Goal: Task Accomplishment & Management: Complete application form

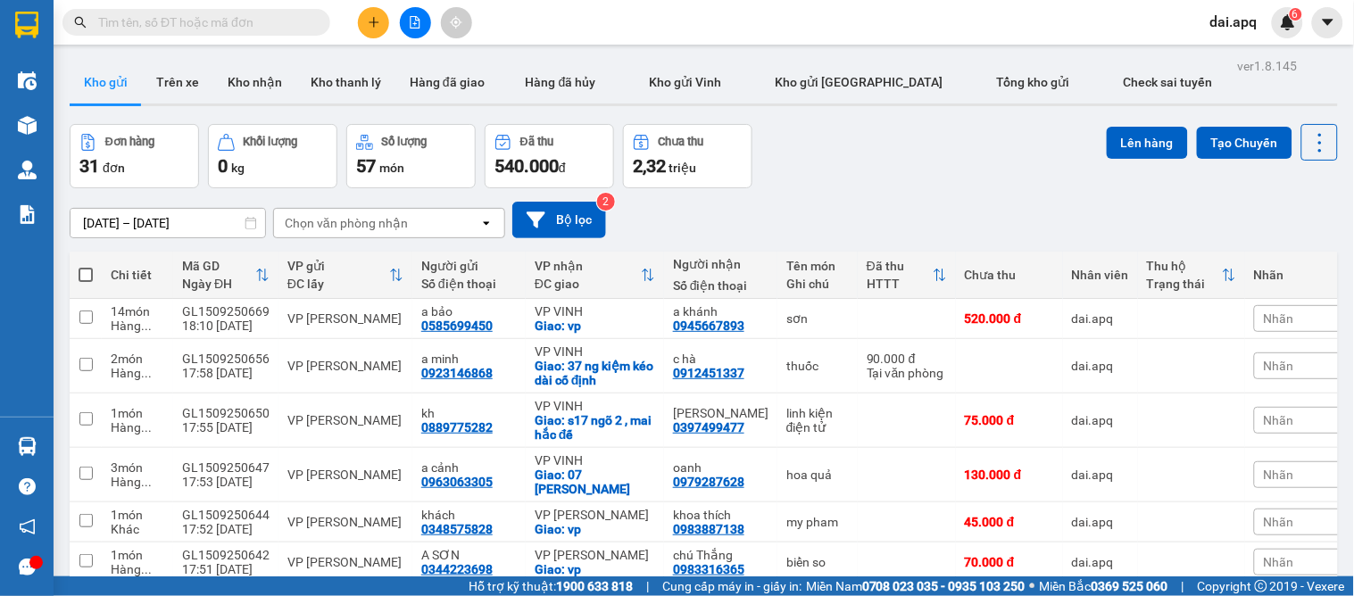
click at [370, 36] on button at bounding box center [373, 22] width 31 height 31
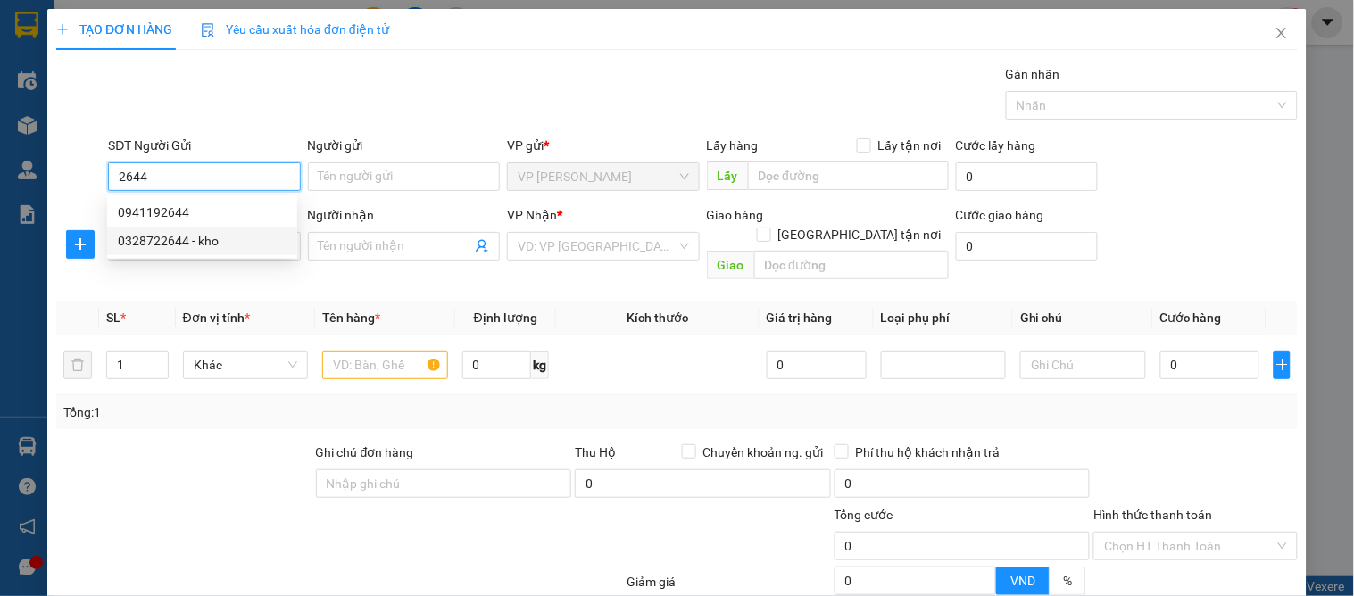
click at [163, 252] on div "0328722644 - kho" at bounding box center [202, 241] width 190 height 29
type input "0328722644"
type input "kho"
type input "0328722644"
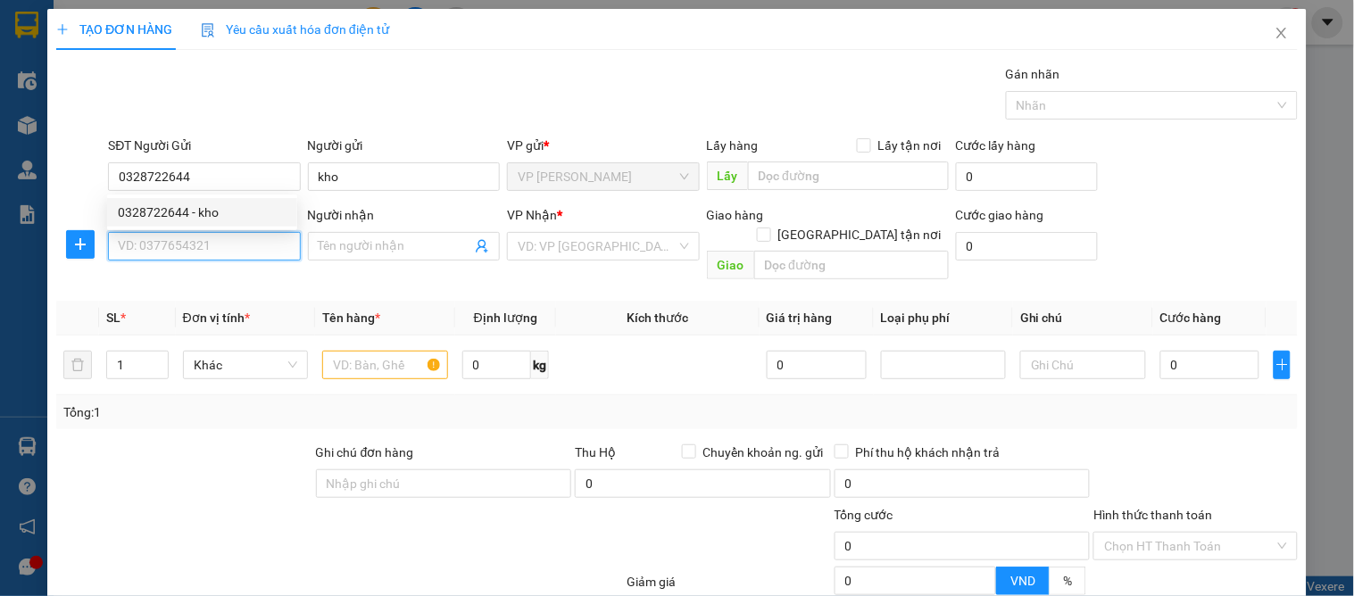
drag, startPoint x: 163, startPoint y: 248, endPoint x: 207, endPoint y: 270, distance: 48.7
click at [164, 248] on input "SĐT Người Nhận" at bounding box center [204, 246] width 192 height 29
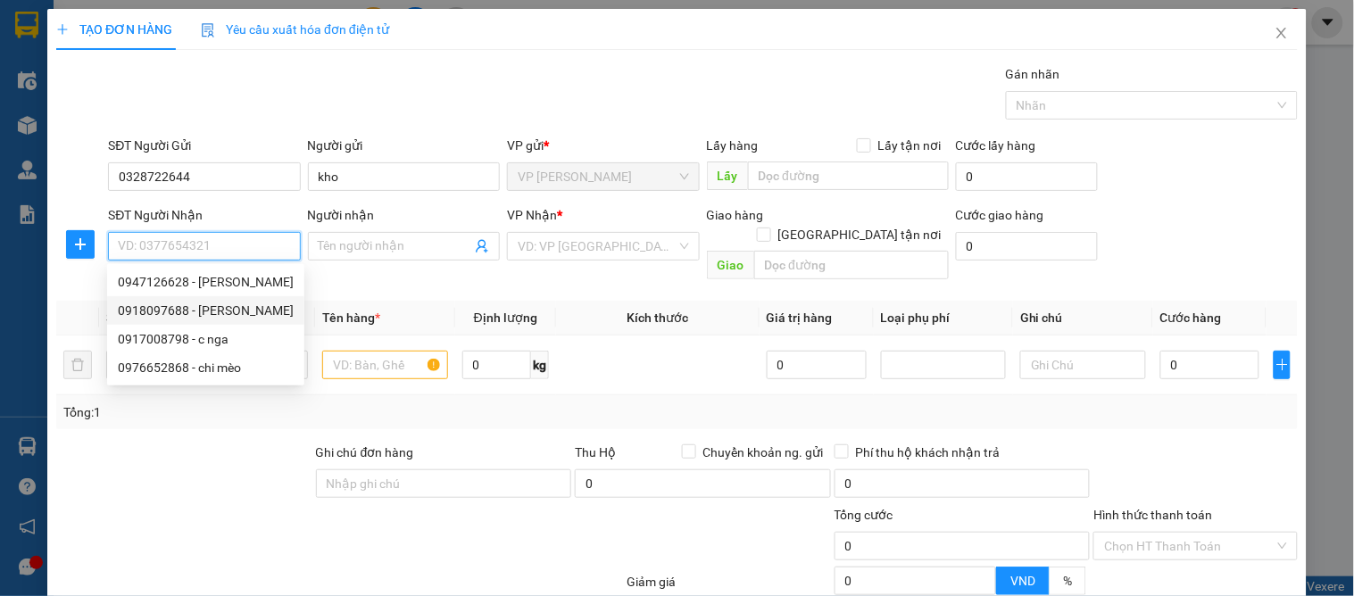
drag, startPoint x: 206, startPoint y: 309, endPoint x: 252, endPoint y: 330, distance: 50.3
click at [207, 313] on div "0918097688 - [PERSON_NAME]" at bounding box center [206, 311] width 176 height 20
type input "0918097688"
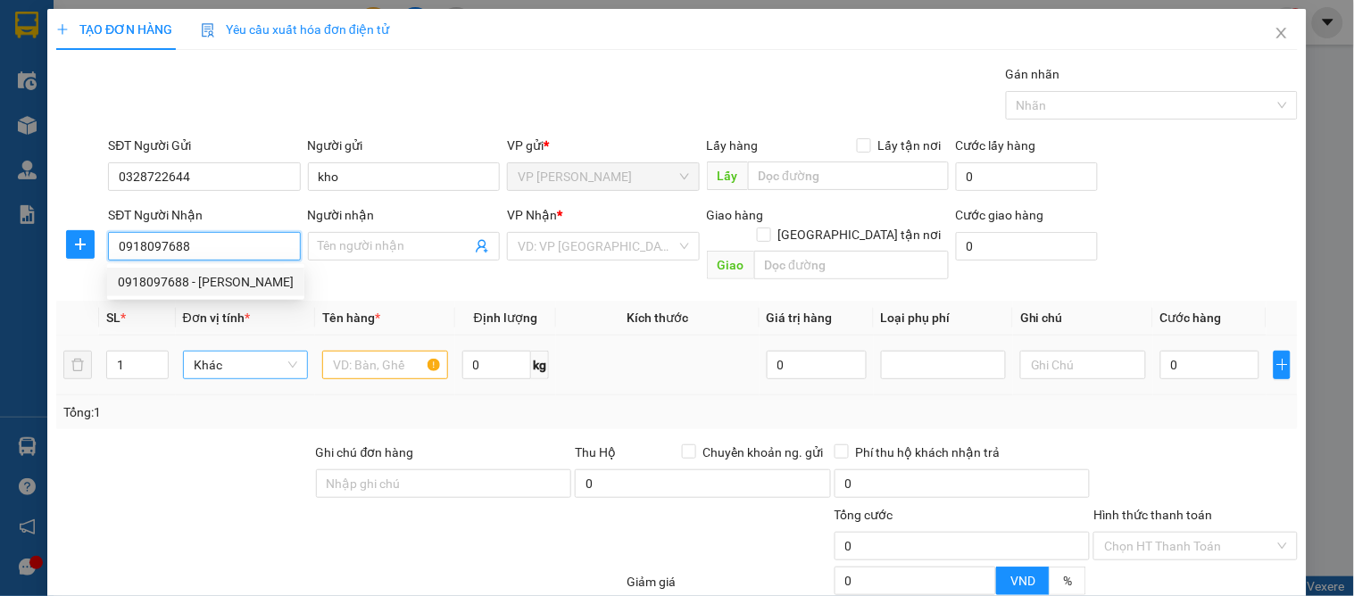
type input "c hằng"
checkbox input "true"
type input "1 [PERSON_NAME] ( khách nhận tại vp )"
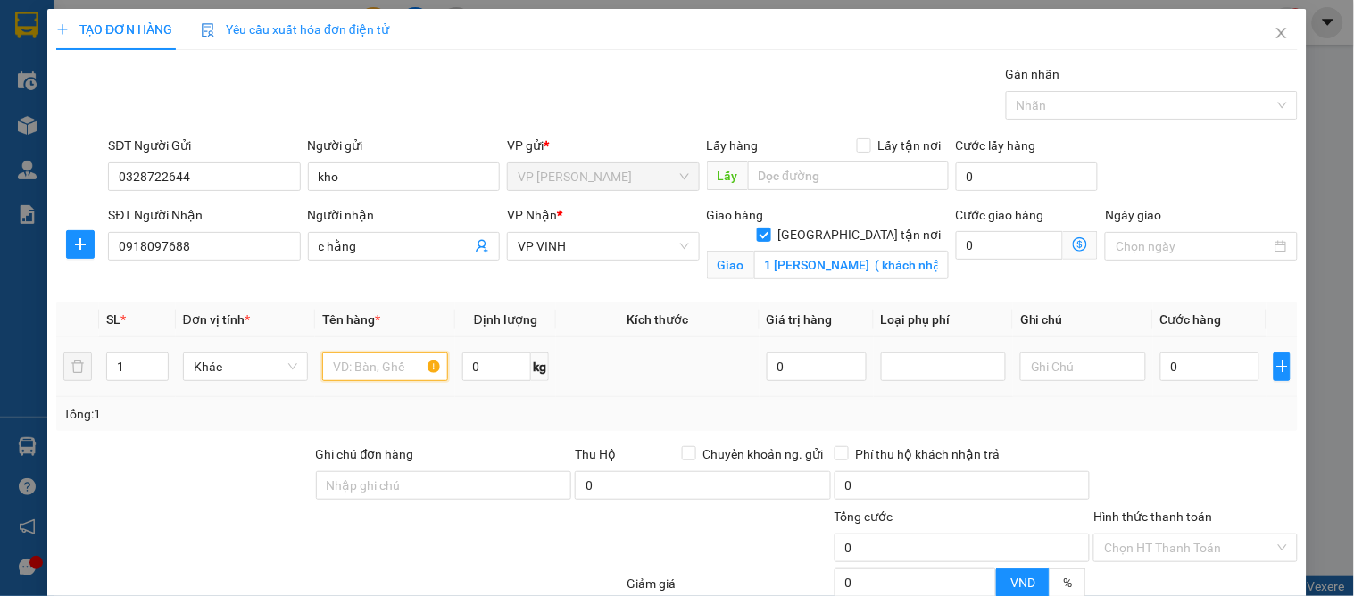
click at [334, 366] on input "text" at bounding box center [384, 367] width 125 height 29
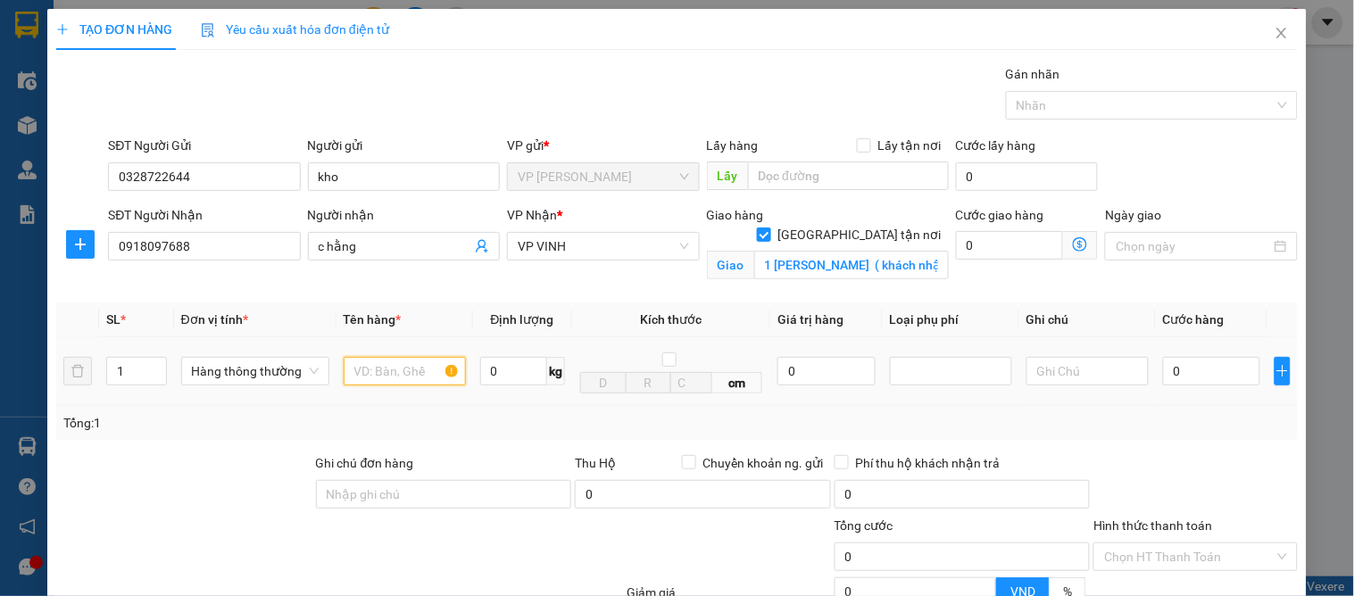
type input "d"
type input "điện thoại"
click at [1170, 373] on input "0" at bounding box center [1211, 371] width 97 height 29
click at [781, 370] on input "0" at bounding box center [826, 371] width 97 height 29
click at [924, 382] on div at bounding box center [951, 371] width 122 height 29
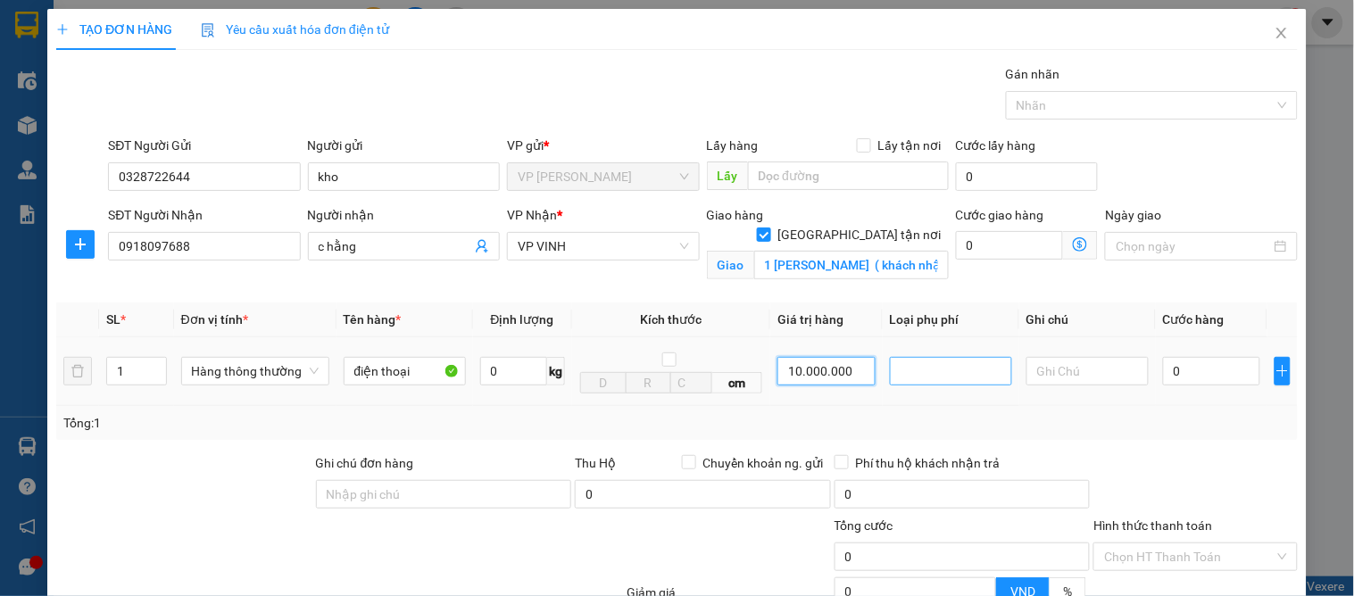
type input "10.000.000"
click at [923, 397] on div "Hàng giá trị cao" at bounding box center [941, 407] width 99 height 20
type input "50.000"
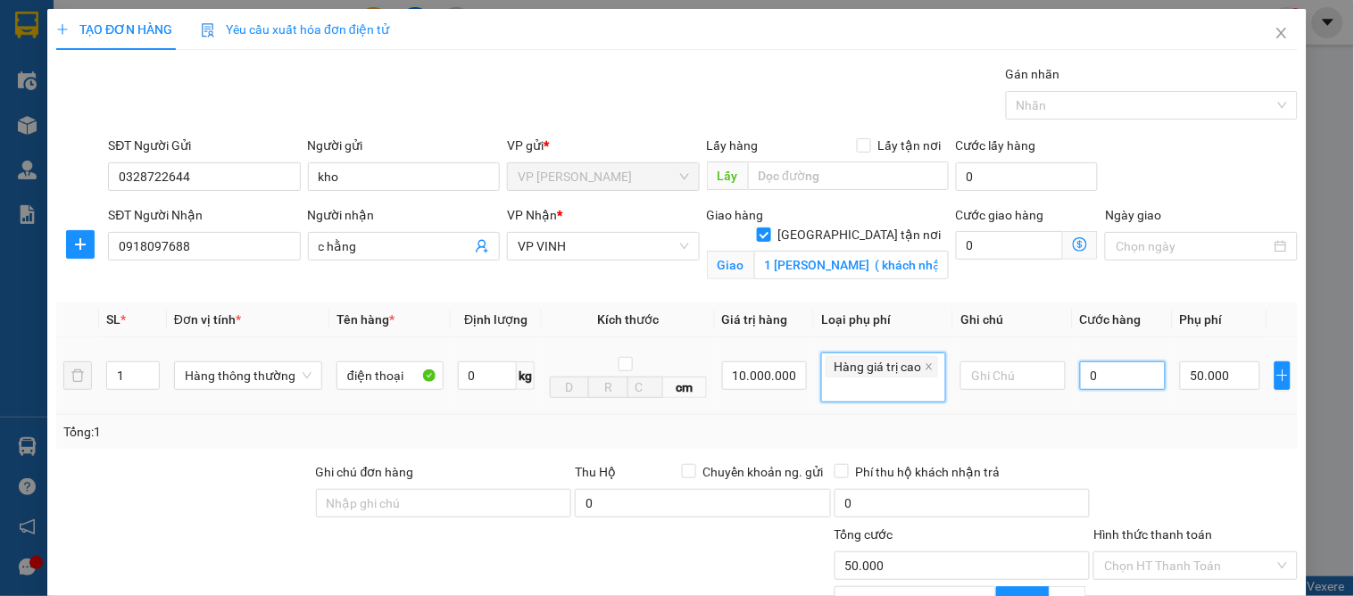
click at [1080, 371] on input "0" at bounding box center [1123, 376] width 86 height 29
type input "1"
type input "50.001"
type input "13"
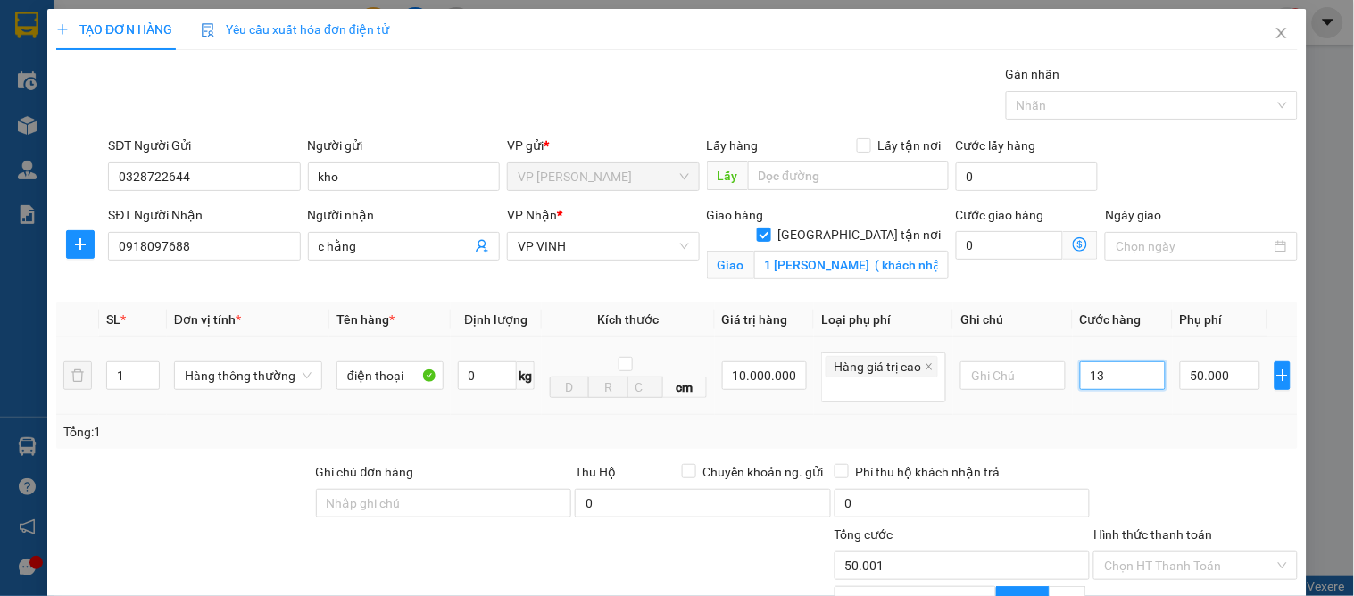
type input "50.013"
type input "130"
type input "50.130"
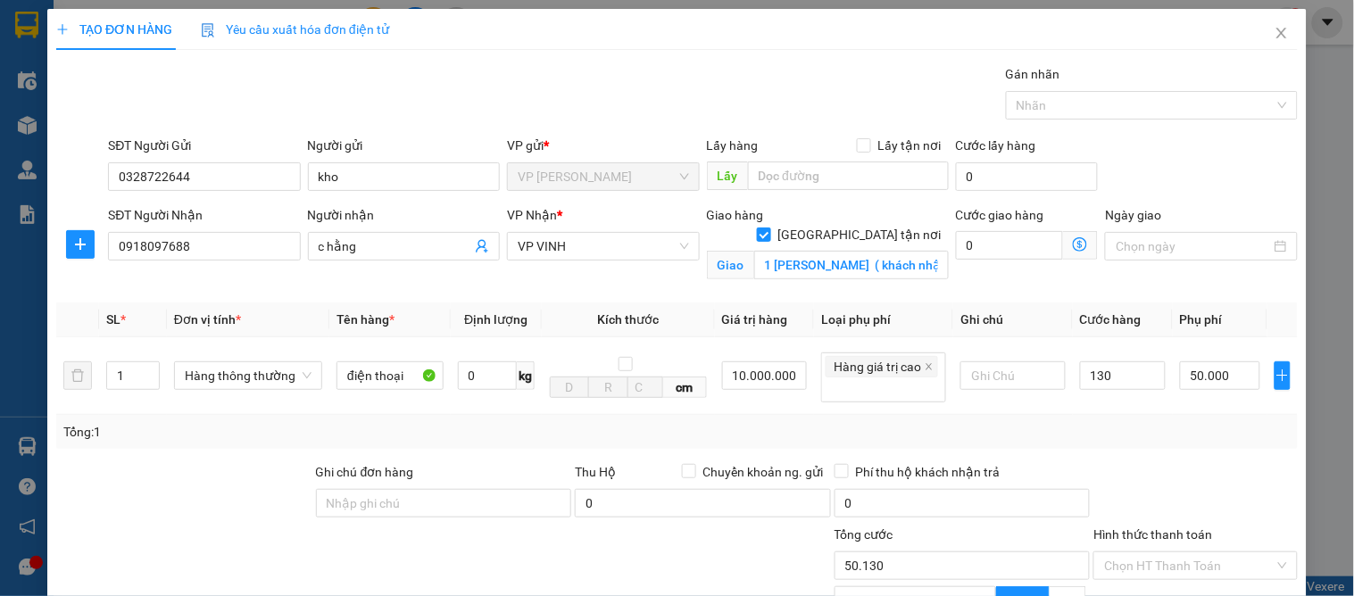
click at [1156, 443] on div "Tổng: 1" at bounding box center [677, 432] width 1242 height 34
type input "130.000"
type input "180.000"
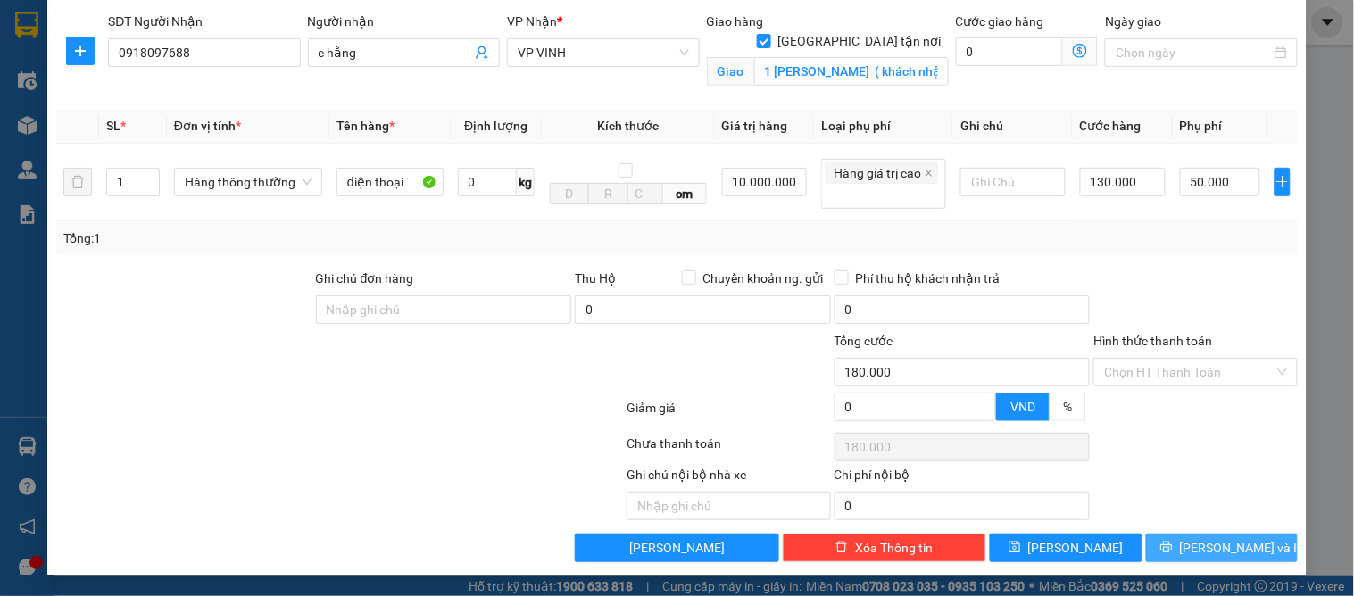
click at [1166, 540] on button "[PERSON_NAME] và In" at bounding box center [1222, 548] width 152 height 29
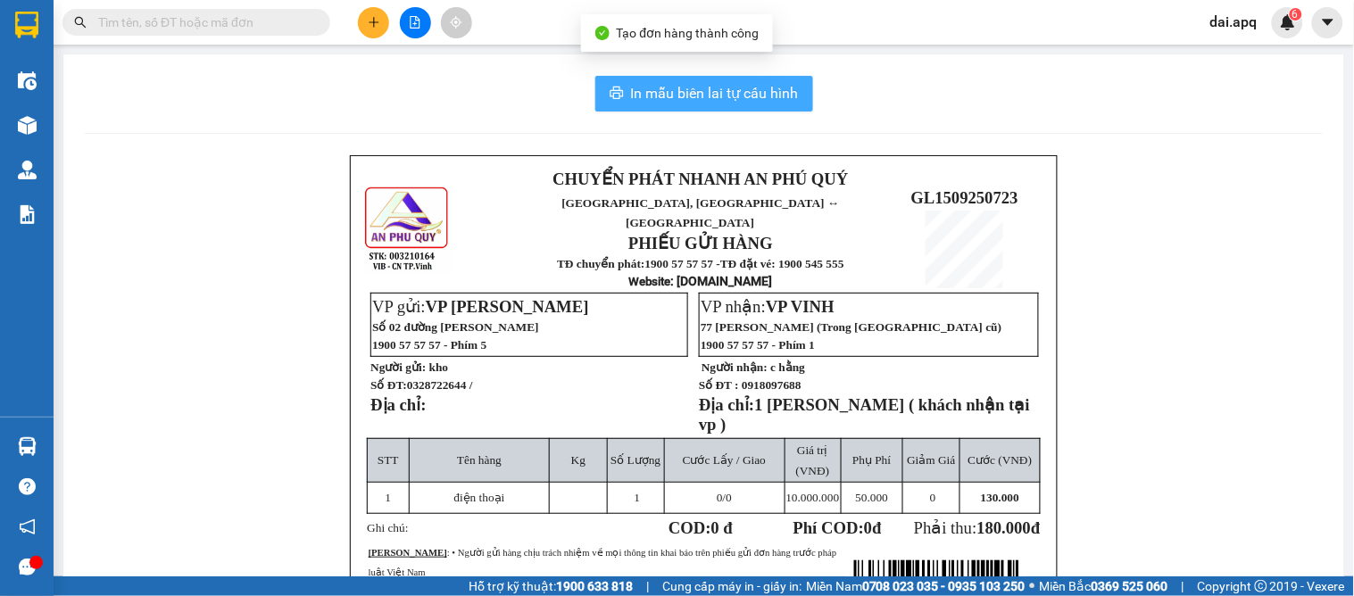
click at [719, 89] on span "In mẫu biên lai tự cấu hình" at bounding box center [715, 93] width 168 height 22
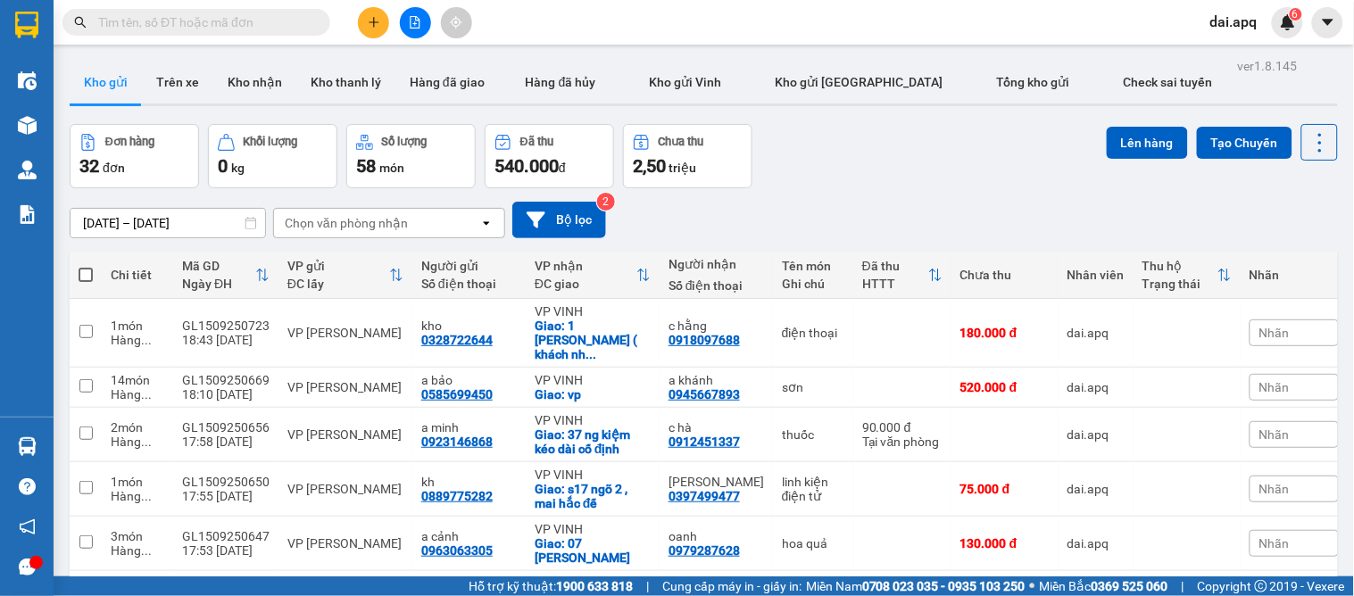
click at [371, 25] on icon "plus" at bounding box center [374, 22] width 12 height 12
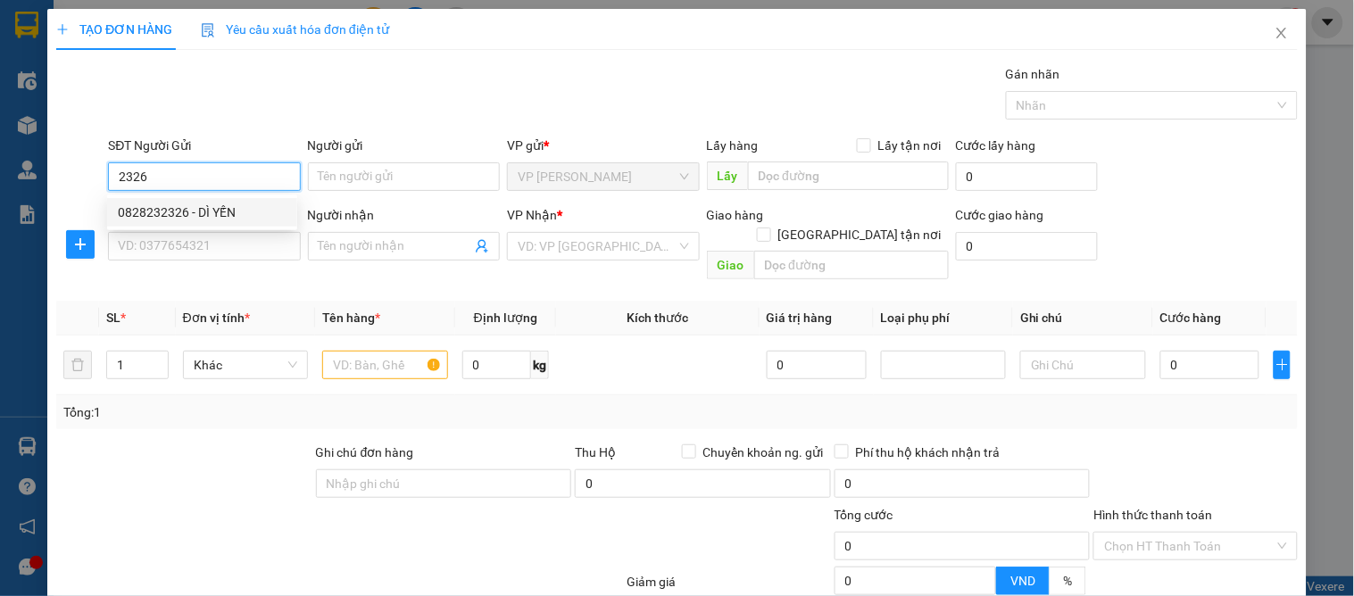
click at [112, 167] on input "2326" at bounding box center [204, 176] width 192 height 29
click at [153, 237] on div "0977782326 - a ngọc" at bounding box center [202, 241] width 169 height 20
type input "0977782326"
type input "a ngọc"
type input "0977782326"
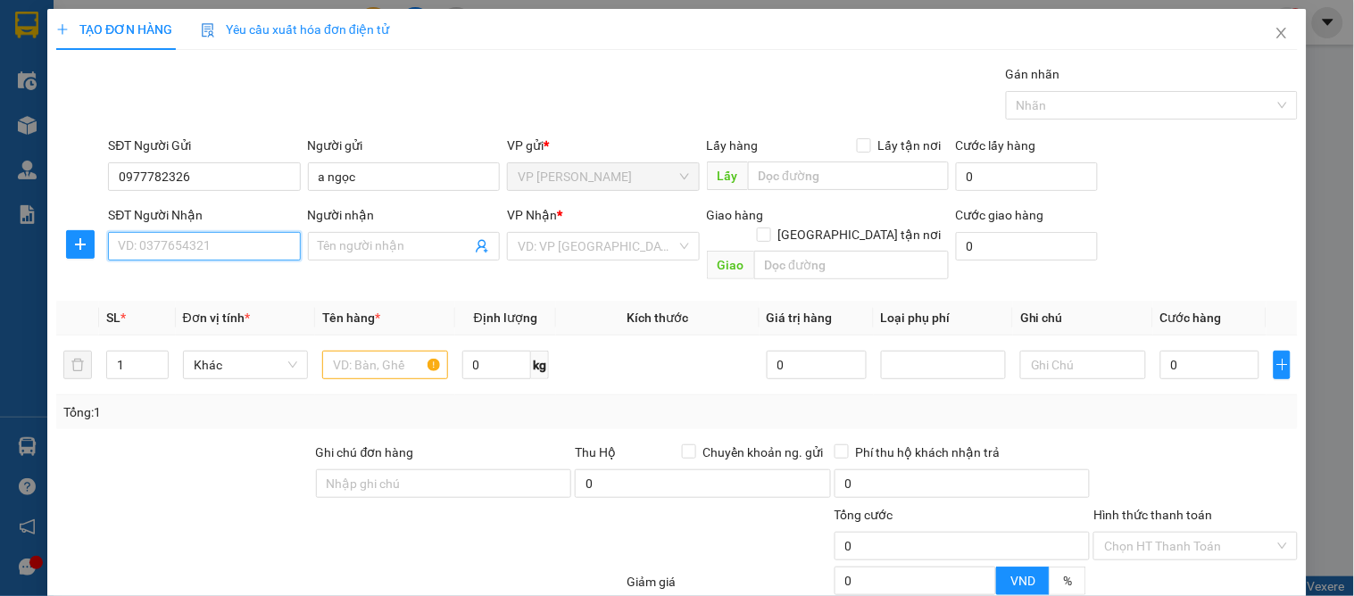
click at [153, 239] on input "SĐT Người Nhận" at bounding box center [204, 246] width 192 height 29
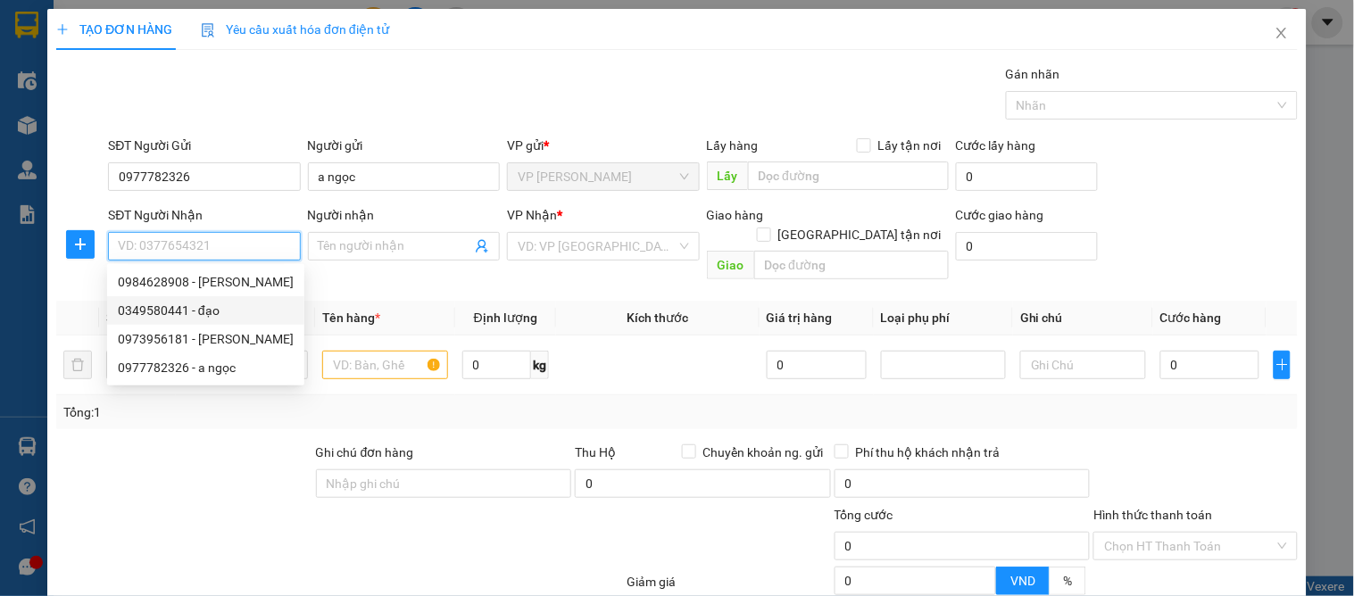
click at [192, 306] on div "0349580441 - đạo" at bounding box center [206, 311] width 176 height 20
type input "0349580441"
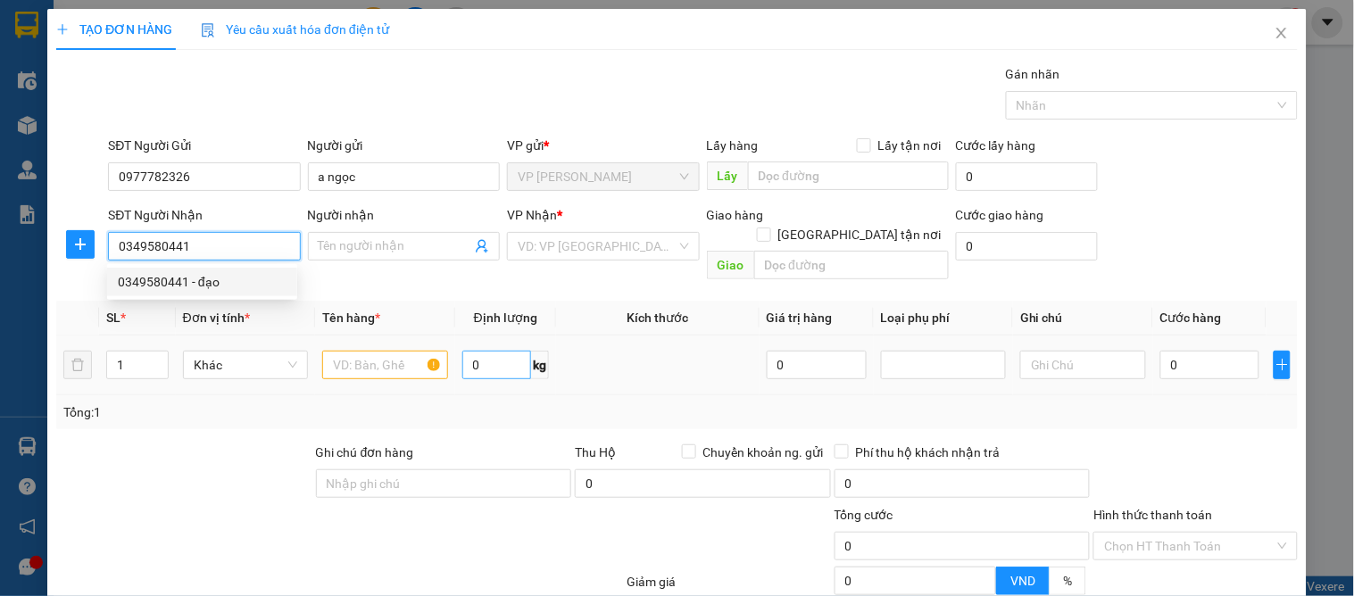
type input "đạo"
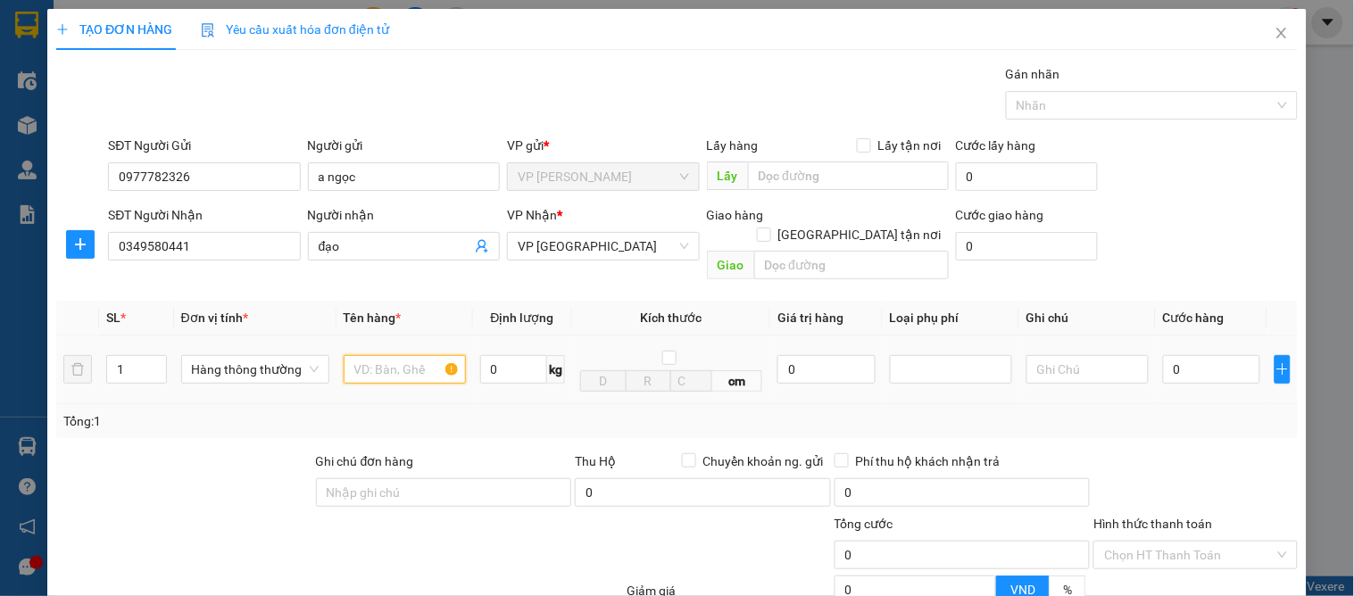
click at [400, 362] on input "text" at bounding box center [405, 369] width 122 height 29
type input "d"
type input "điện tử"
click at [782, 355] on input "0" at bounding box center [826, 369] width 97 height 29
click at [958, 363] on div at bounding box center [951, 369] width 122 height 29
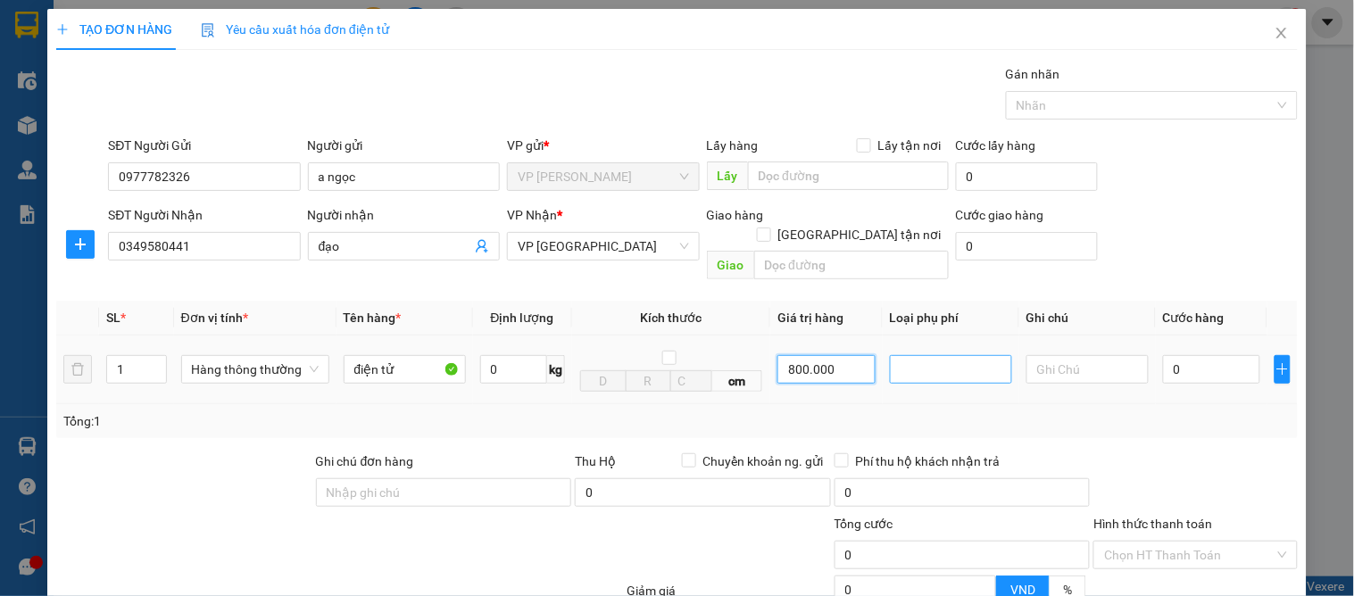
type input "800.000"
click at [946, 390] on div "Hàng giá trị cao" at bounding box center [941, 386] width 99 height 20
type input "4.000"
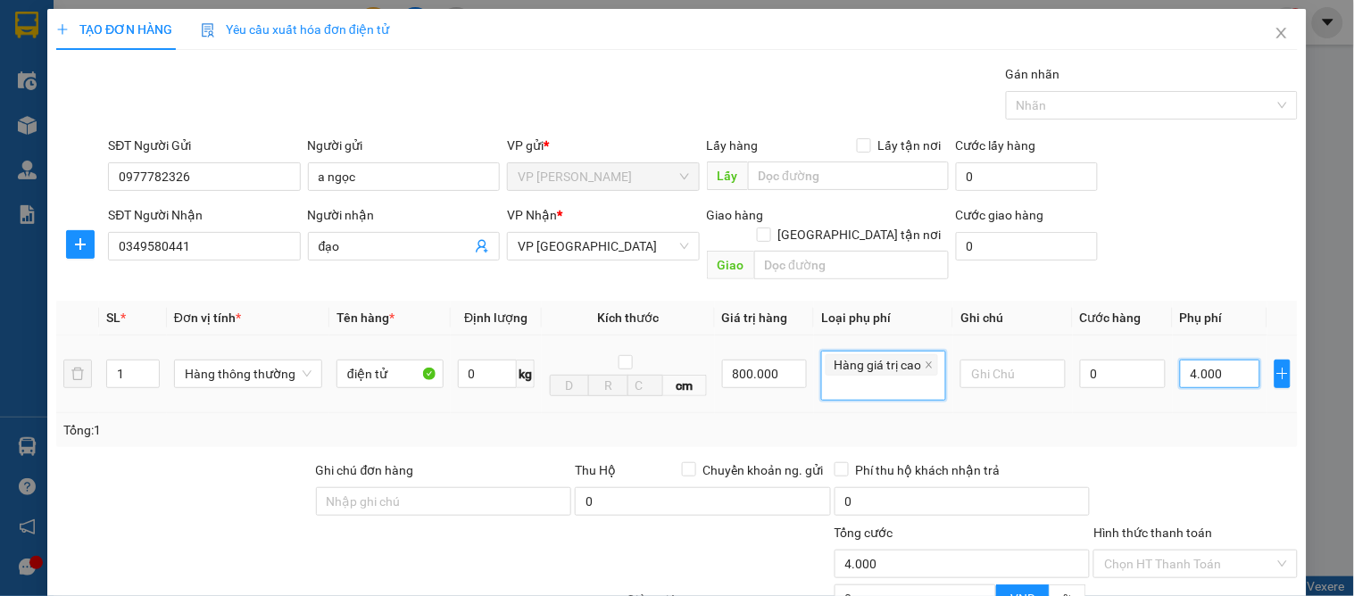
click at [1206, 360] on input "4.000" at bounding box center [1220, 374] width 80 height 29
type input "0"
type input "1"
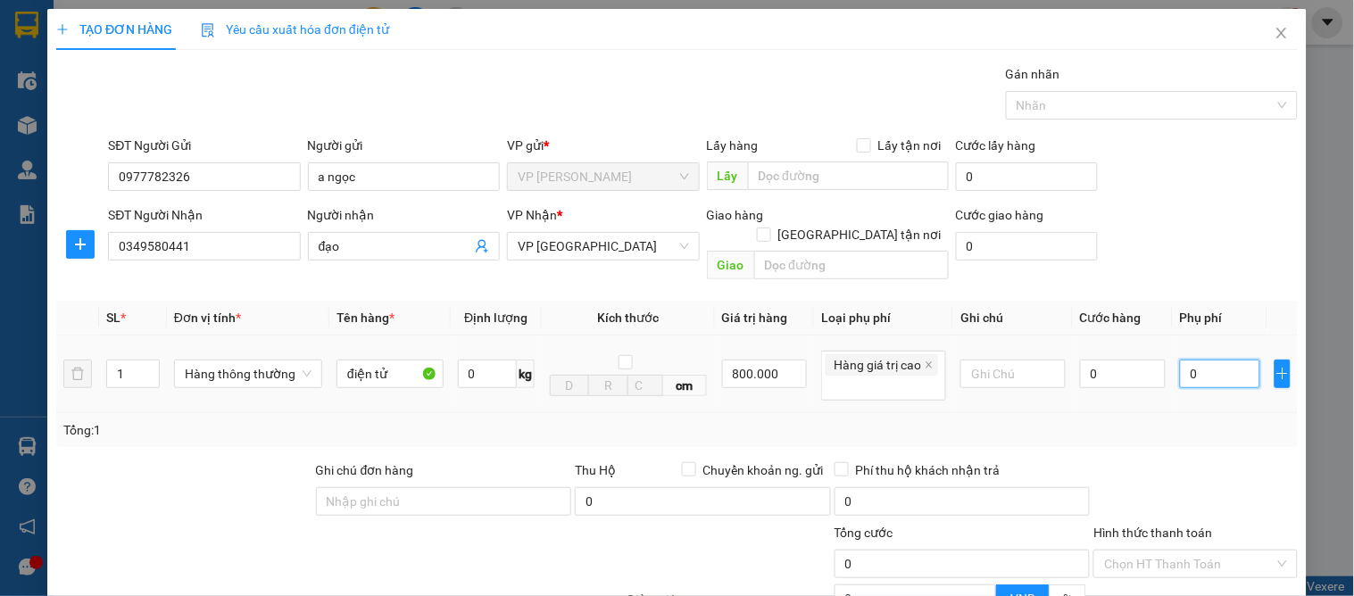
type input "1"
type input "01"
type input "10"
type input "010"
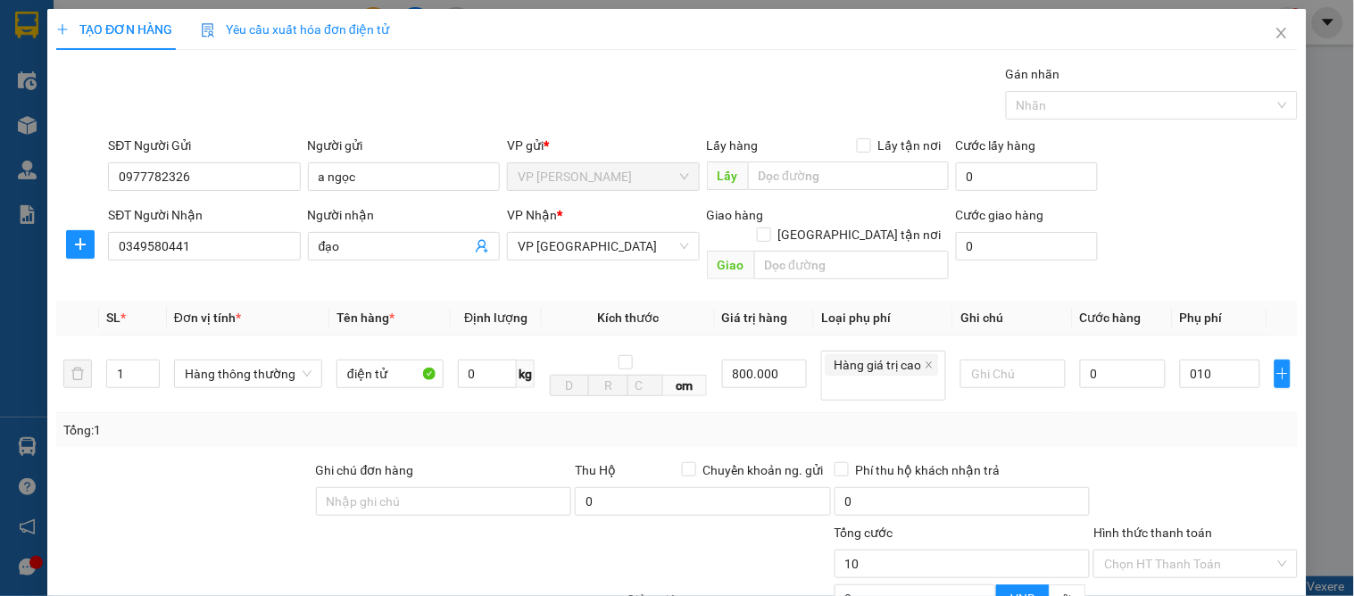
type input "10.000"
drag, startPoint x: 1269, startPoint y: 455, endPoint x: 1155, endPoint y: 420, distance: 119.5
click at [1269, 461] on div at bounding box center [1195, 492] width 207 height 62
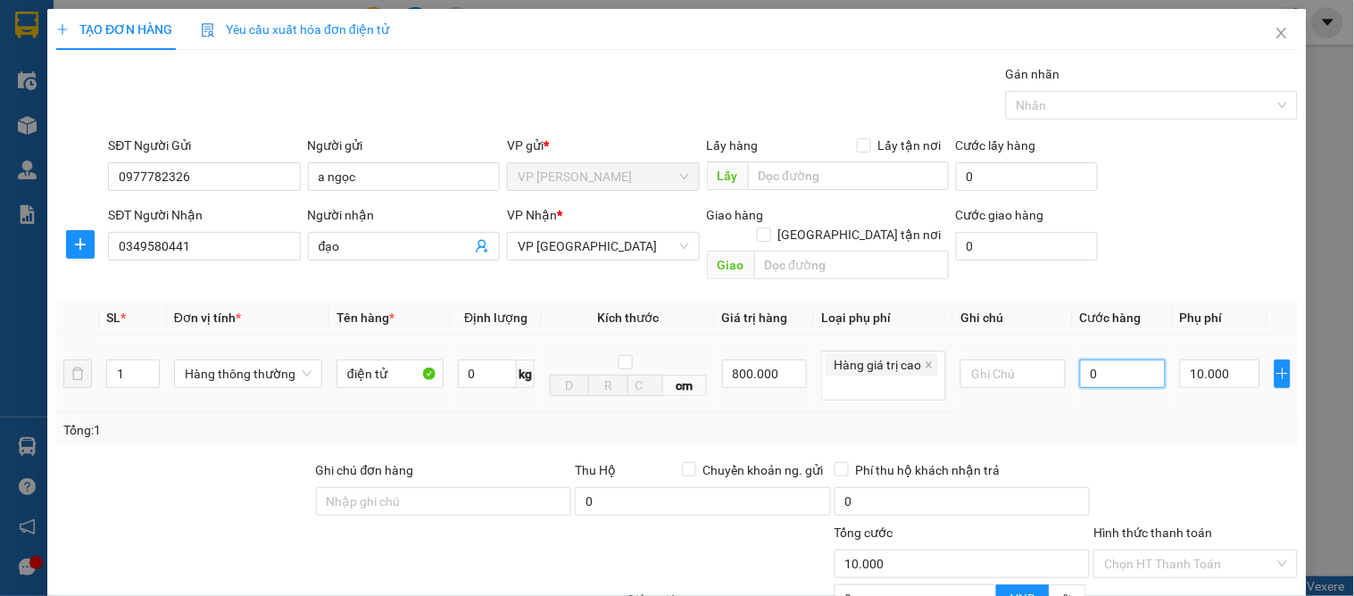
click at [1114, 362] on input "0" at bounding box center [1123, 374] width 86 height 29
type input "4"
type input "10.004"
type input "40"
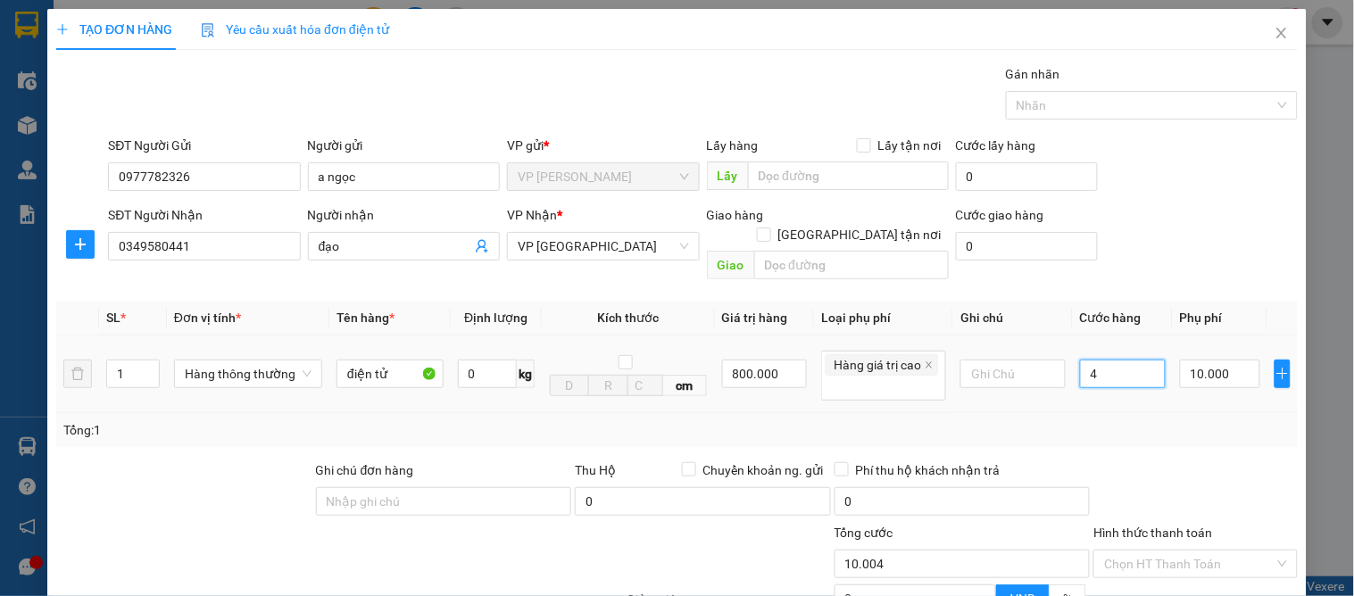
type input "10.040"
type input "40.000"
type input "50.000"
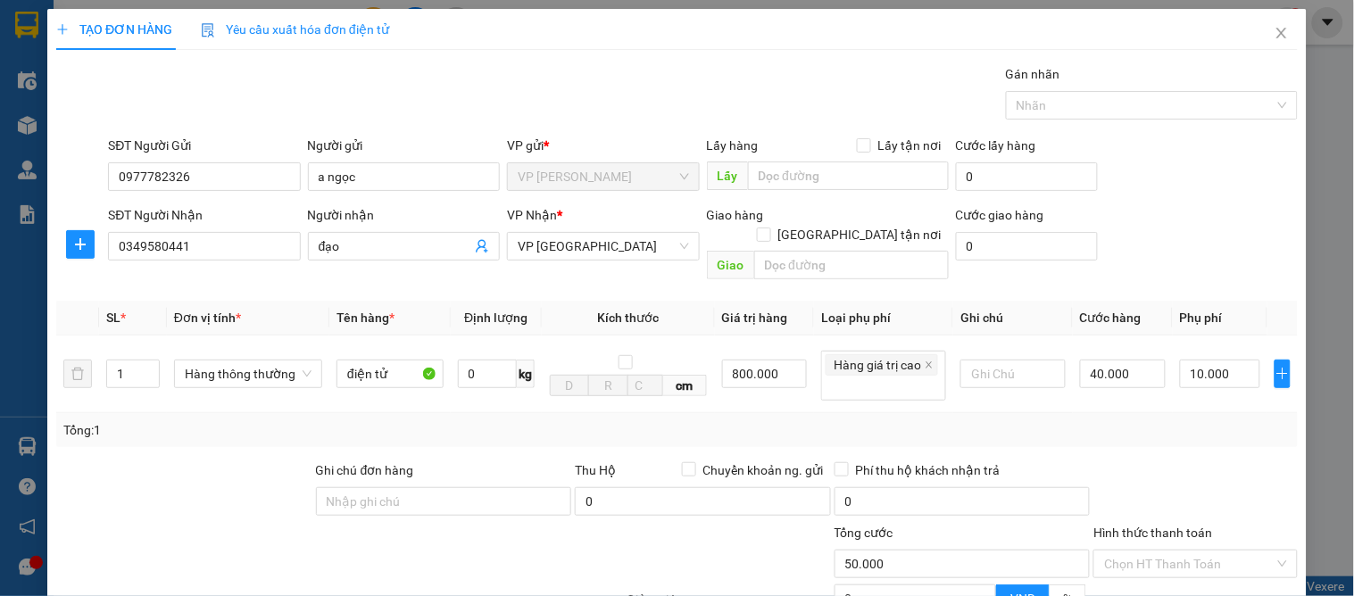
drag, startPoint x: 1130, startPoint y: 405, endPoint x: 1127, endPoint y: 430, distance: 25.3
click at [1129, 424] on div "Tổng: 1" at bounding box center [677, 430] width 1242 height 34
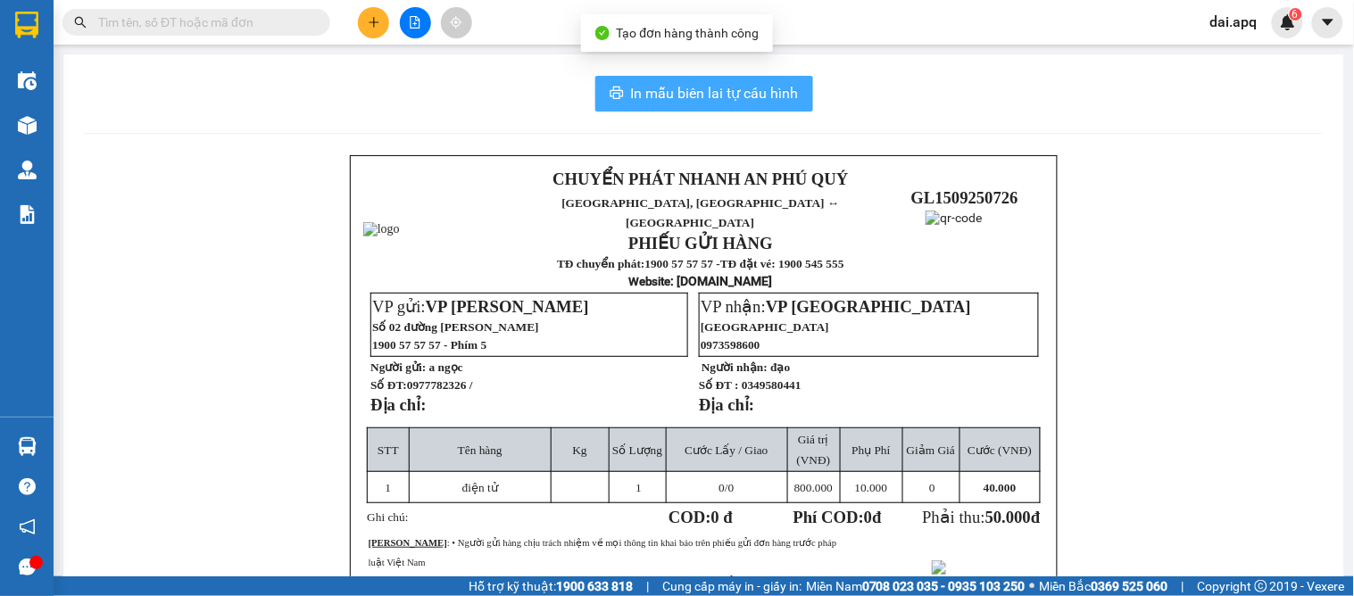
click at [661, 99] on span "In mẫu biên lai tự cấu hình" at bounding box center [715, 93] width 168 height 22
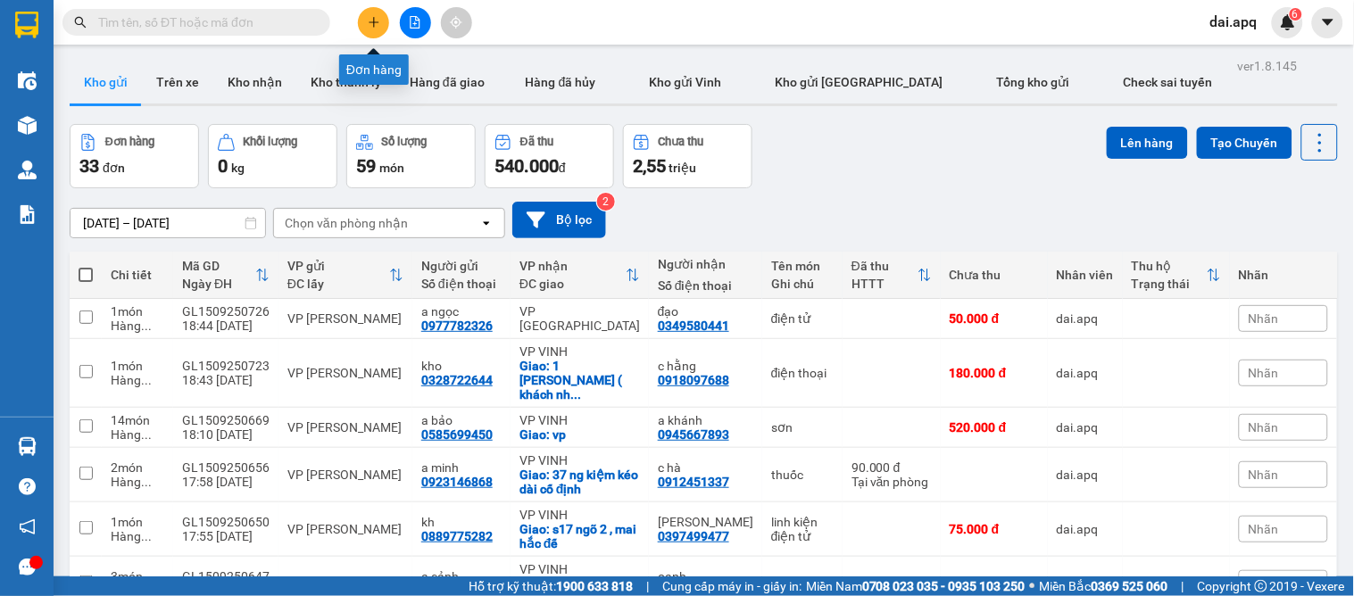
click at [379, 32] on button at bounding box center [373, 22] width 31 height 31
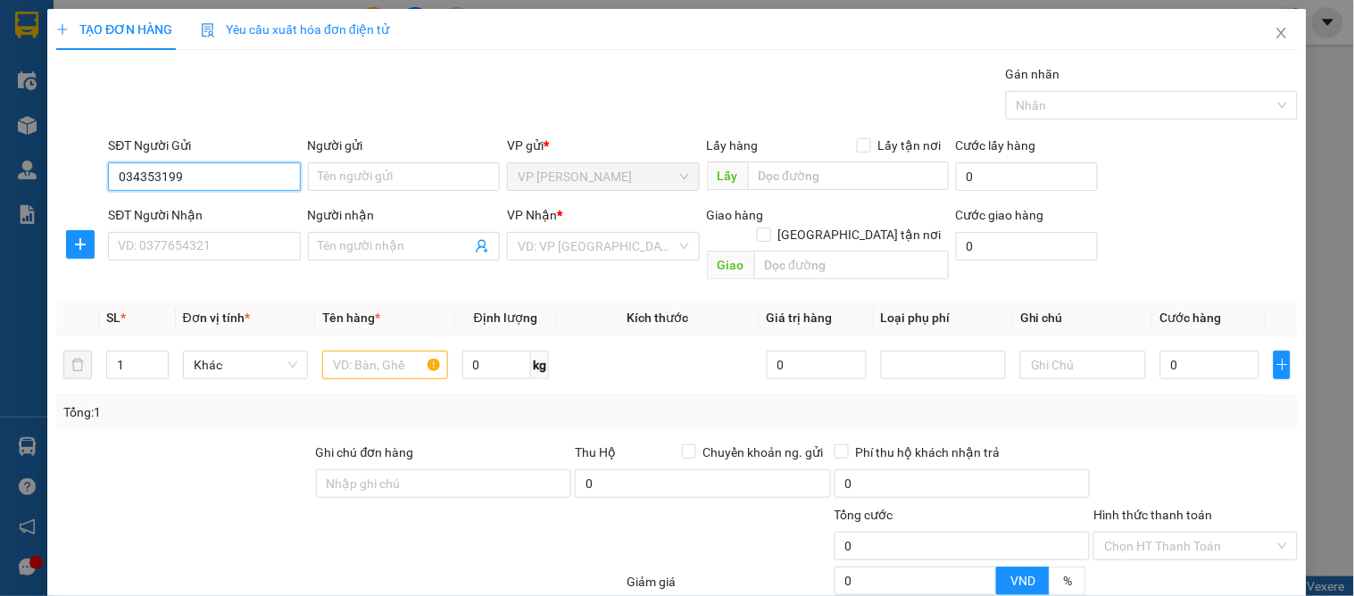
type input "0343531991"
click at [155, 207] on div "0343531991 - a thanh" at bounding box center [202, 213] width 169 height 20
type input "a thanh"
type input "0343531991"
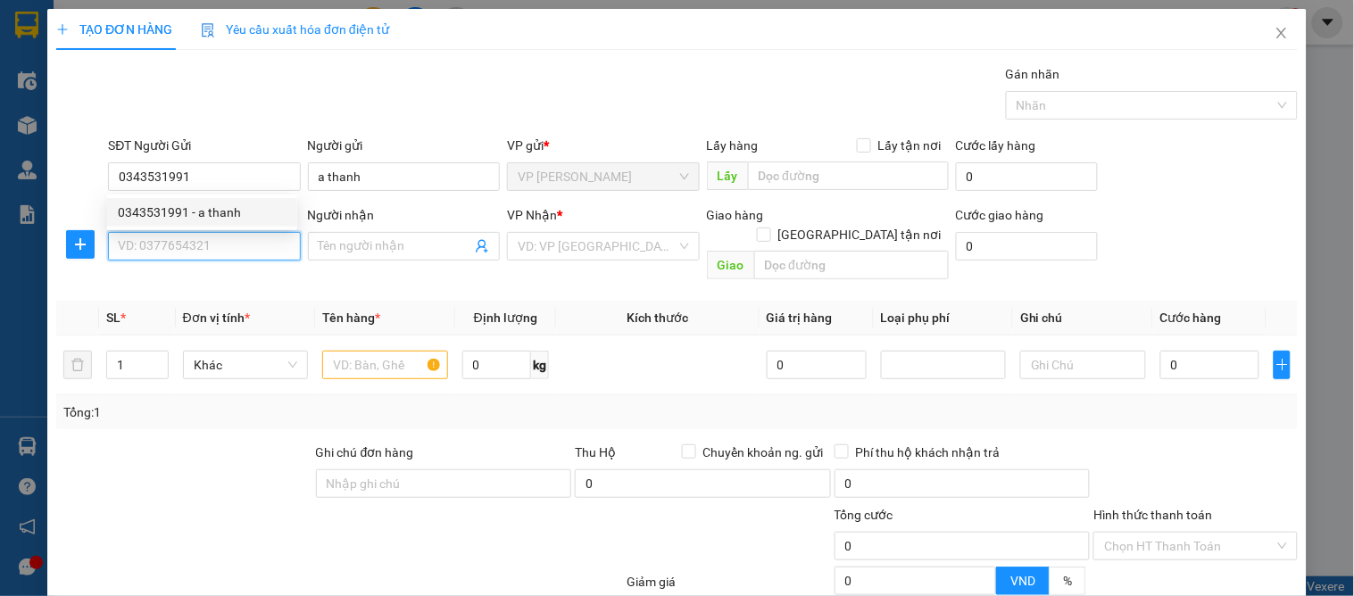
drag, startPoint x: 154, startPoint y: 233, endPoint x: 227, endPoint y: 250, distance: 74.3
click at [155, 234] on input "SĐT Người Nhận" at bounding box center [204, 246] width 192 height 29
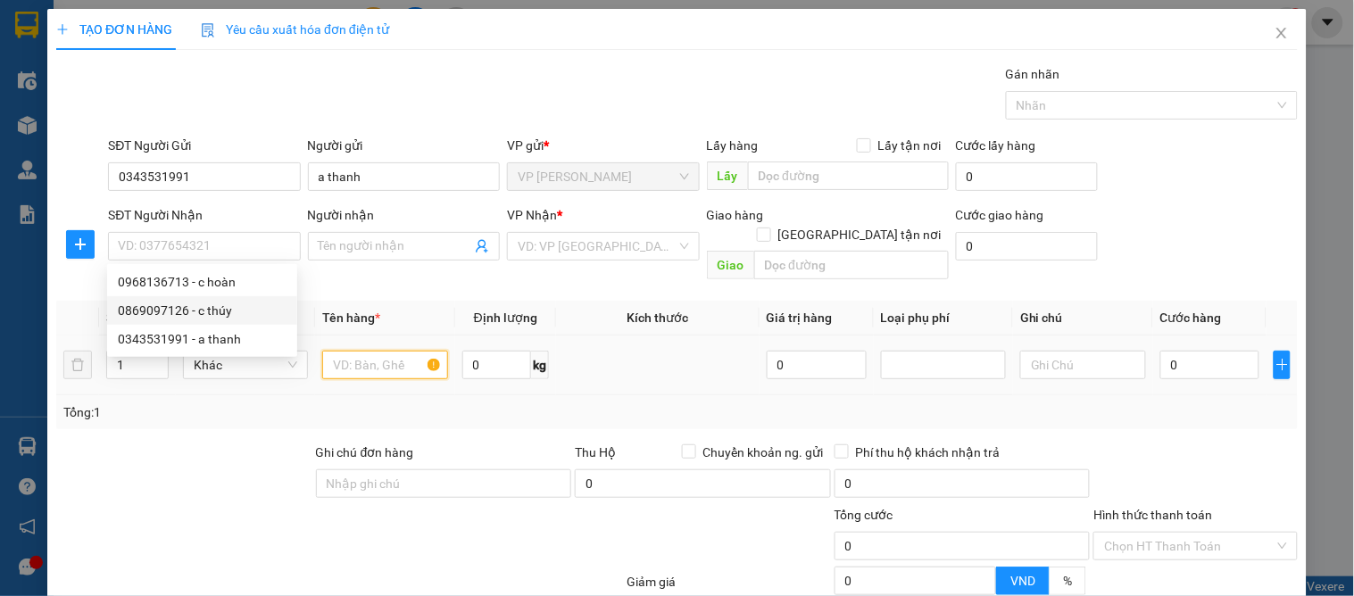
click at [358, 351] on input "text" at bounding box center [384, 365] width 125 height 29
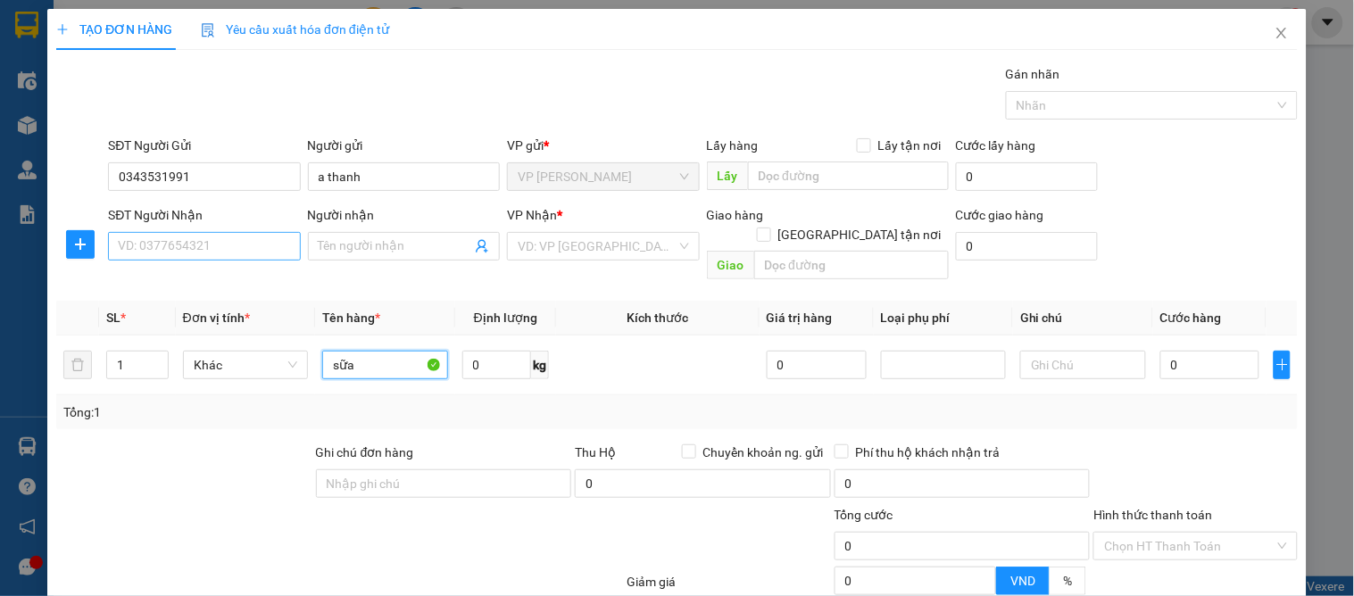
type input "sữa"
click at [188, 252] on input "SĐT Người Nhận" at bounding box center [204, 246] width 192 height 29
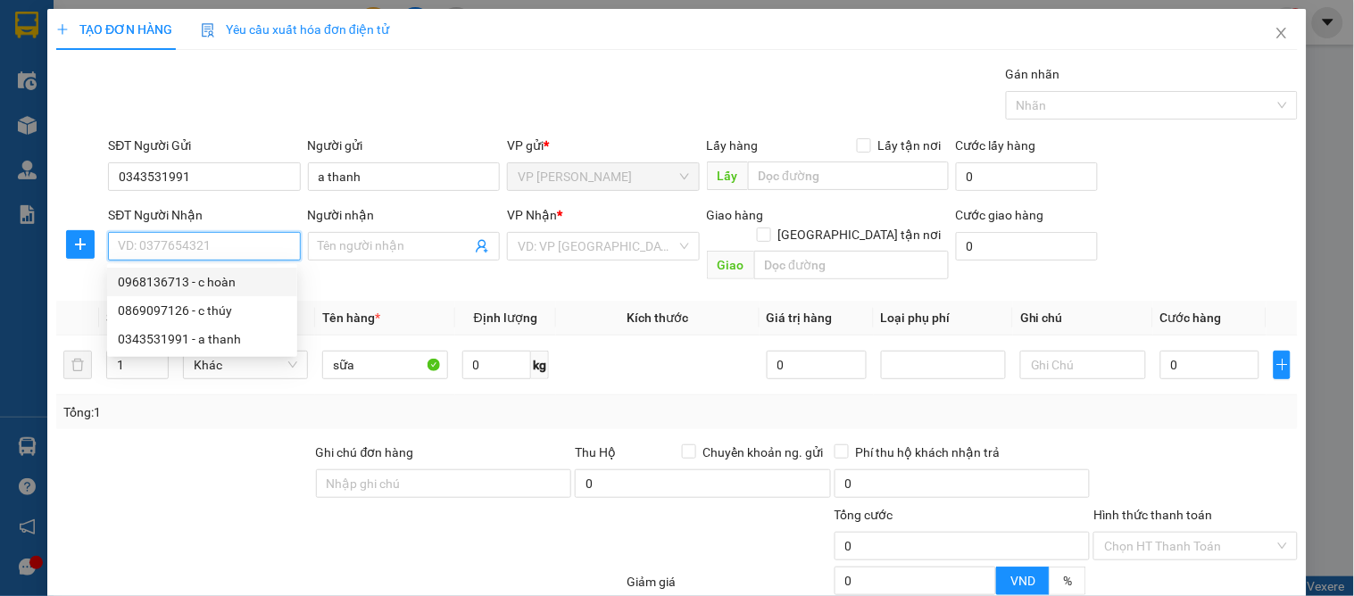
drag, startPoint x: 217, startPoint y: 280, endPoint x: 179, endPoint y: 282, distance: 37.5
click at [217, 280] on div "0968136713 - c hoàn" at bounding box center [202, 282] width 169 height 20
type input "0968136713"
type input "c hoàn"
checkbox input "true"
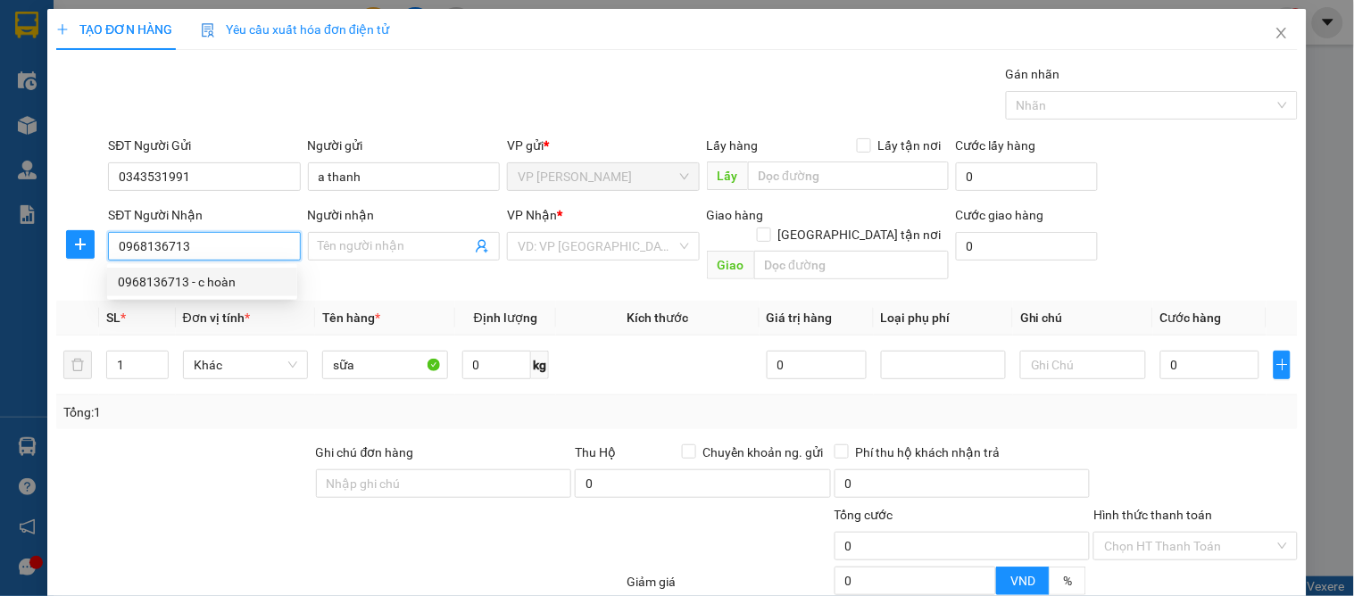
type input "72 phượng hoàng trung đô"
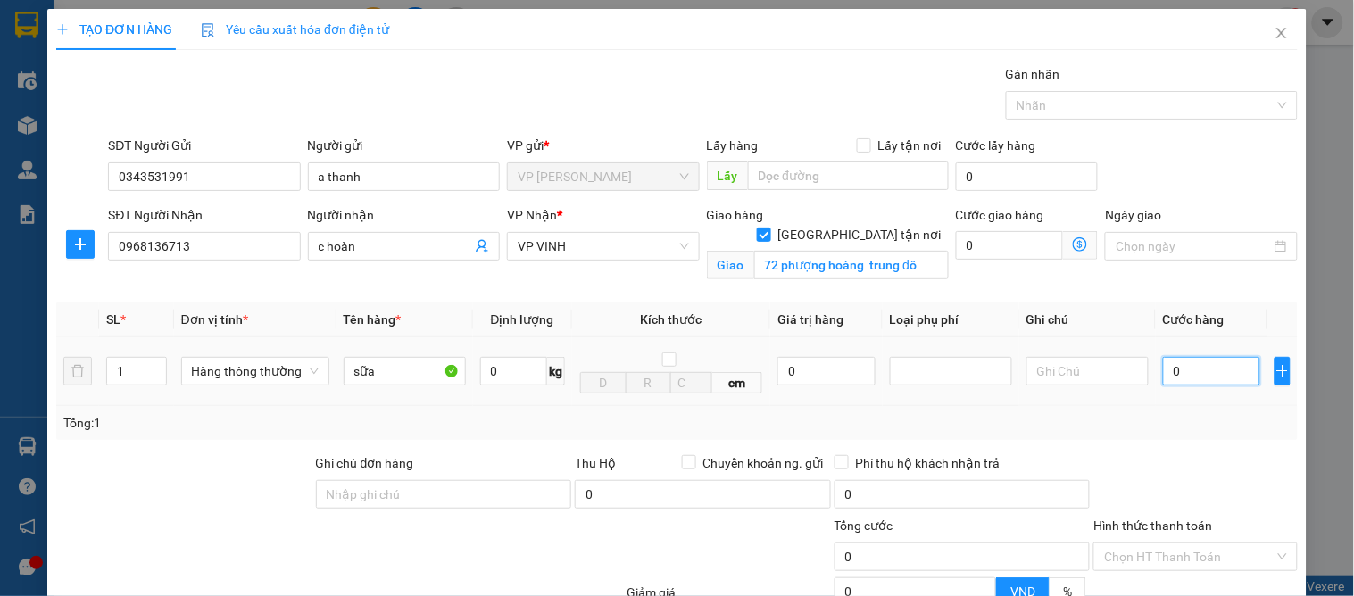
click at [1227, 369] on input "0" at bounding box center [1211, 371] width 97 height 29
type input "3"
type input "30"
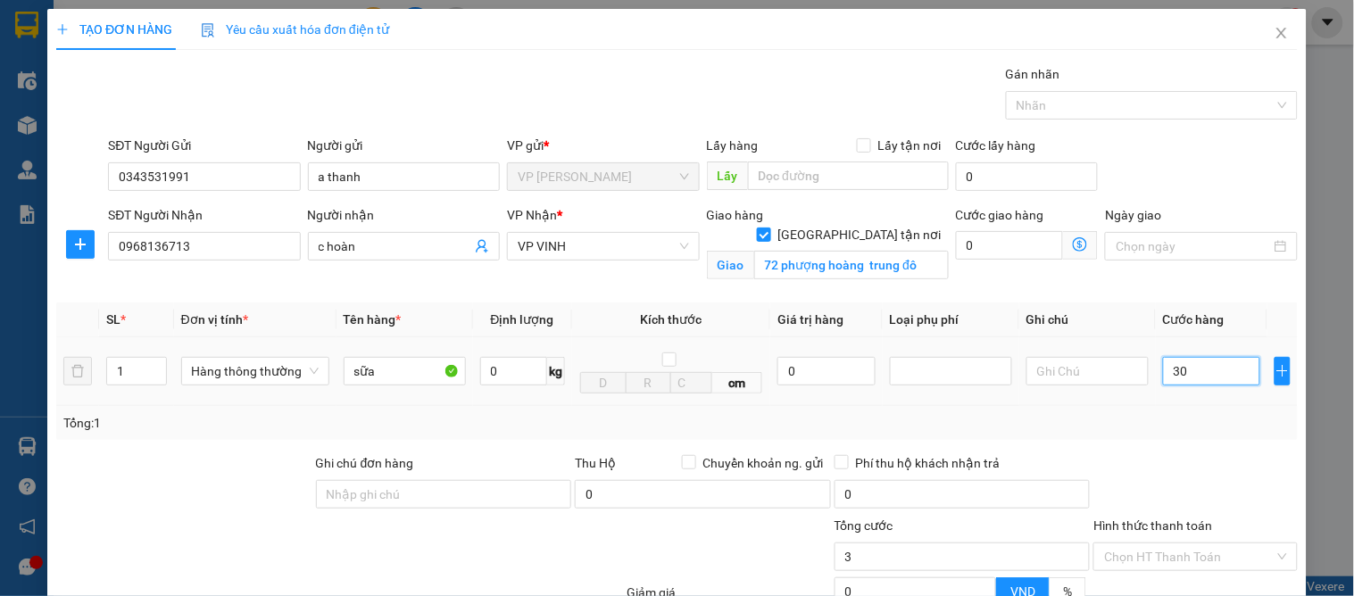
type input "30"
type input "30.000"
click at [1275, 386] on button "button" at bounding box center [1283, 371] width 16 height 29
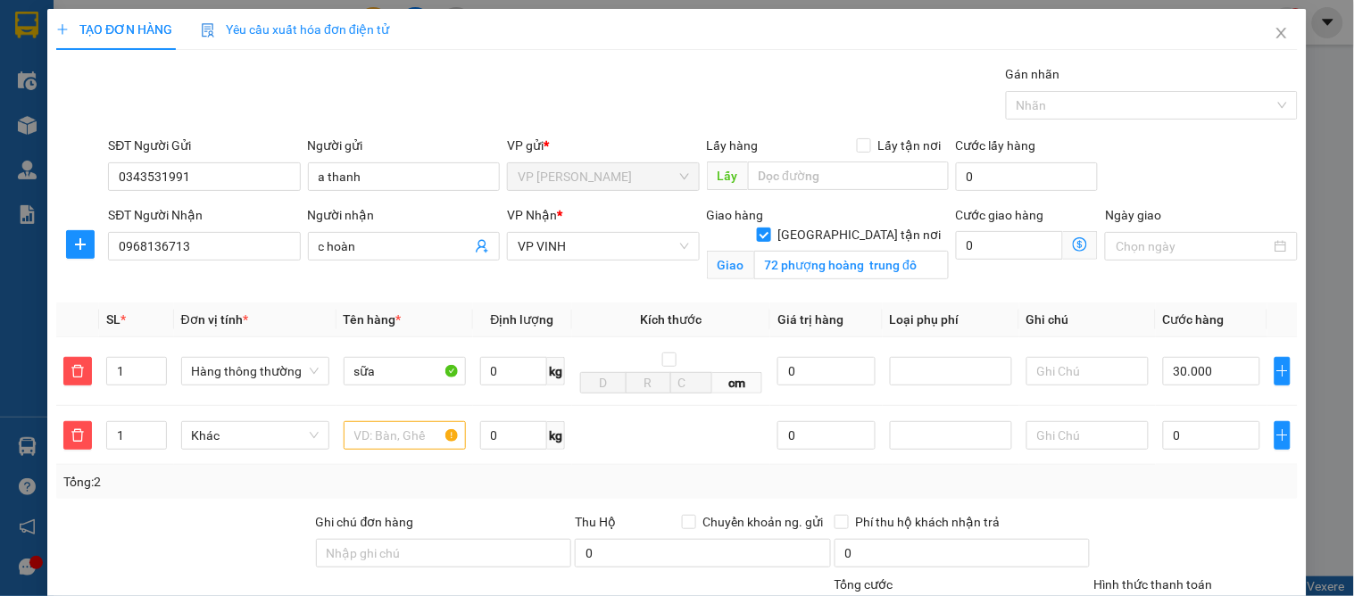
click at [1094, 507] on div "Transit Pickup Surcharge Ids Transit Deliver Surcharge Ids Transit Deliver Surc…" at bounding box center [677, 435] width 1242 height 742
click at [1161, 484] on div "Tổng: 2" at bounding box center [677, 482] width 1228 height 20
type input "0"
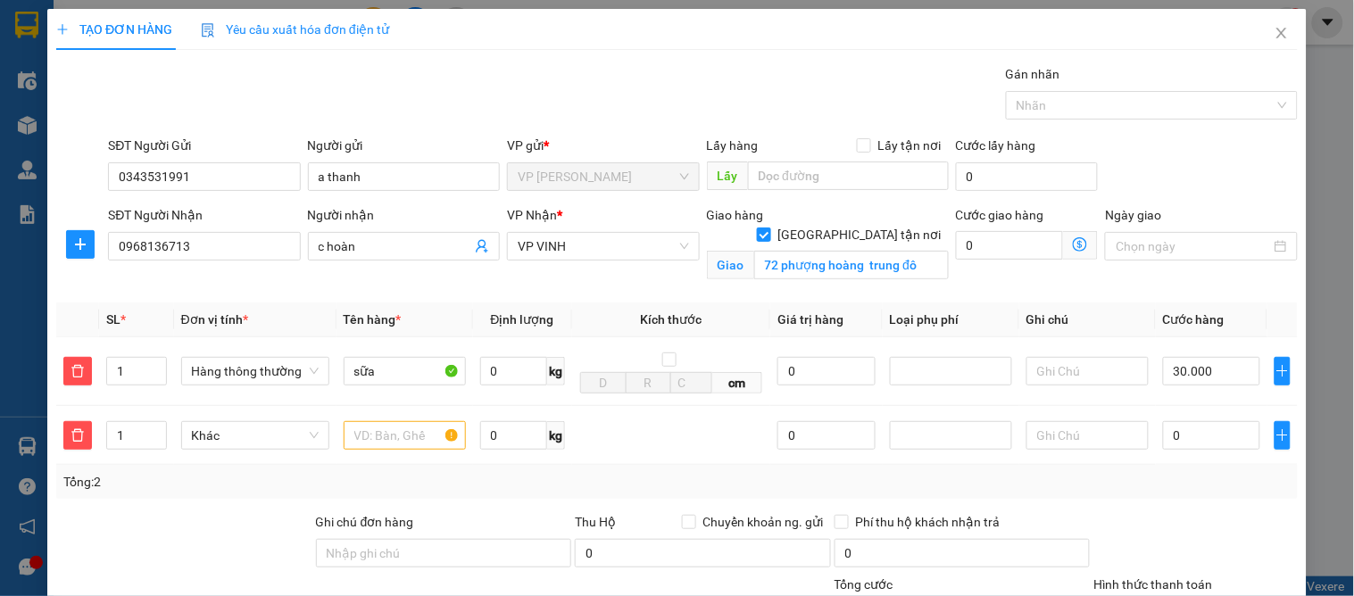
click at [109, 323] on span "SL" at bounding box center [113, 319] width 14 height 14
click at [86, 438] on span "delete" at bounding box center [77, 436] width 27 height 14
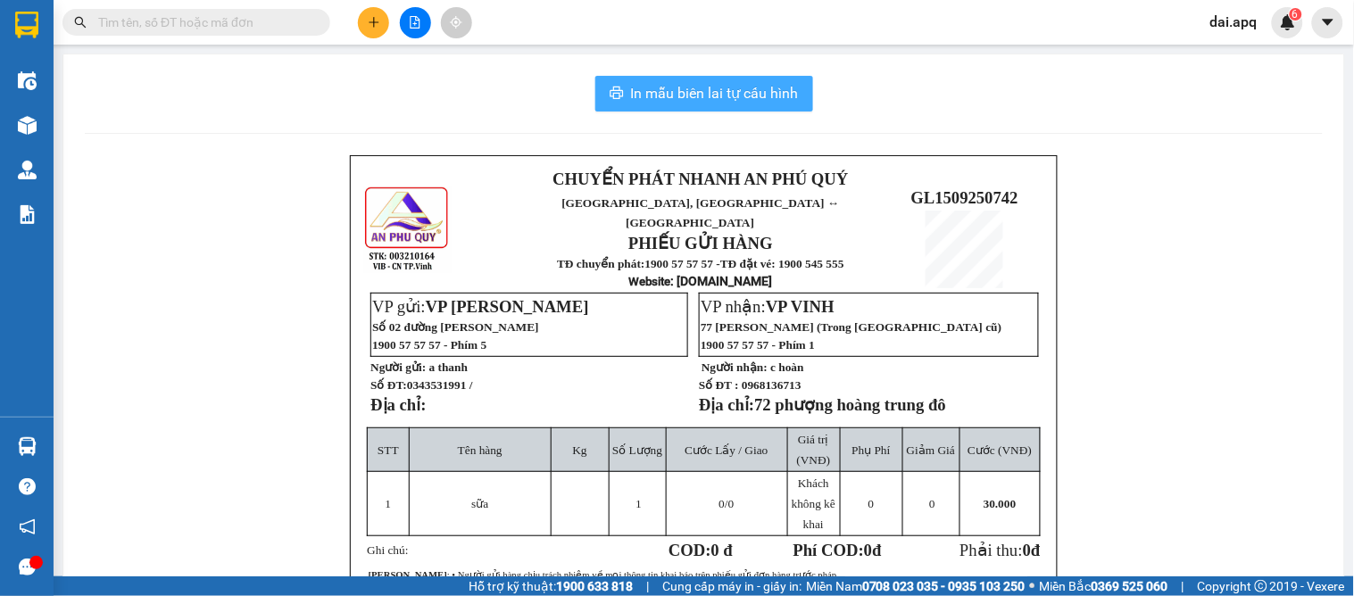
click at [739, 107] on button "In mẫu biên lai tự cấu hình" at bounding box center [704, 94] width 218 height 36
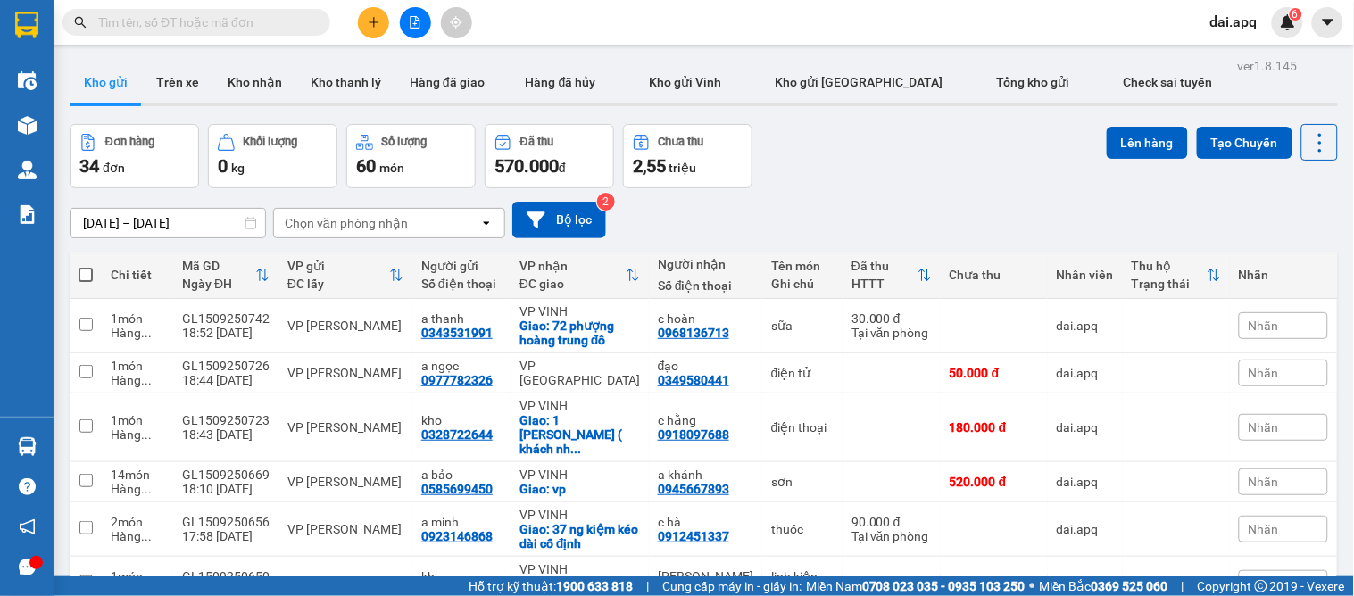
click at [363, 23] on button at bounding box center [373, 22] width 31 height 31
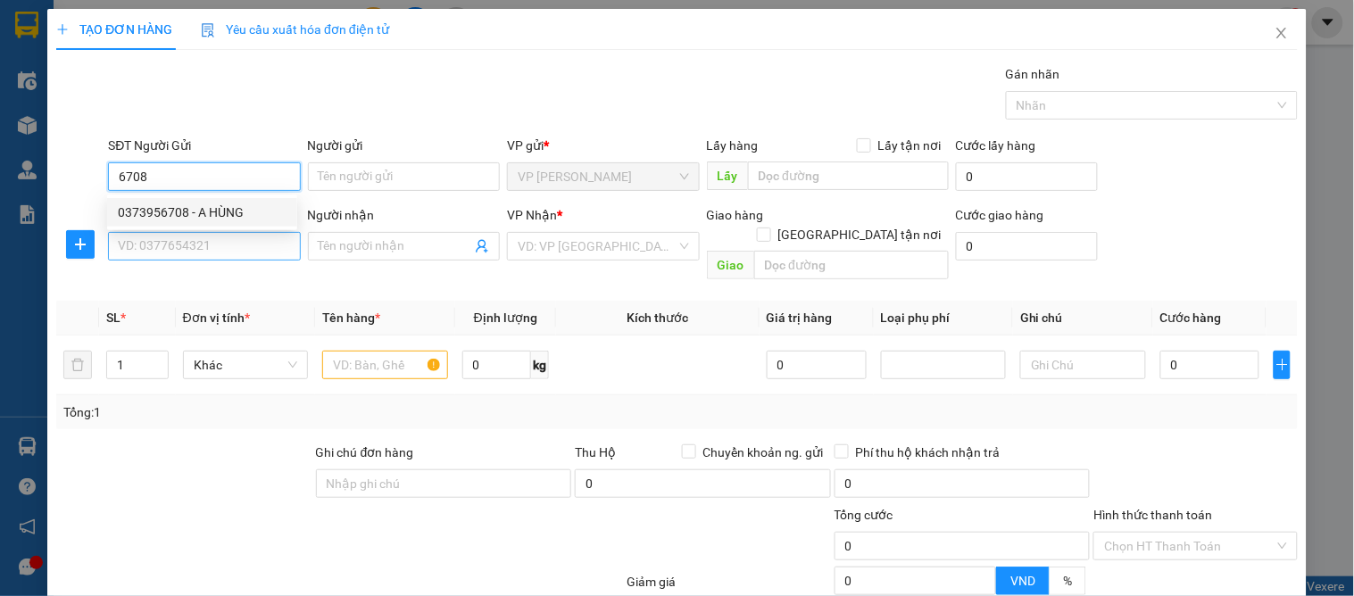
drag, startPoint x: 194, startPoint y: 205, endPoint x: 184, endPoint y: 237, distance: 33.6
click at [194, 210] on div "0373956708 - A HÙNG" at bounding box center [202, 213] width 169 height 20
type input "0373956708"
type input "A HÙNG"
type input "0373956708"
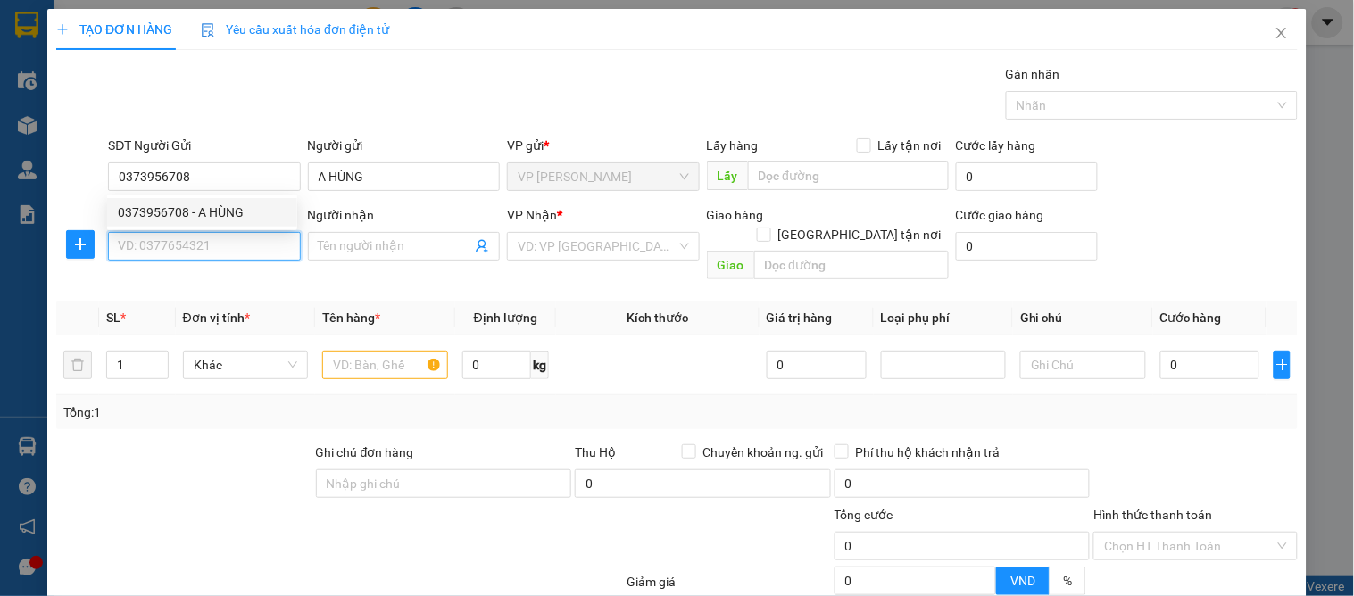
click at [183, 242] on input "SĐT Người Nhận" at bounding box center [204, 246] width 192 height 29
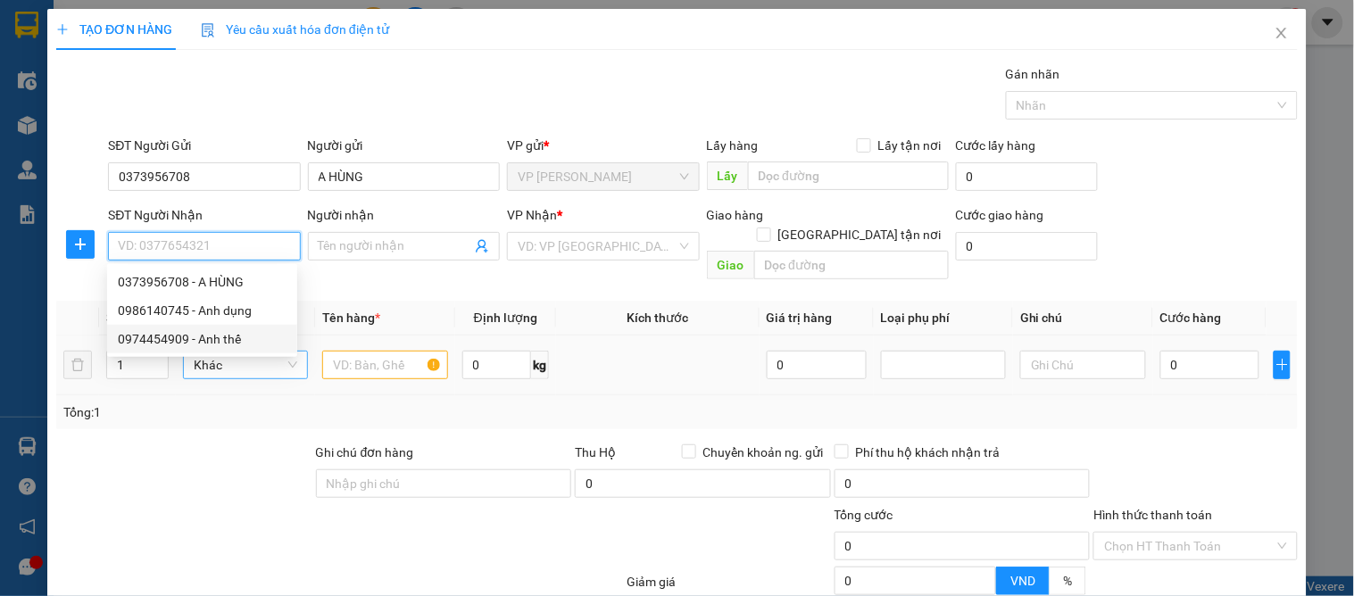
drag, startPoint x: 227, startPoint y: 335, endPoint x: 273, endPoint y: 346, distance: 47.9
click at [232, 337] on div "0974454909 - Anh thế" at bounding box center [202, 339] width 169 height 20
type input "0974454909"
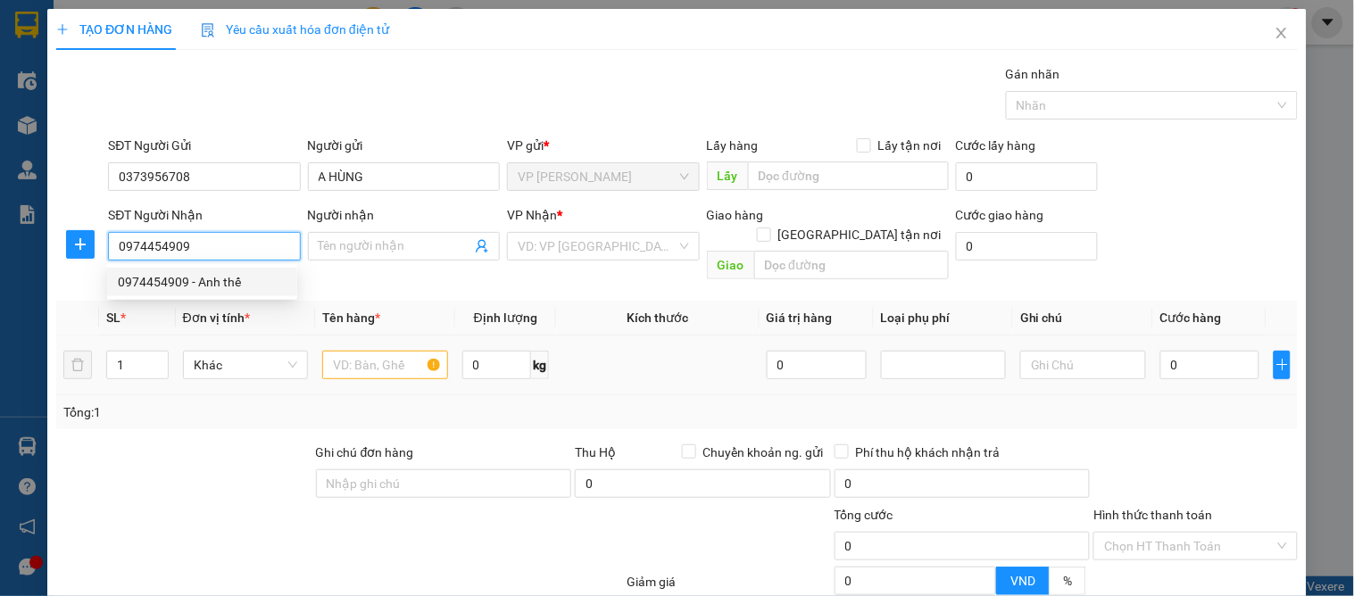
type input "Anh thế"
checkbox input "true"
type input "csen"
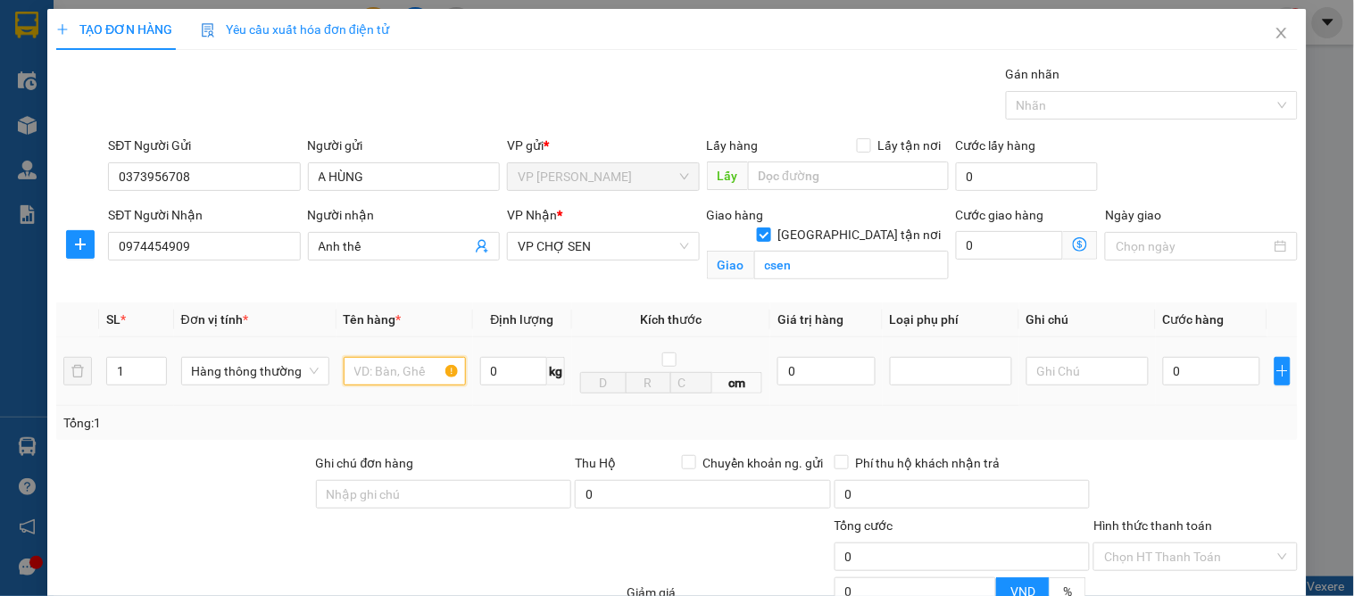
click at [370, 379] on input "text" at bounding box center [405, 371] width 122 height 29
type input "vải"
drag, startPoint x: 1164, startPoint y: 364, endPoint x: 1147, endPoint y: 364, distance: 17.0
click at [1166, 364] on input "0" at bounding box center [1211, 371] width 97 height 29
type input "7"
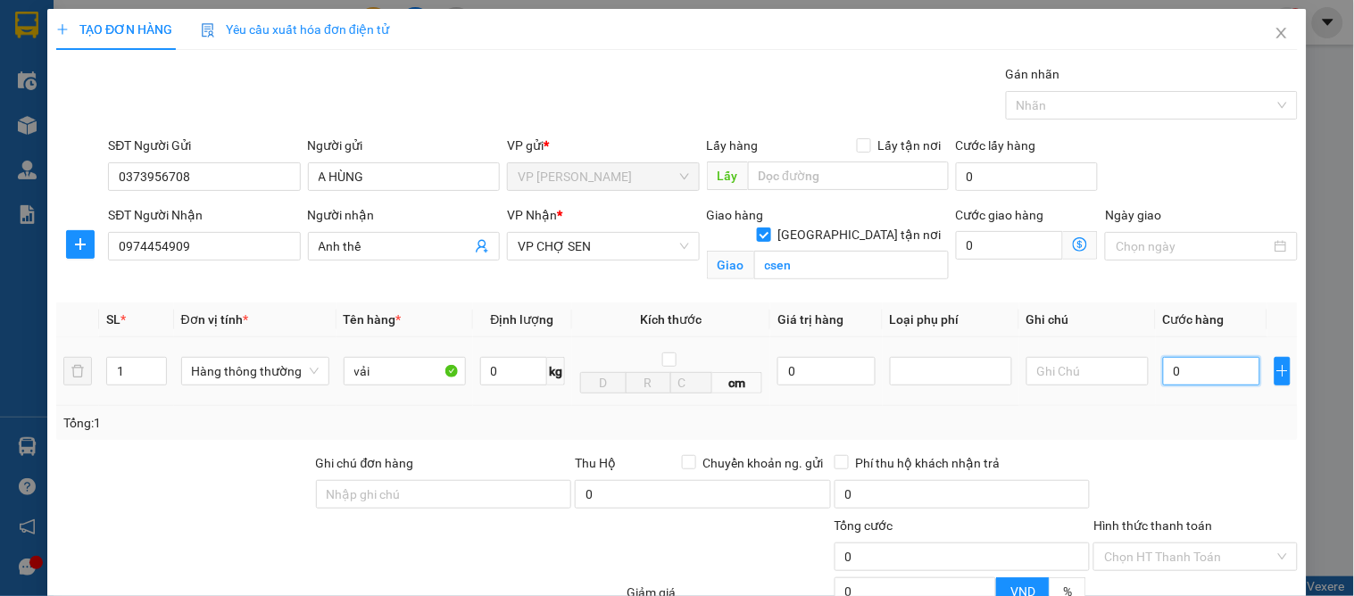
type input "7"
type input "70"
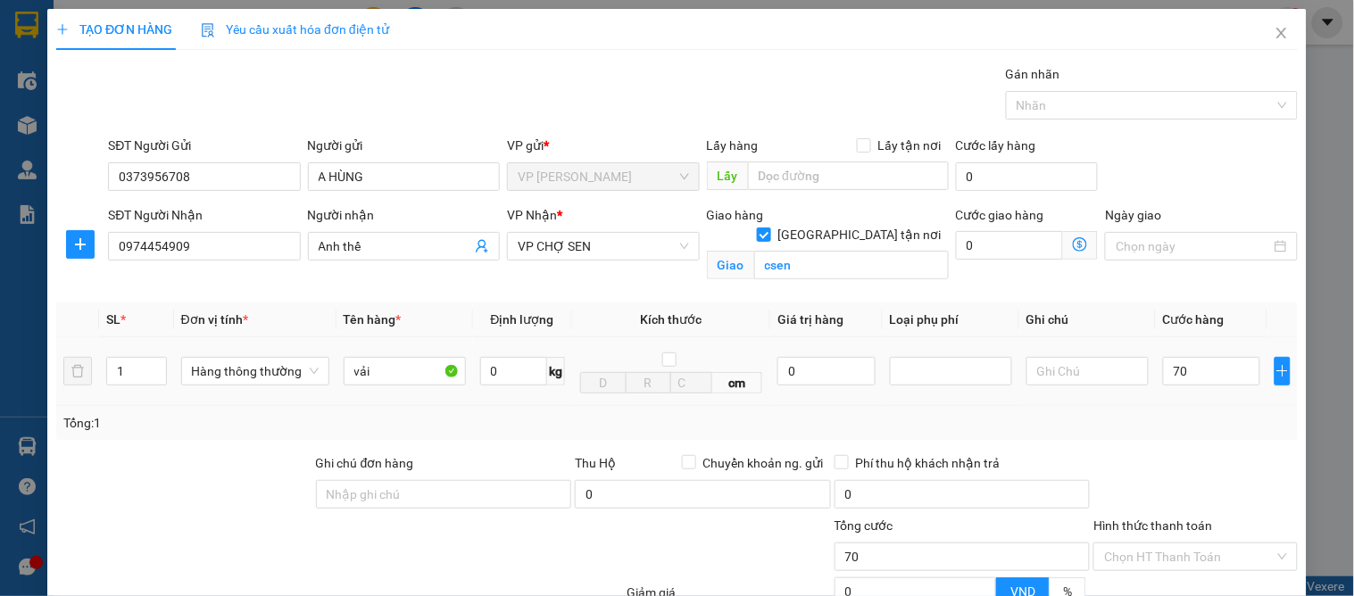
type input "70.000"
click at [1187, 404] on td "70.000" at bounding box center [1212, 371] width 112 height 69
drag, startPoint x: 1148, startPoint y: 362, endPoint x: 1147, endPoint y: 402, distance: 39.3
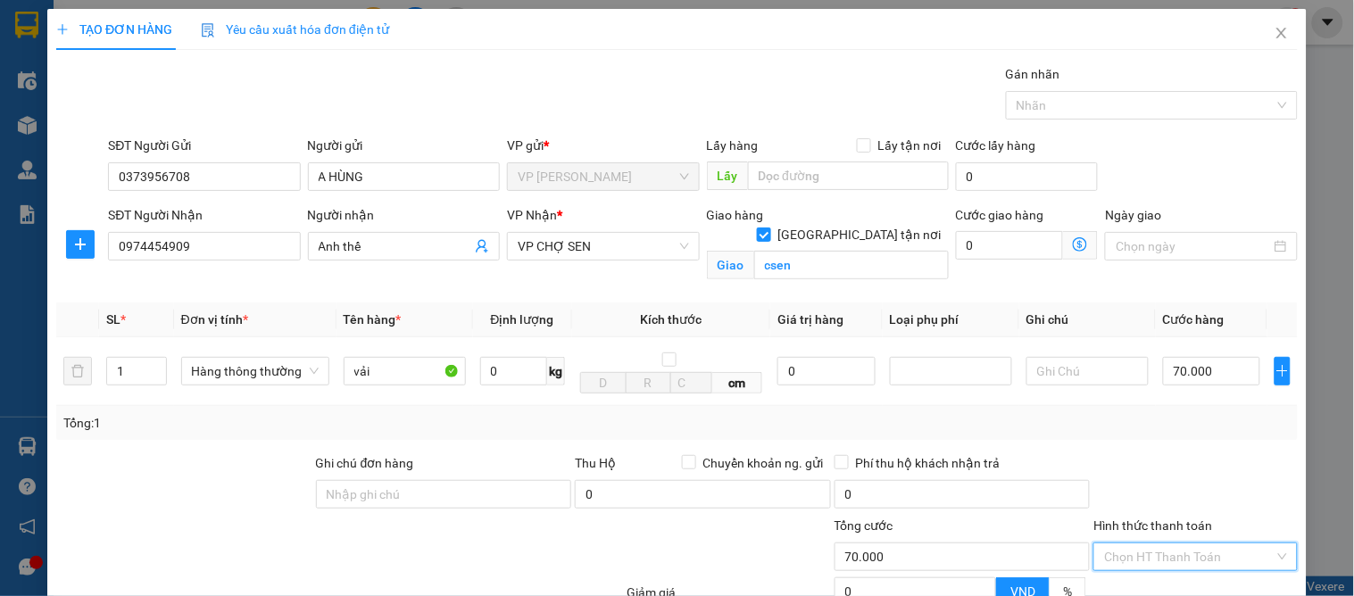
click at [1147, 544] on input "Hình thức thanh toán" at bounding box center [1189, 557] width 170 height 27
click at [1147, 584] on div "Tại văn phòng" at bounding box center [1185, 594] width 180 height 20
drag, startPoint x: 1235, startPoint y: 548, endPoint x: 1183, endPoint y: 547, distance: 51.8
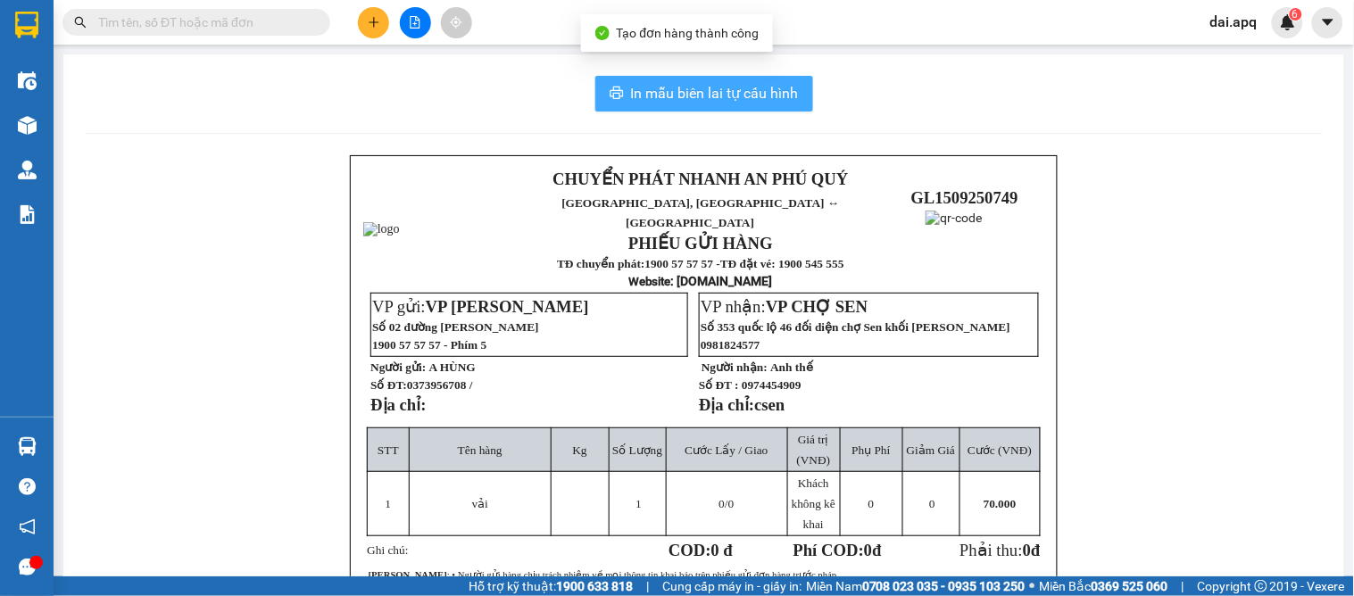
click at [692, 85] on span "In mẫu biên lai tự cấu hình" at bounding box center [715, 93] width 168 height 22
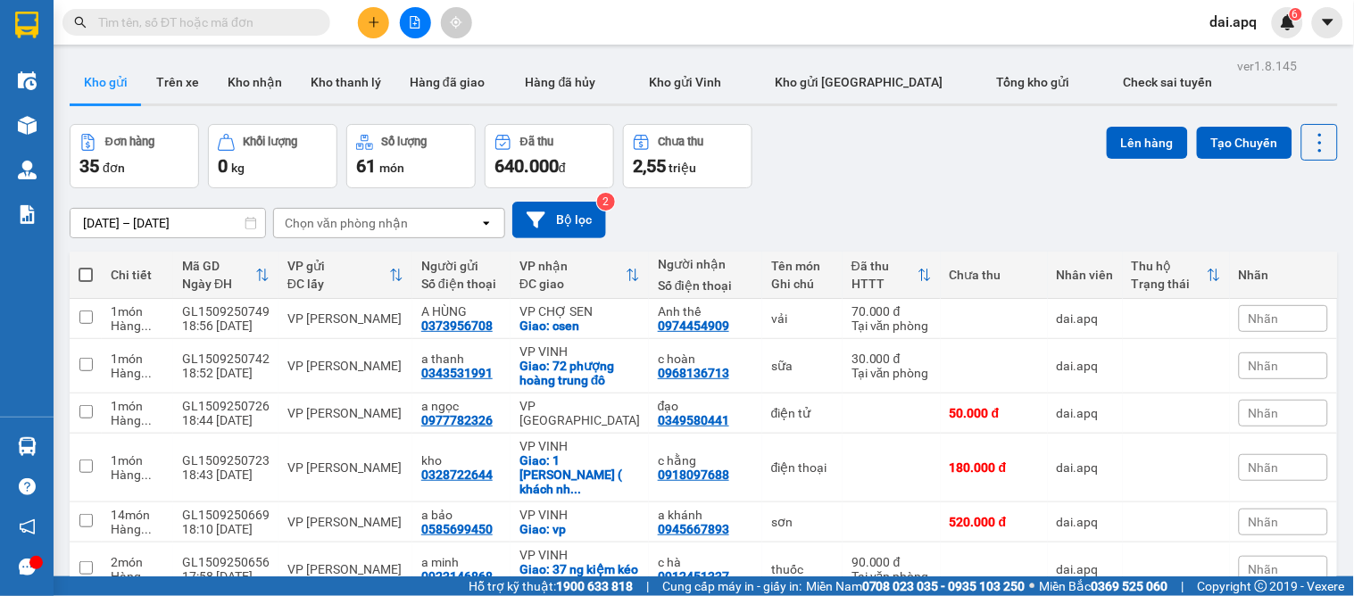
click at [363, 23] on button at bounding box center [373, 22] width 31 height 31
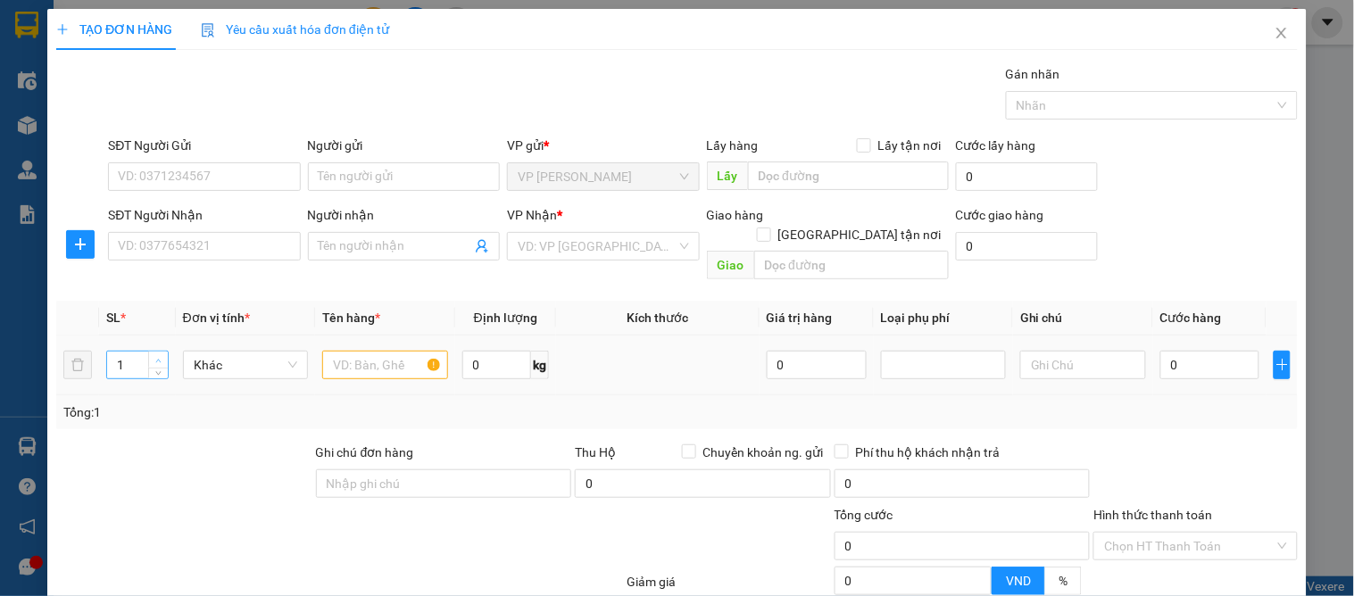
type input "2"
click at [155, 358] on icon "up" at bounding box center [158, 361] width 6 height 6
click at [339, 352] on input "text" at bounding box center [384, 365] width 125 height 29
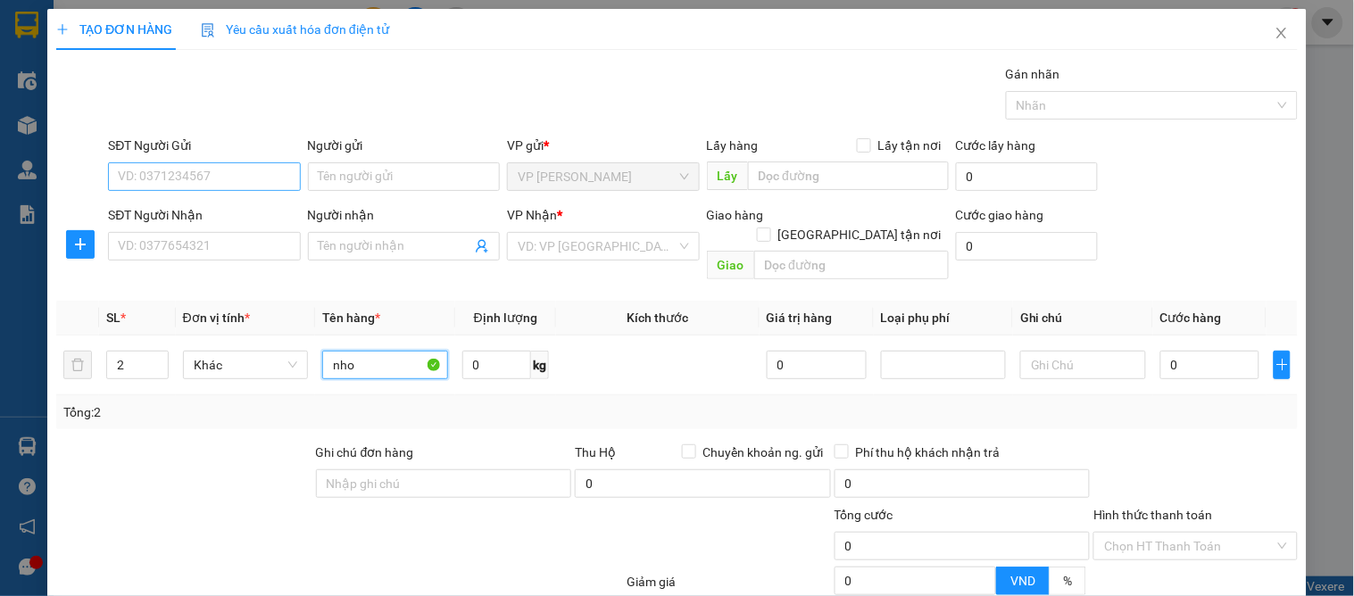
type input "nho"
click at [159, 179] on input "SĐT Người Gửi" at bounding box center [204, 176] width 192 height 29
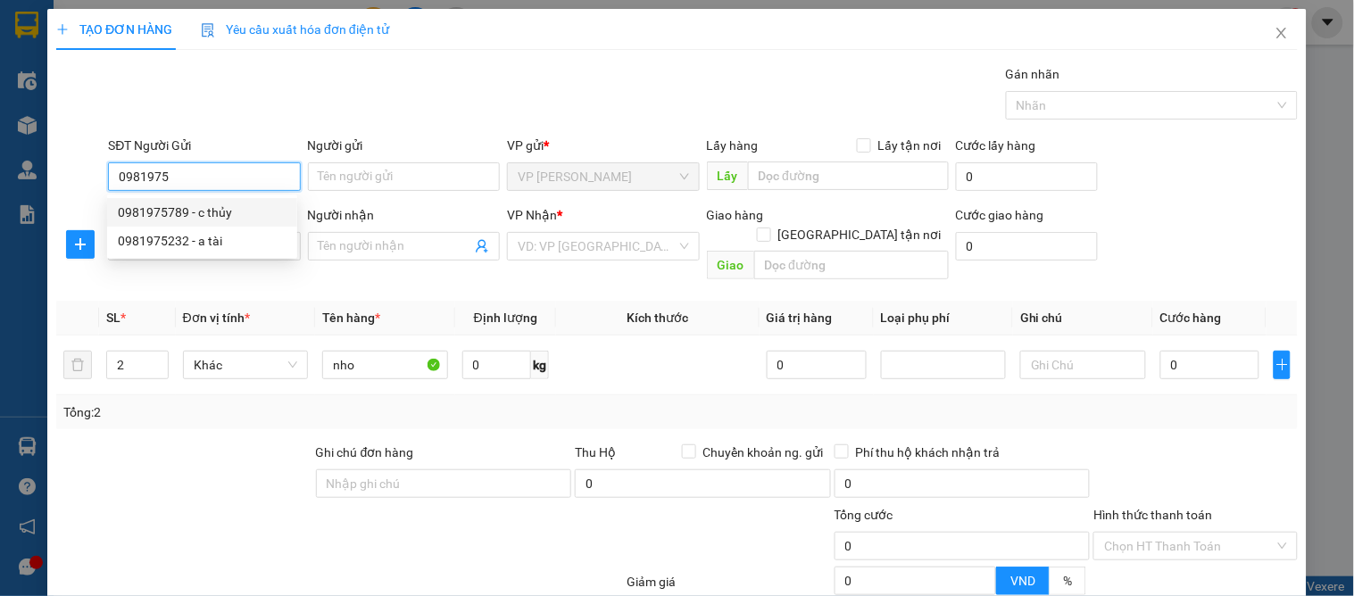
click at [170, 212] on div "0981975789 - c thủy" at bounding box center [202, 213] width 169 height 20
type input "0981975789"
type input "c thủy"
type input "0981975789"
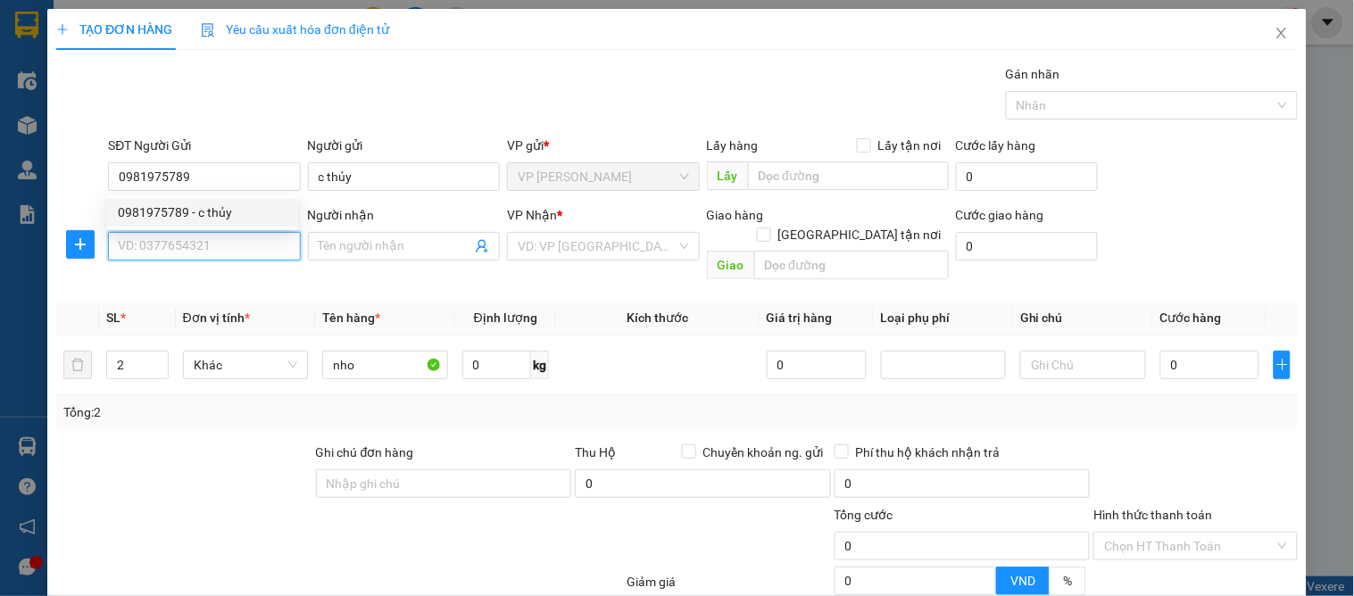
click at [168, 242] on input "SĐT Người Nhận" at bounding box center [204, 246] width 192 height 29
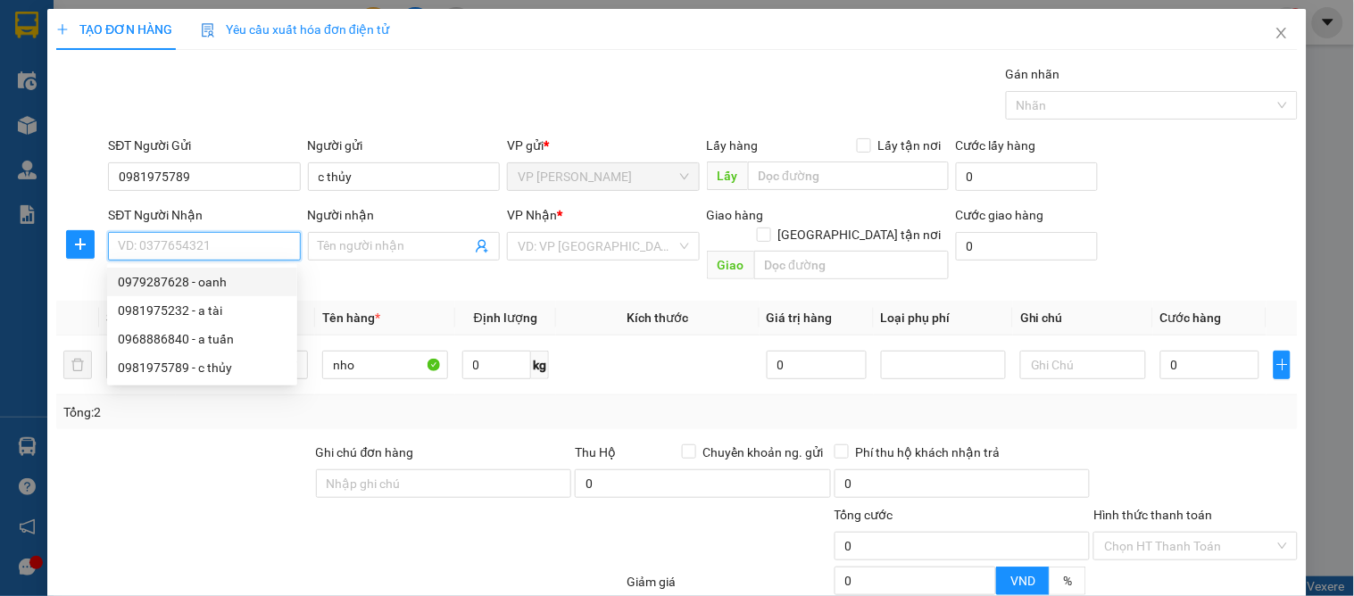
drag, startPoint x: 212, startPoint y: 288, endPoint x: 296, endPoint y: 330, distance: 93.0
click at [214, 291] on div "0979287628 - oanh" at bounding box center [202, 282] width 169 height 20
type input "0979287628"
type input "oanh"
checkbox input "true"
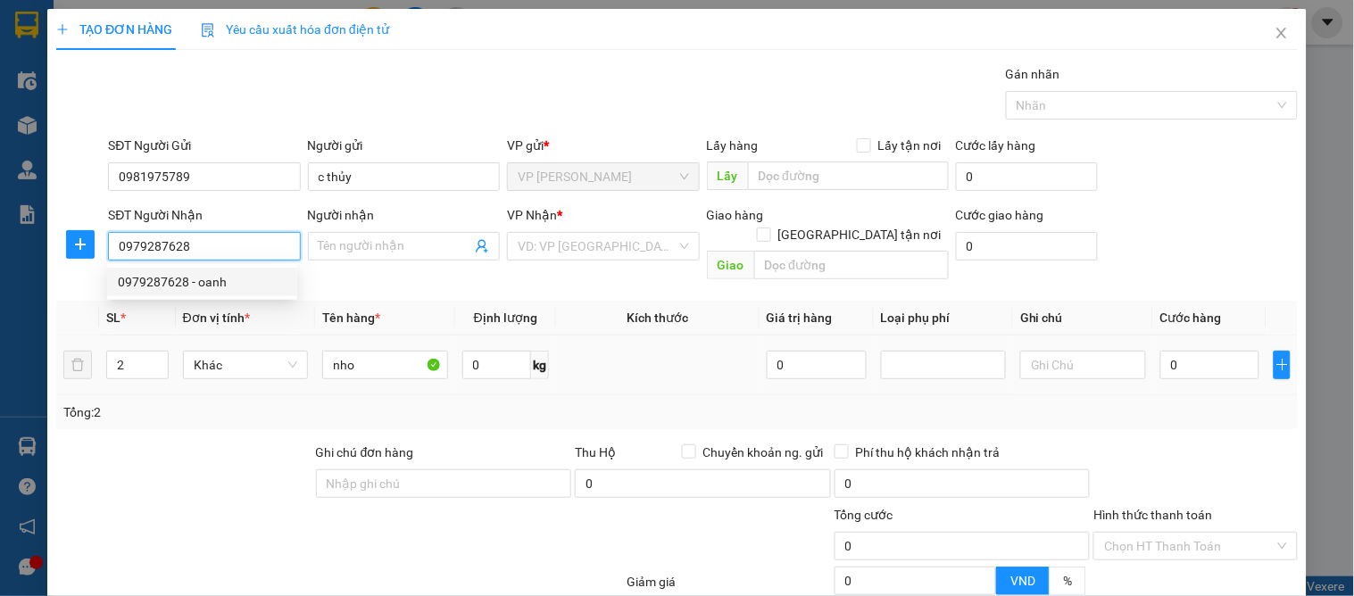
type input "07 [PERSON_NAME]"
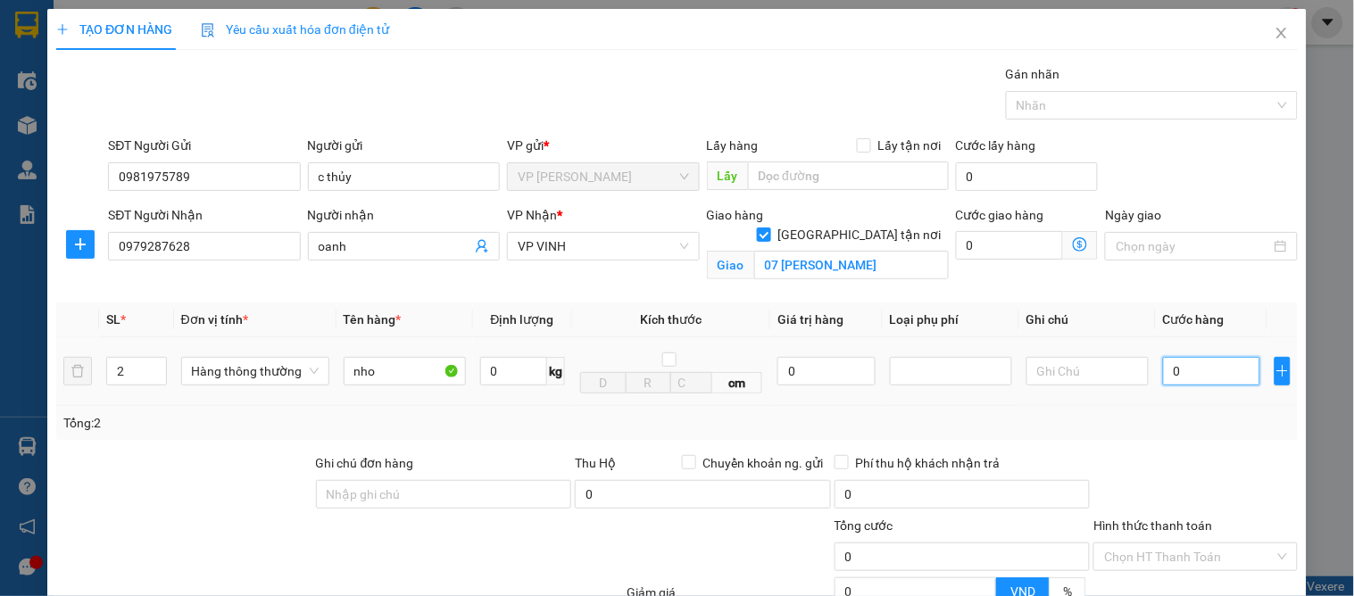
click at [1186, 369] on input "0" at bounding box center [1211, 371] width 97 height 29
type input "8"
type input "80"
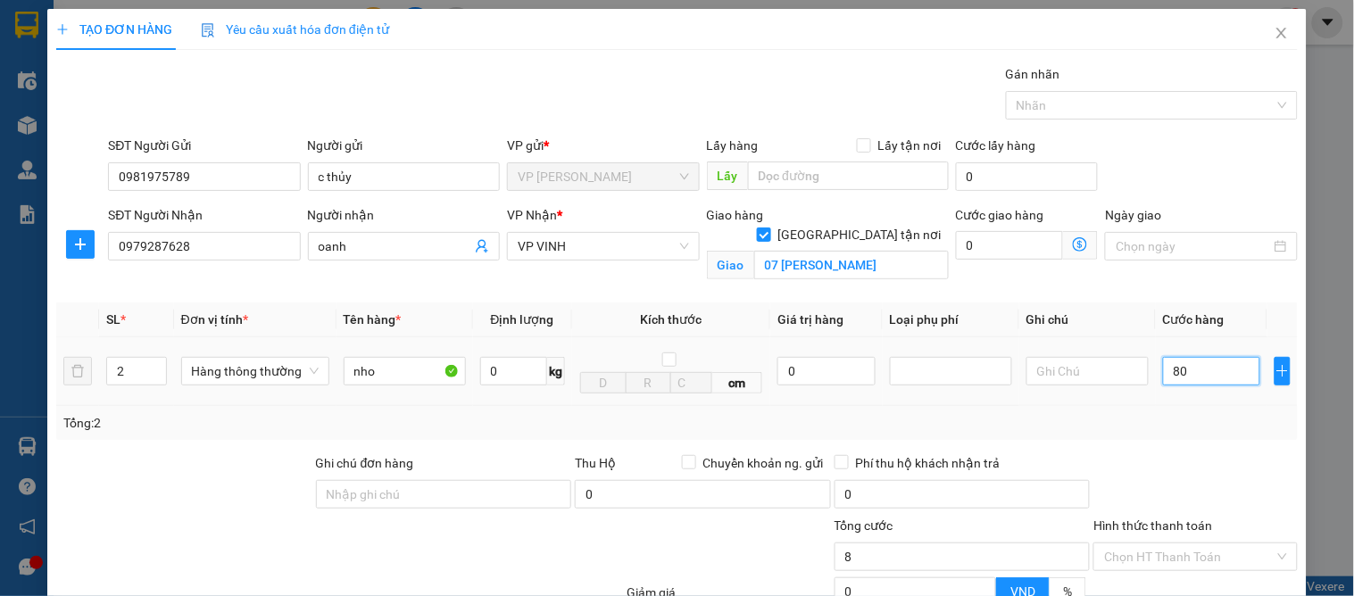
type input "80"
click at [1177, 462] on div at bounding box center [1195, 485] width 207 height 62
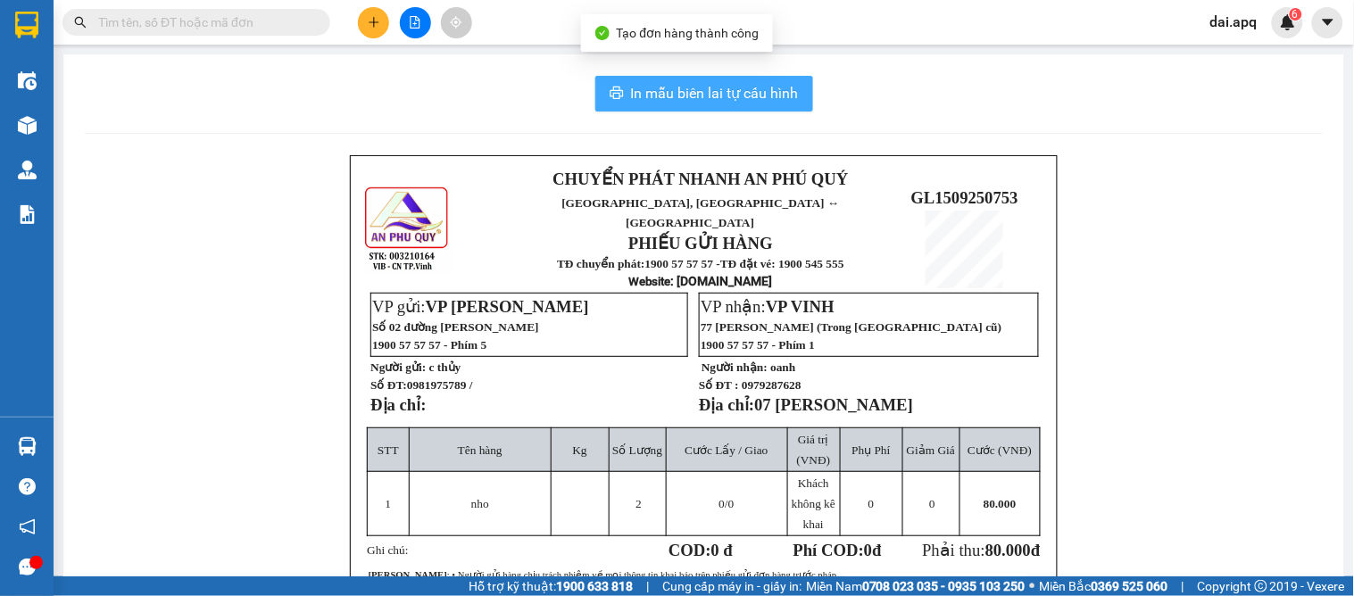
click at [682, 108] on button "In mẫu biên lai tự cấu hình" at bounding box center [704, 94] width 218 height 36
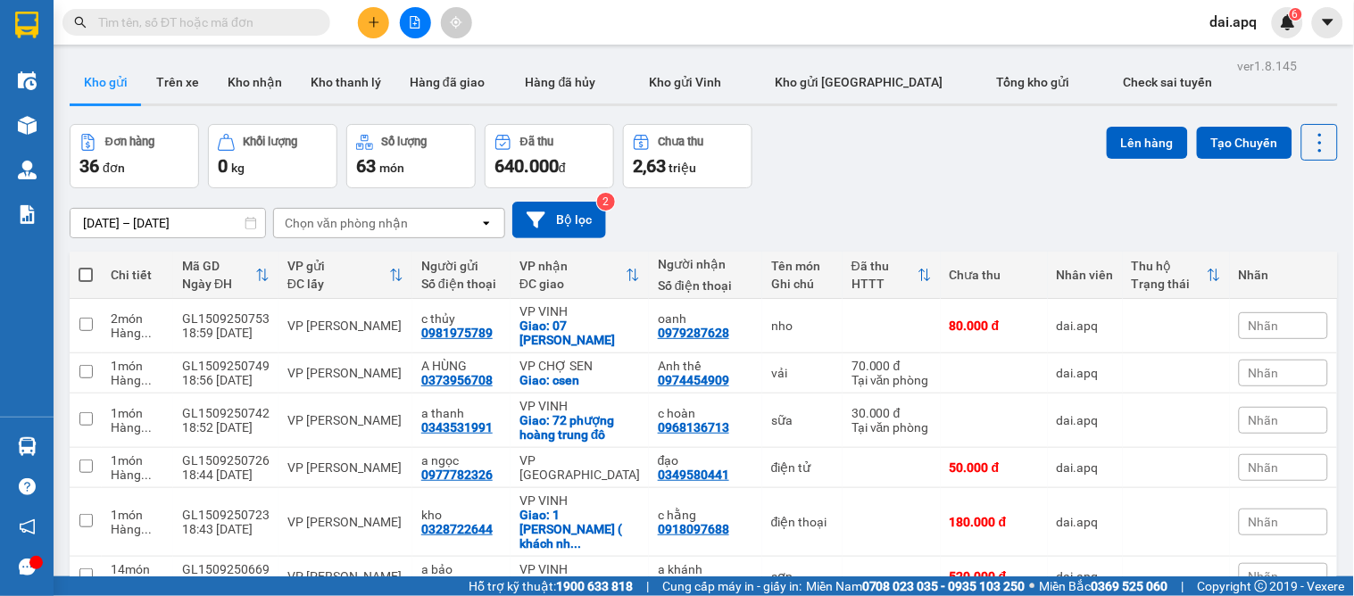
click at [857, 233] on div "[DATE] – [DATE] Press the down arrow key to interact with the calendar and sele…" at bounding box center [704, 220] width 1269 height 37
click at [936, 190] on div "[DATE] – [DATE] Press the down arrow key to interact with the calendar and sele…" at bounding box center [704, 219] width 1269 height 63
click at [373, 37] on button at bounding box center [373, 22] width 31 height 31
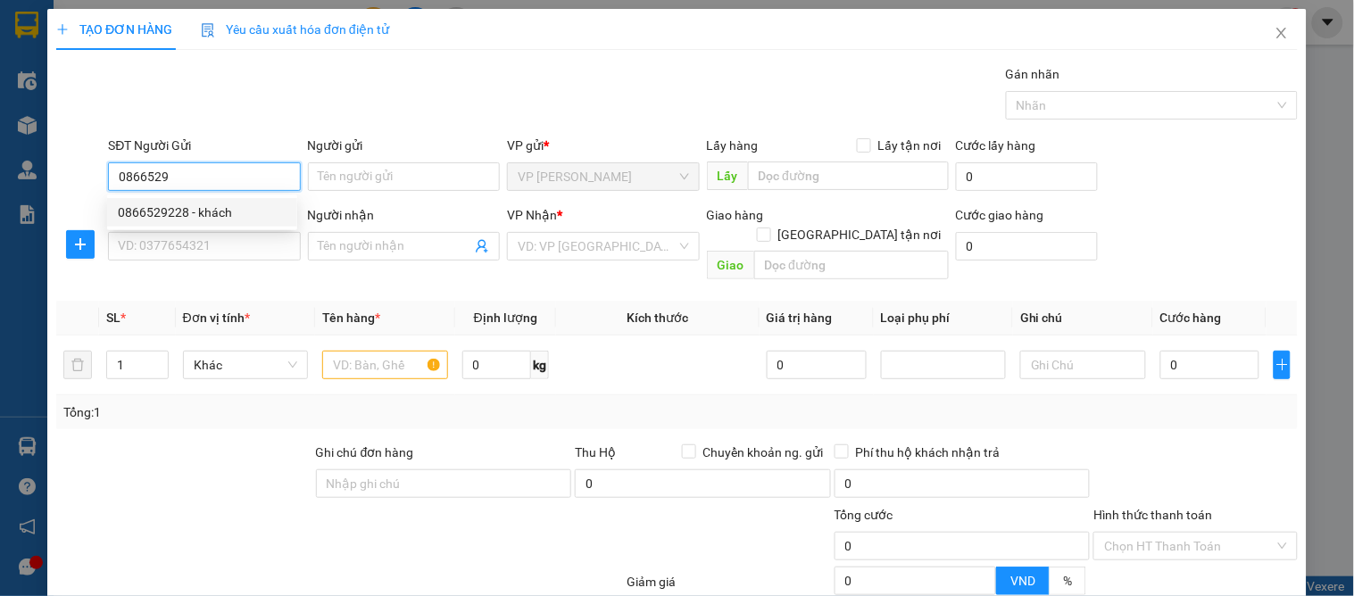
drag, startPoint x: 164, startPoint y: 201, endPoint x: 164, endPoint y: 225, distance: 24.1
click at [164, 205] on div "0866529228 - khách" at bounding box center [202, 212] width 190 height 29
type input "0866529228"
type input "khách"
type input "0866529228"
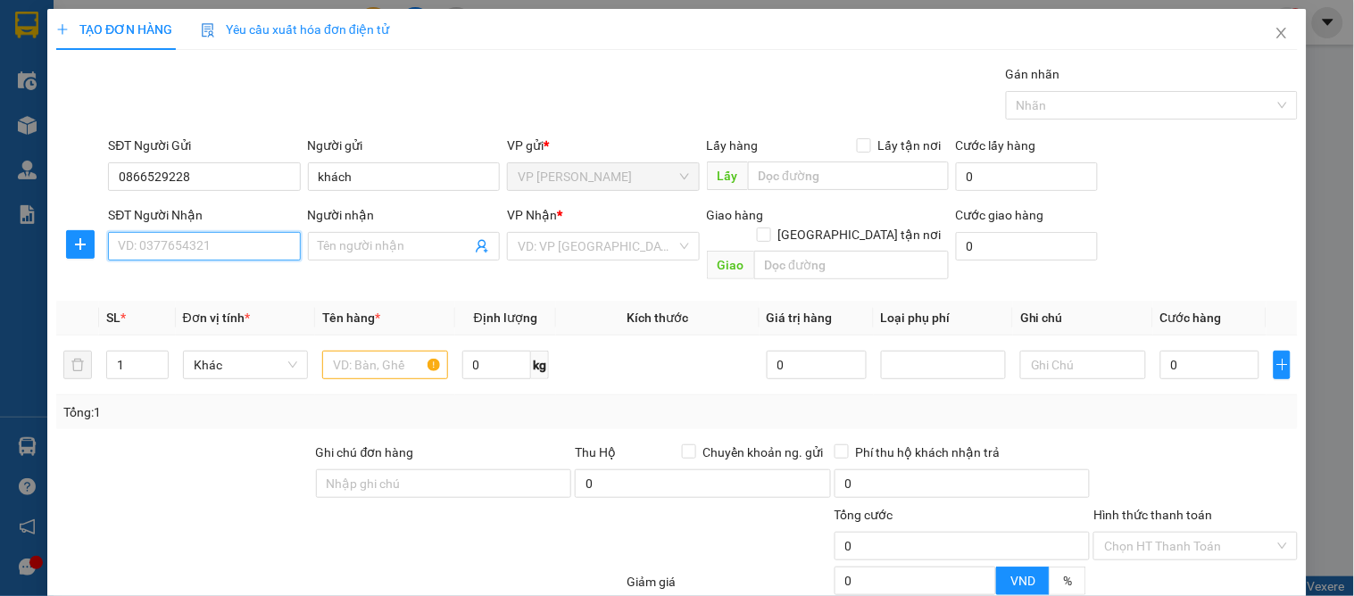
drag, startPoint x: 185, startPoint y: 257, endPoint x: 244, endPoint y: 263, distance: 59.3
click at [192, 257] on input "SĐT Người Nhận" at bounding box center [204, 246] width 192 height 29
click at [208, 289] on div "0988066289 - [PERSON_NAME]" at bounding box center [206, 282] width 176 height 20
type input "0988066289"
type input "c huyền"
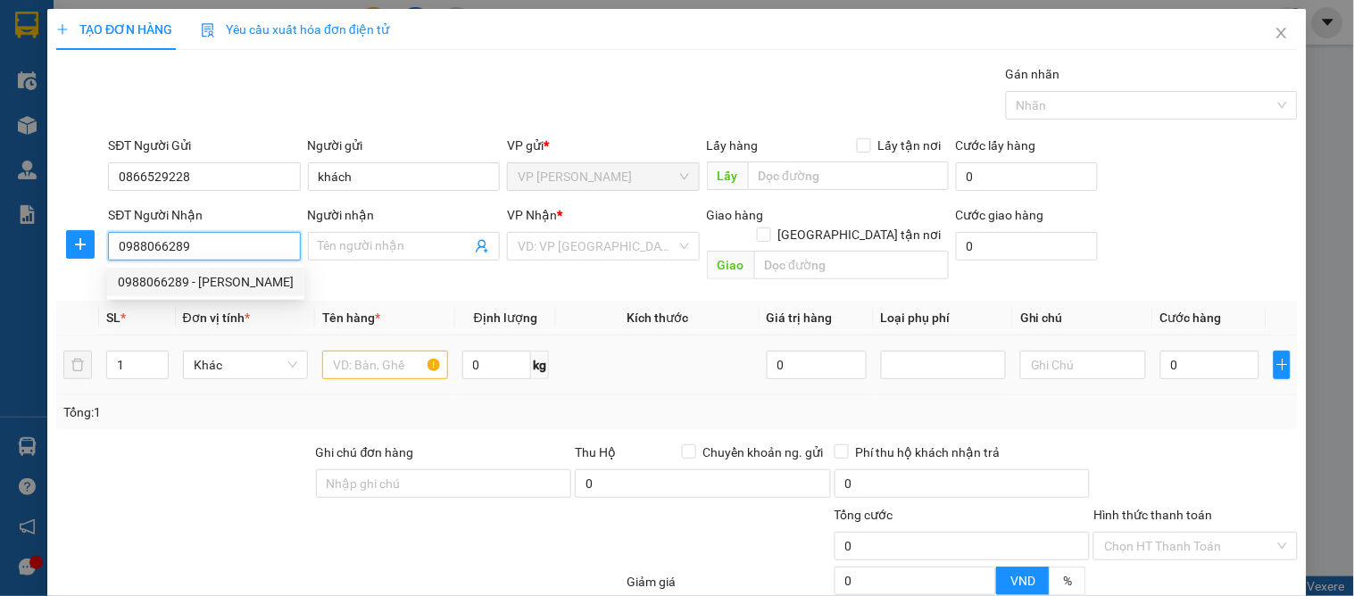
checkbox input "true"
type input "12 đg 17 vinh tân"
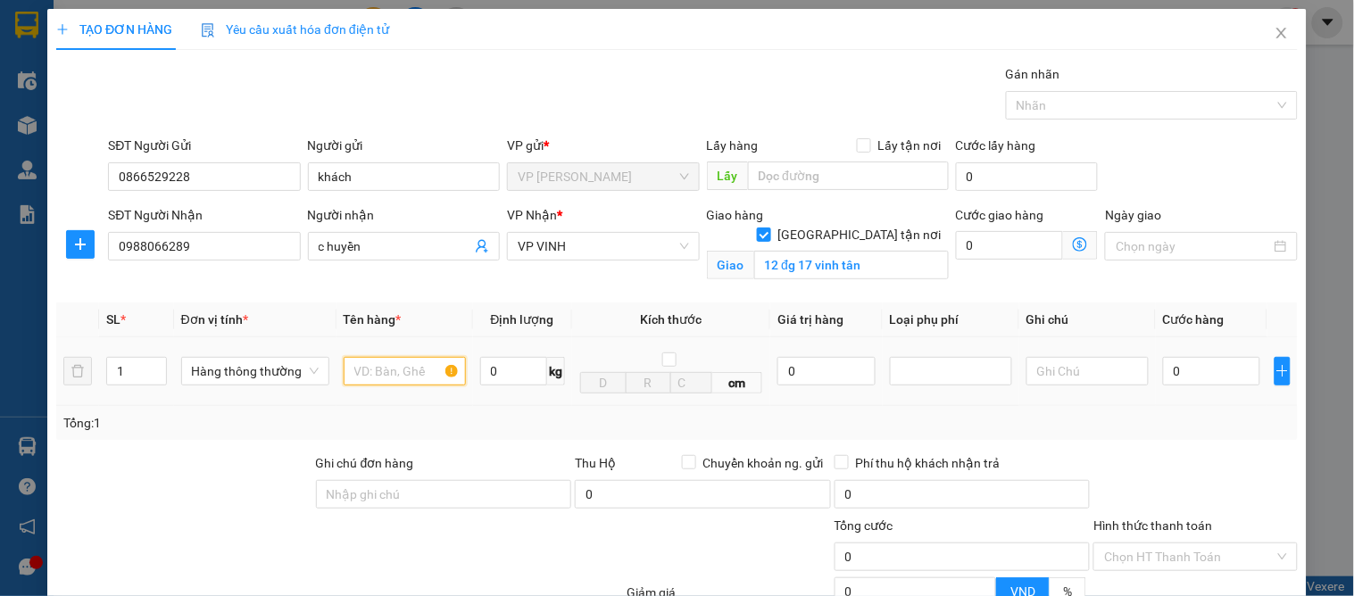
click at [367, 362] on input "text" at bounding box center [405, 371] width 122 height 29
type input "my pham"
click at [1174, 380] on input "0" at bounding box center [1211, 371] width 97 height 29
type input "4"
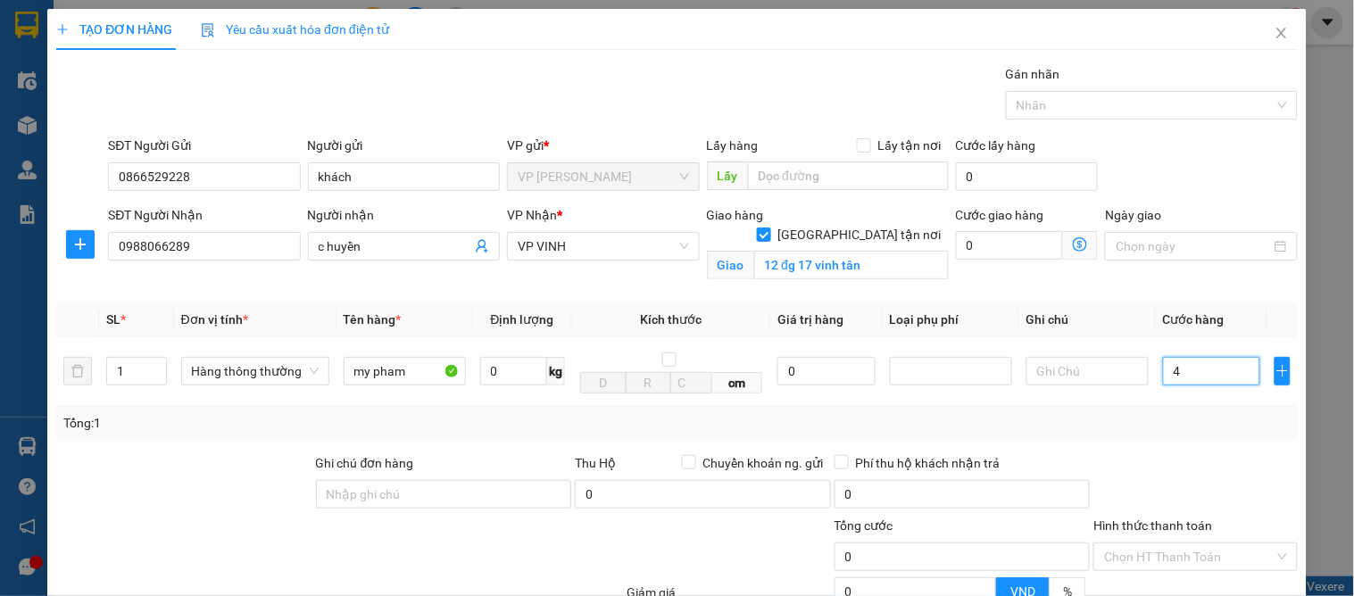
type input "4"
type input "40"
type input "40.000"
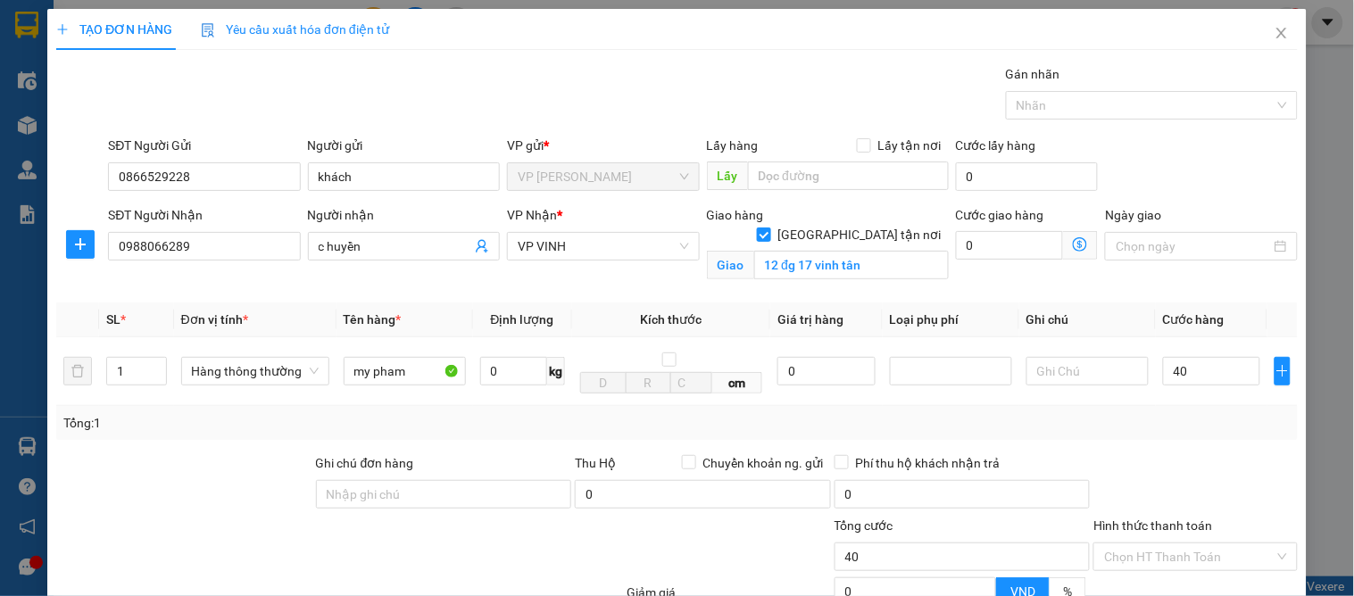
type input "40.000"
drag, startPoint x: 1234, startPoint y: 468, endPoint x: 1203, endPoint y: 523, distance: 63.6
click at [1235, 470] on div at bounding box center [1195, 485] width 207 height 62
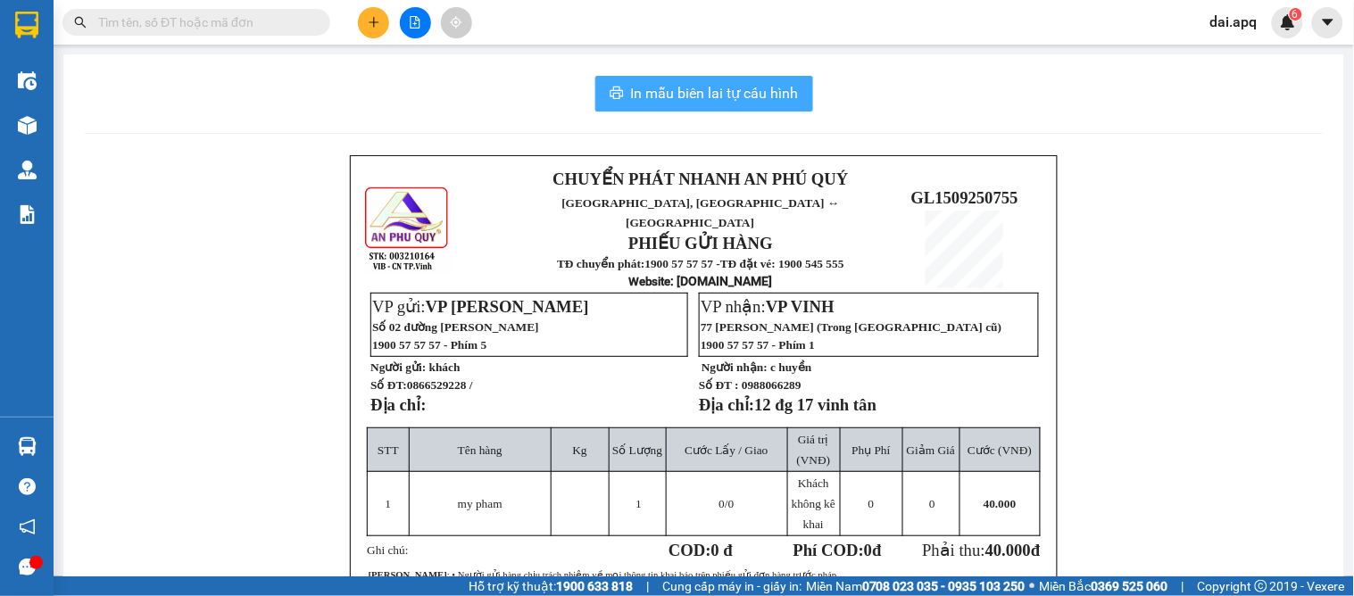
drag, startPoint x: 734, startPoint y: 75, endPoint x: 674, endPoint y: 93, distance: 62.4
click at [734, 77] on button "In mẫu biên lai tự cấu hình" at bounding box center [704, 94] width 218 height 36
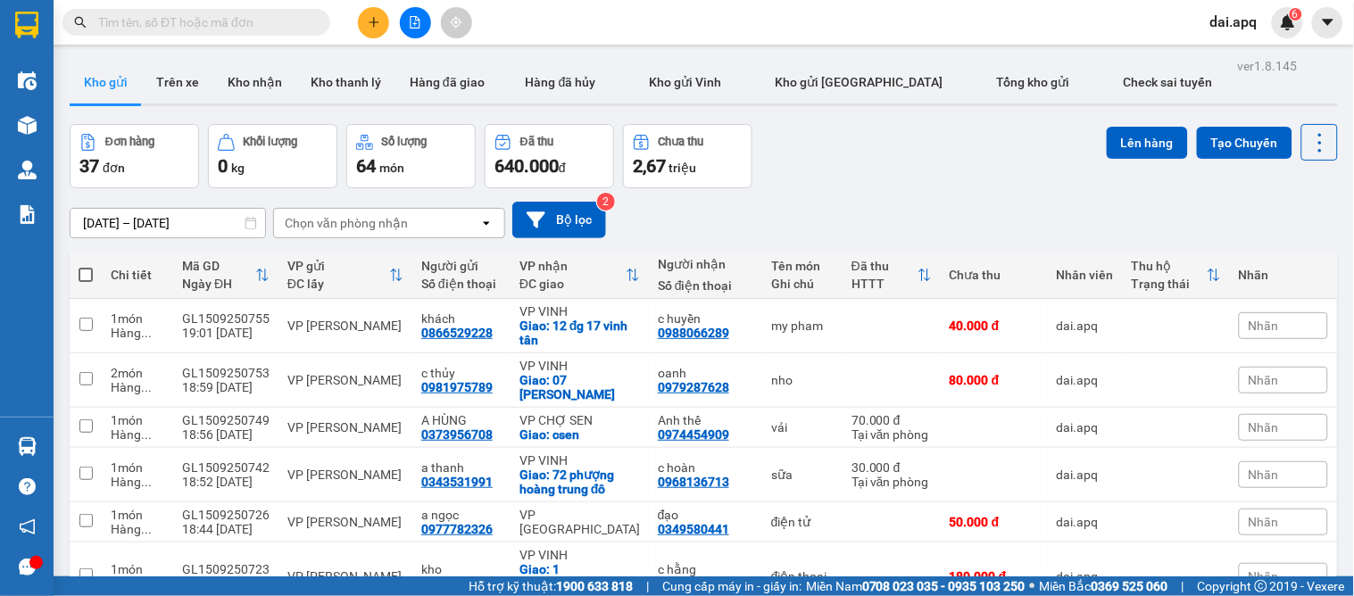
click at [837, 191] on div "[DATE] – [DATE] Press the down arrow key to interact with the calendar and sele…" at bounding box center [704, 219] width 1269 height 63
click at [362, 24] on button at bounding box center [373, 22] width 31 height 31
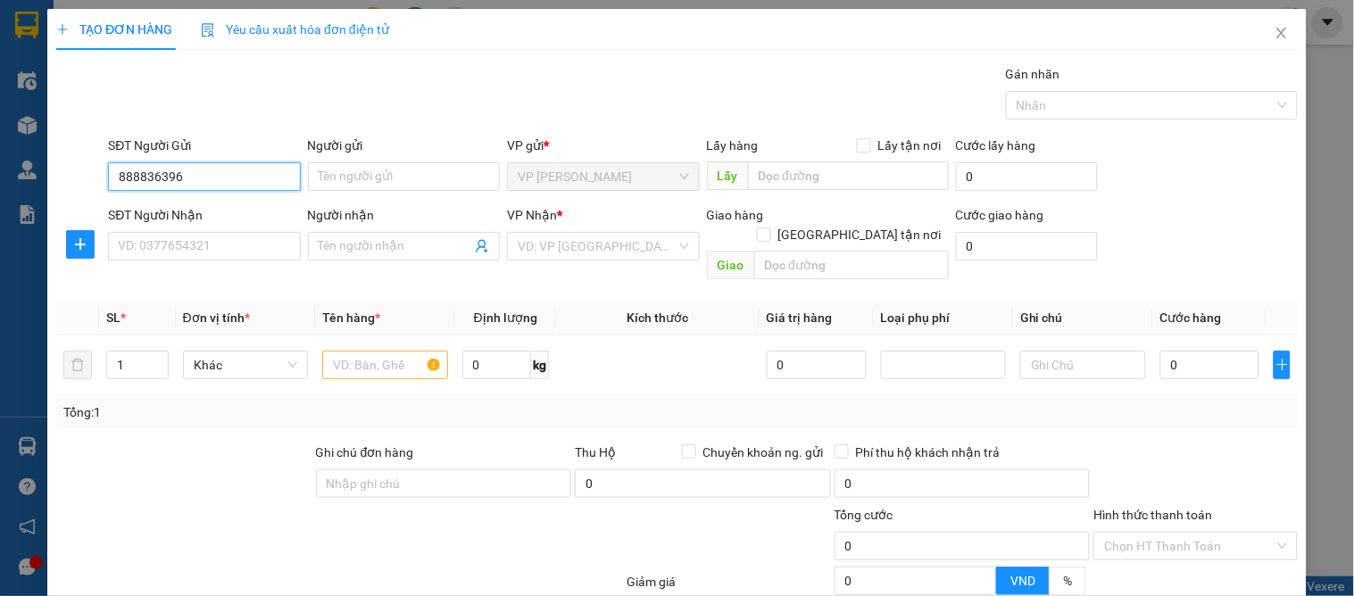
click at [114, 170] on input "888836396" at bounding box center [204, 176] width 192 height 29
type input "0888836396"
drag, startPoint x: 204, startPoint y: 217, endPoint x: 198, endPoint y: 237, distance: 20.4
click at [204, 223] on div "0888836396 - a duẩn" at bounding box center [202, 212] width 190 height 29
type input "a duẩn"
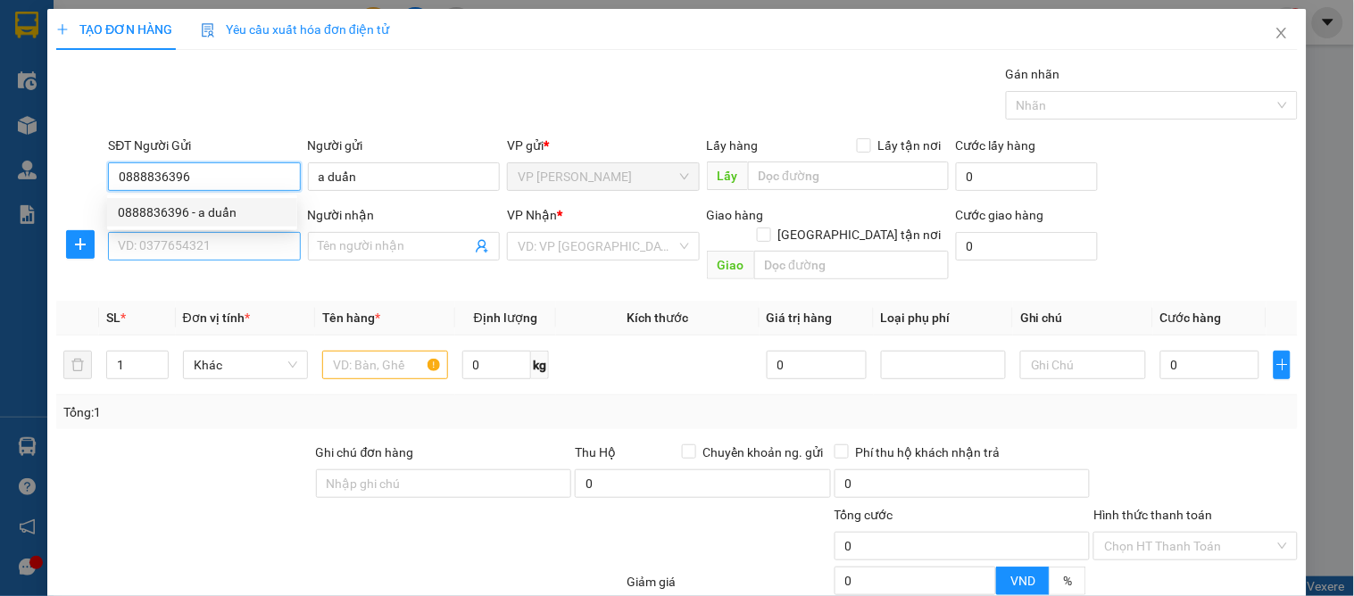
type input "0888836396"
drag, startPoint x: 194, startPoint y: 248, endPoint x: 210, endPoint y: 271, distance: 27.5
click at [194, 250] on input "SĐT Người Nhận" at bounding box center [204, 246] width 192 height 29
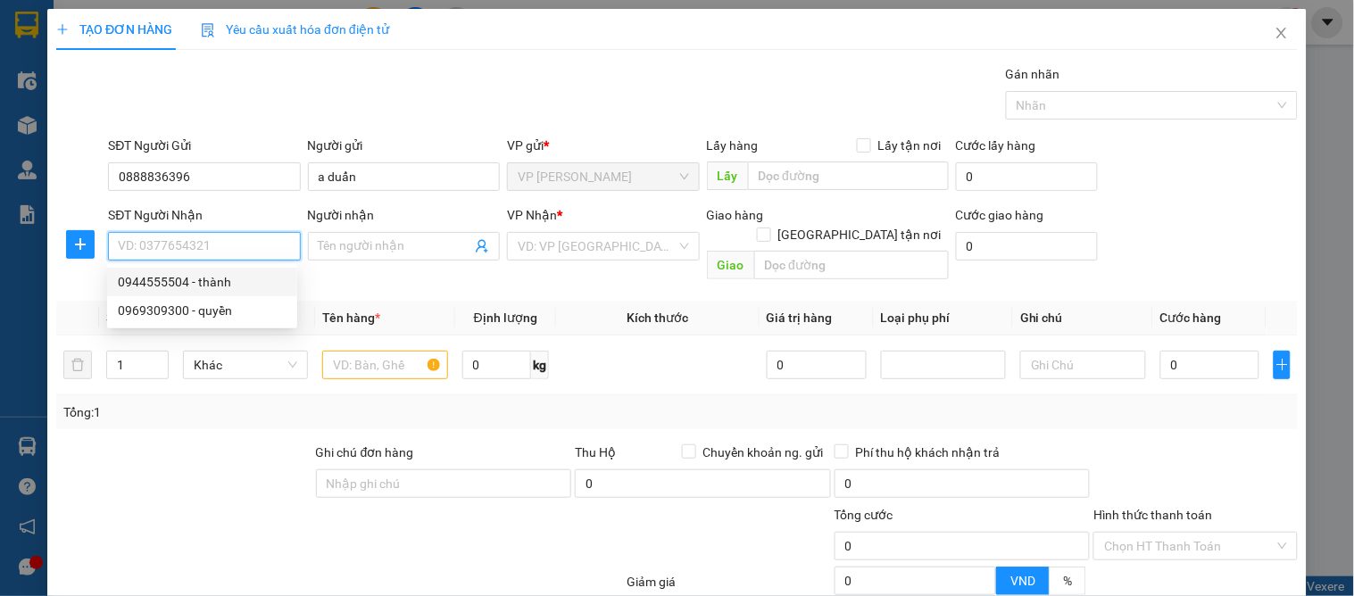
drag, startPoint x: 209, startPoint y: 268, endPoint x: 298, endPoint y: 307, distance: 97.5
click at [211, 268] on div "0944555504 - thành" at bounding box center [202, 282] width 190 height 29
type input "0944555504"
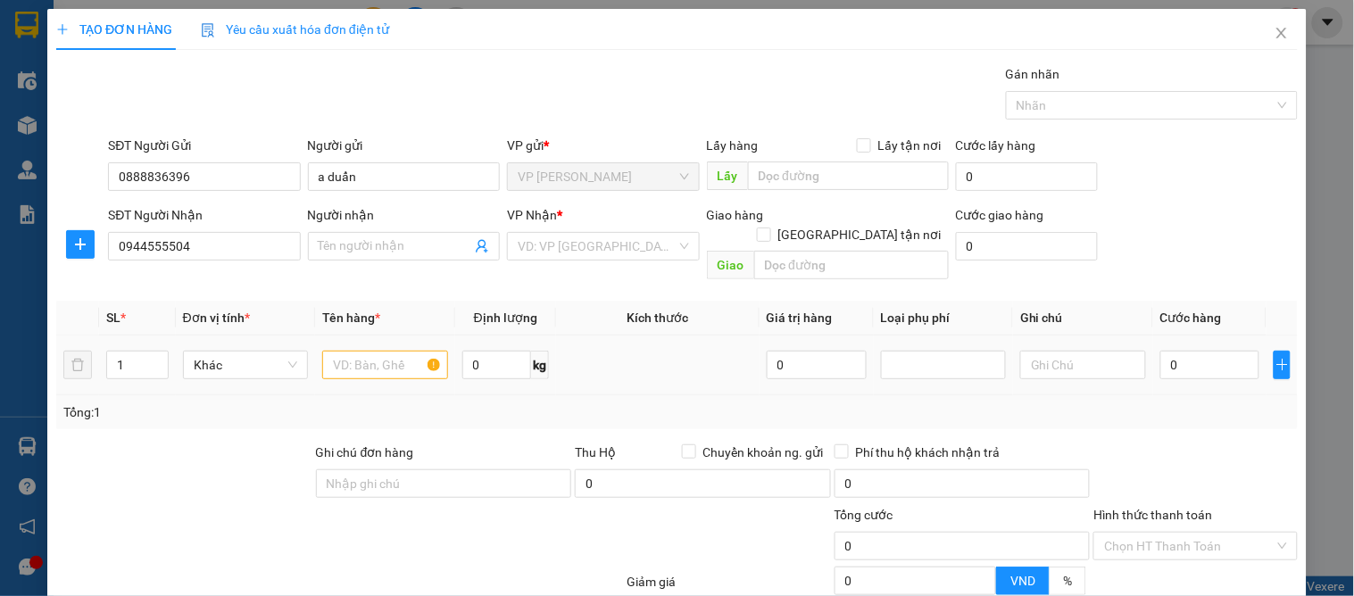
type input "thành"
checkbox input "true"
type input "103 [PERSON_NAME]"
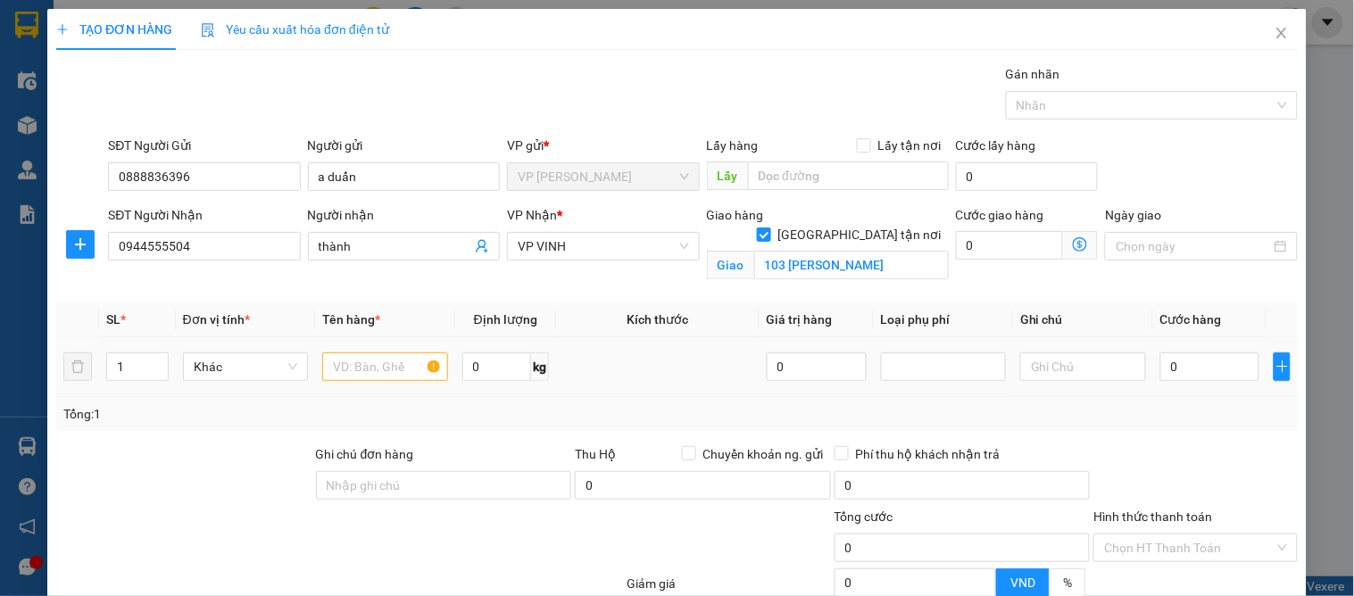
click at [381, 346] on td at bounding box center [384, 367] width 139 height 60
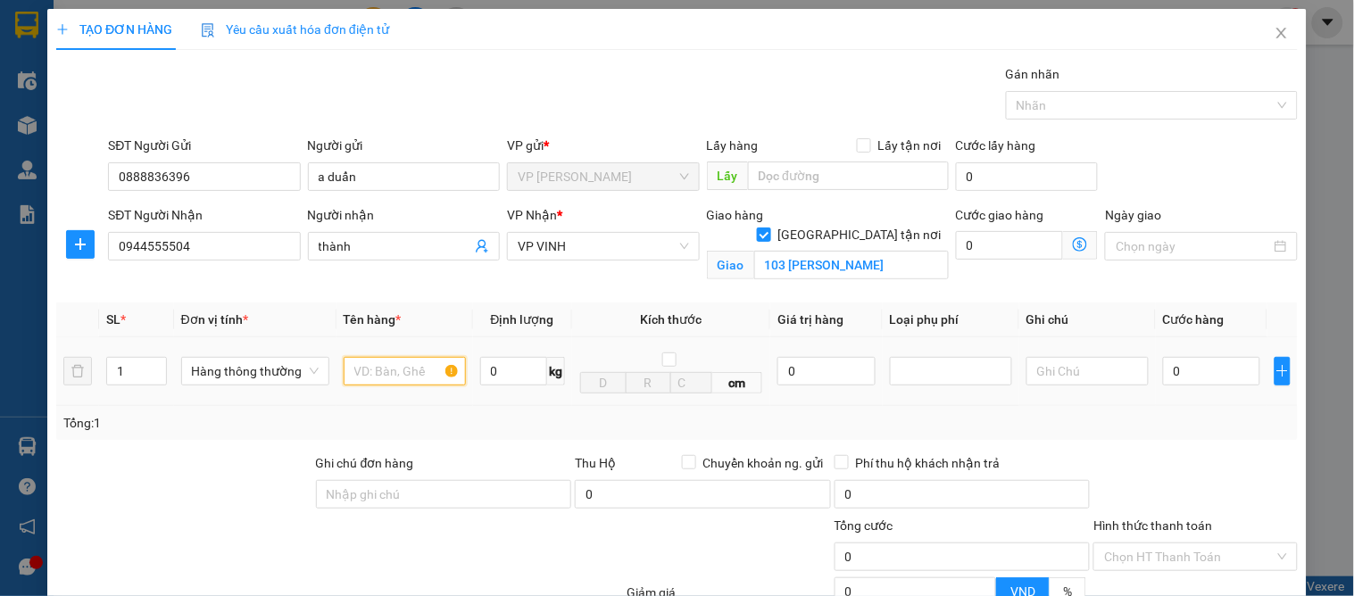
click at [369, 367] on input "text" at bounding box center [405, 371] width 122 height 29
type input "quân ao"
click at [1168, 377] on input "0" at bounding box center [1211, 371] width 97 height 29
click at [1184, 429] on div "Tổng: 1" at bounding box center [677, 423] width 1228 height 20
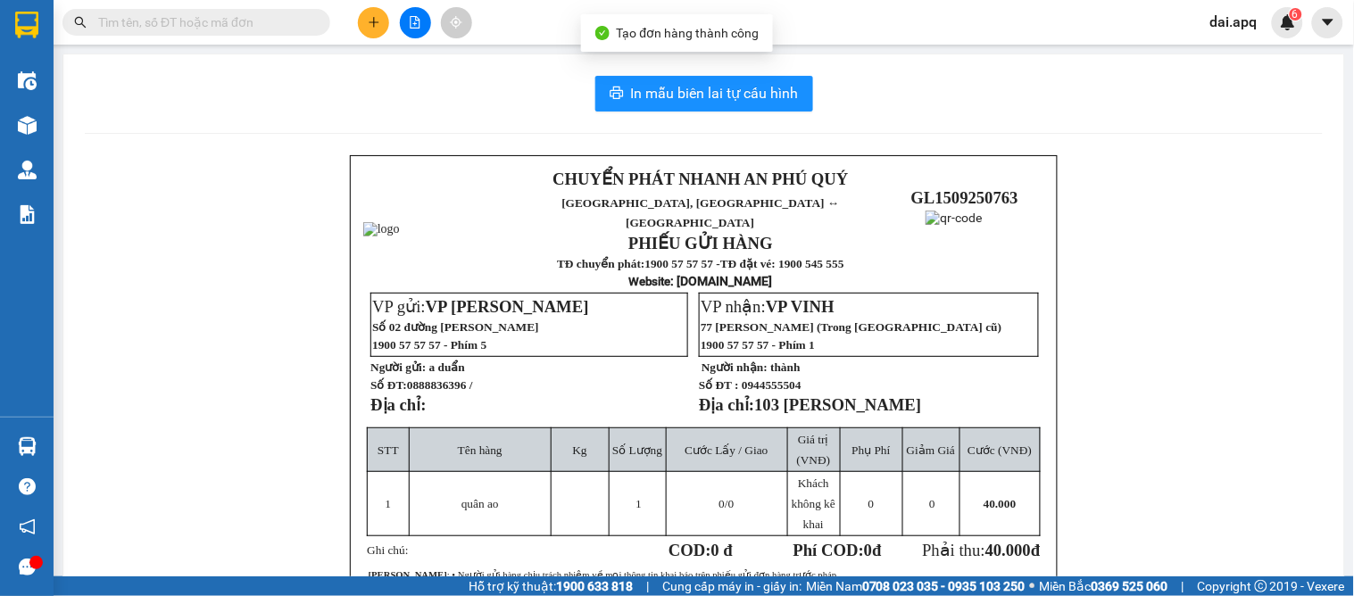
drag, startPoint x: 696, startPoint y: 64, endPoint x: 688, endPoint y: 87, distance: 24.6
click at [697, 64] on div "In mẫu biên lai tự cấu hình CHUYỂN PHÁT NHANH AN [GEOGRAPHIC_DATA], [GEOGRAPHIC…" at bounding box center [703, 439] width 1281 height 770
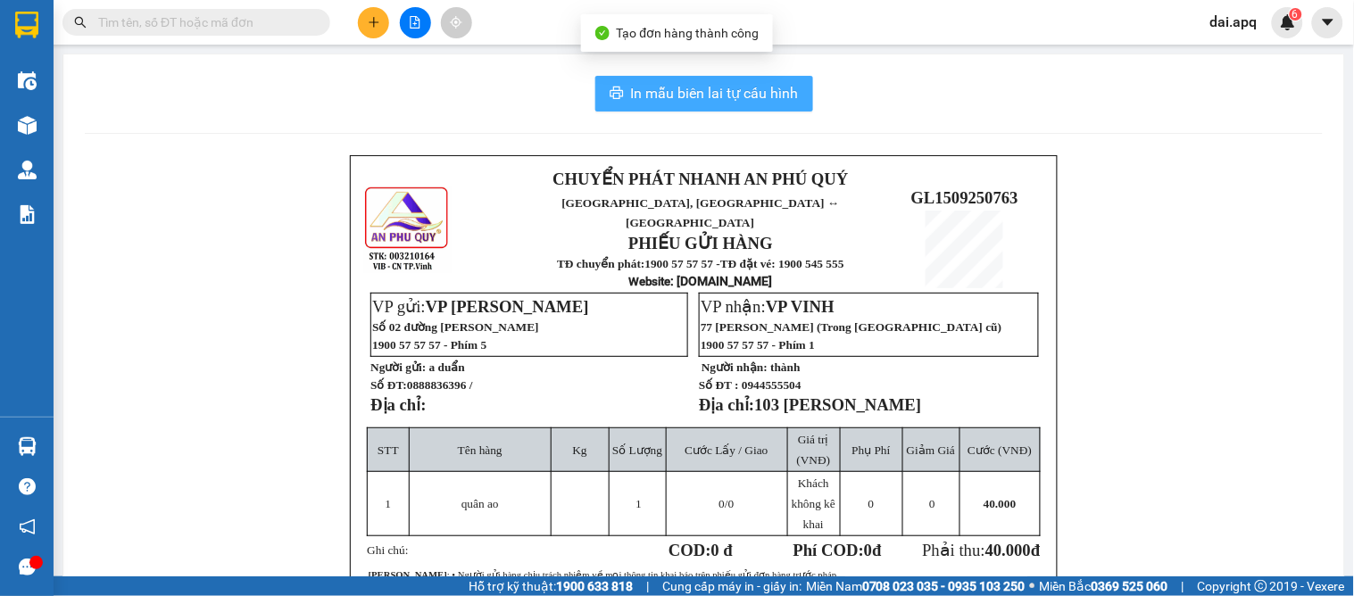
click at [688, 87] on span "In mẫu biên lai tự cấu hình" at bounding box center [715, 93] width 168 height 22
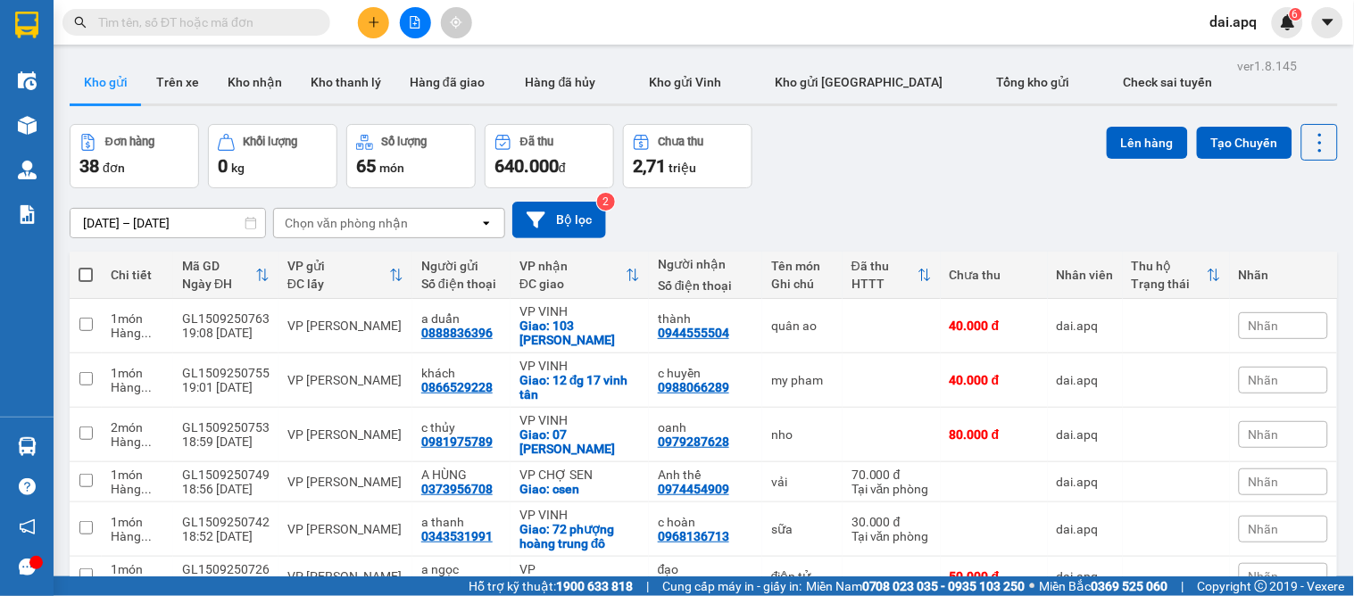
click at [770, 188] on div "[DATE] – [DATE] Press the down arrow key to interact with the calendar and sele…" at bounding box center [704, 219] width 1269 height 63
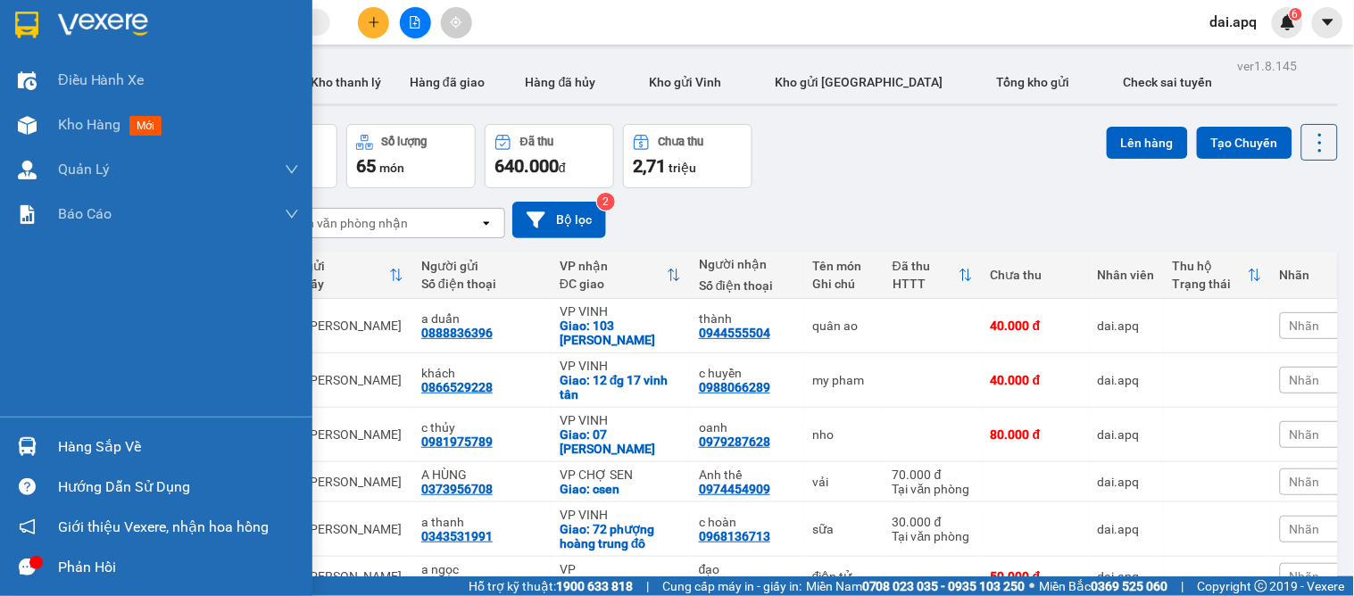
click at [70, 439] on div "Hàng sắp về" at bounding box center [178, 447] width 241 height 27
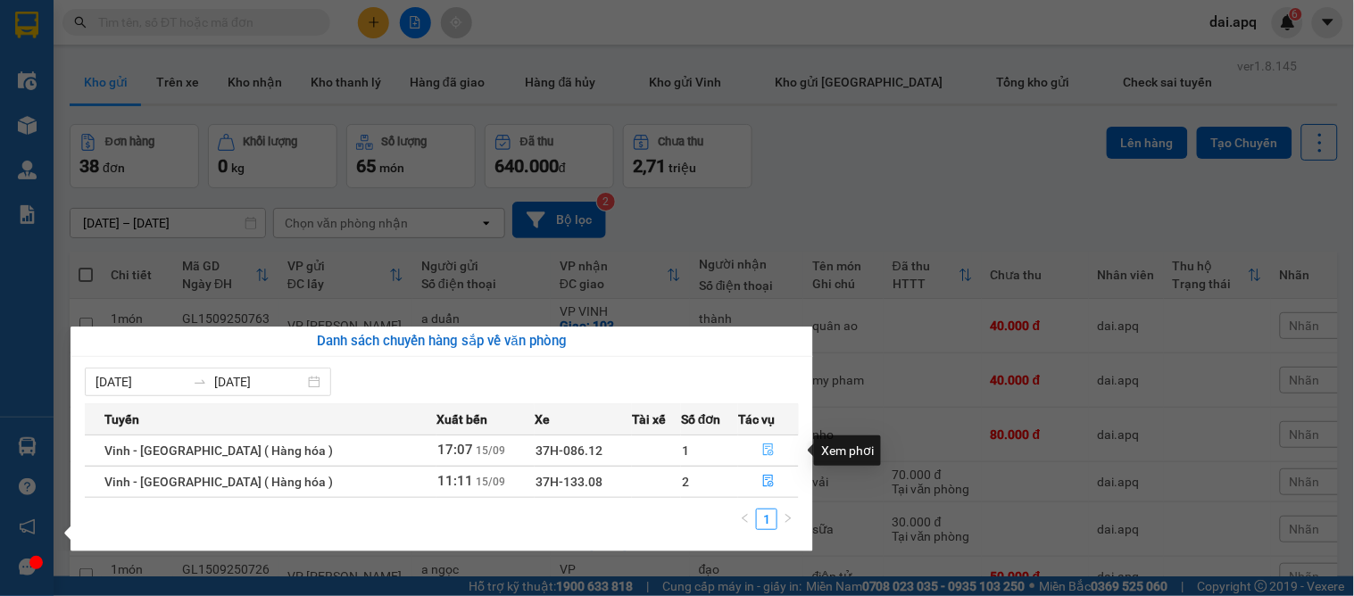
click at [764, 449] on icon "file-done" at bounding box center [769, 450] width 11 height 12
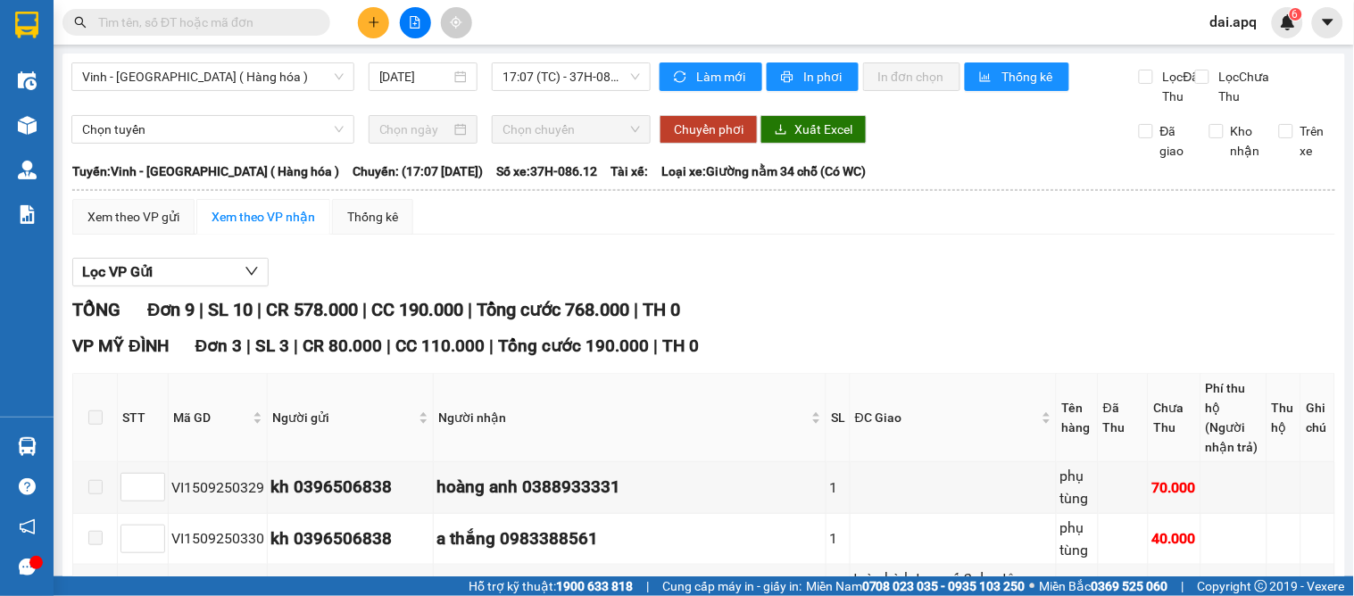
click at [366, 24] on button at bounding box center [373, 22] width 31 height 31
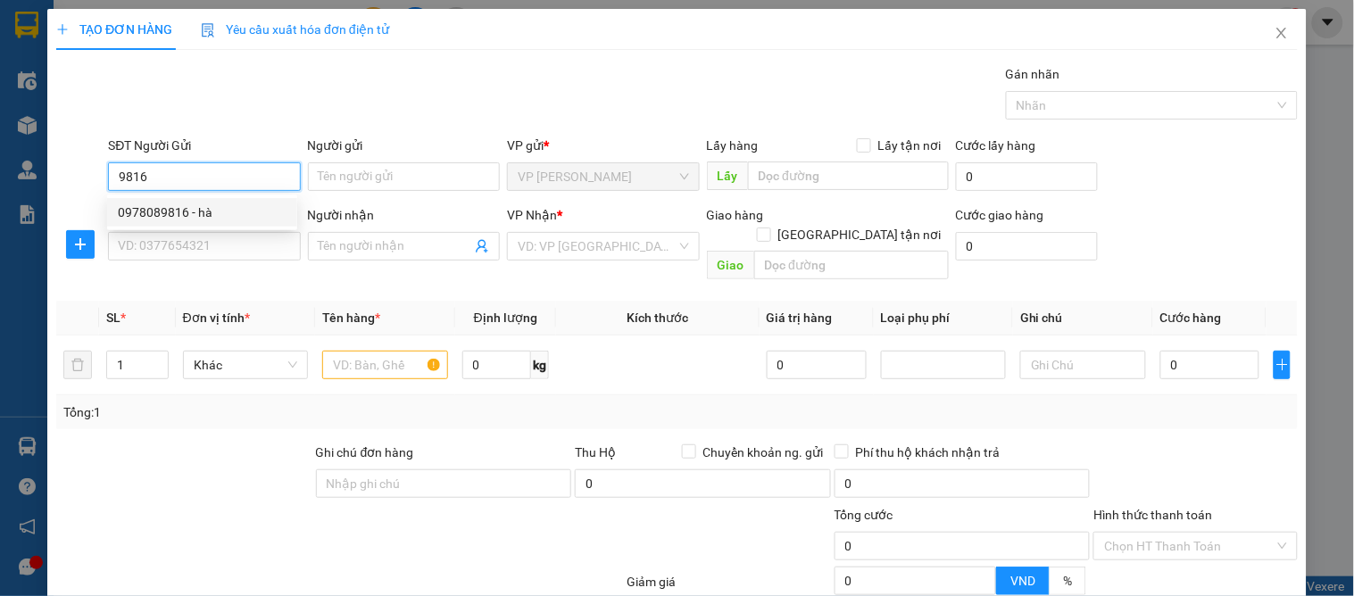
click at [128, 207] on div "0978089816 - hà" at bounding box center [202, 213] width 169 height 20
type input "0978089816"
type input "hà"
type input "0978089816"
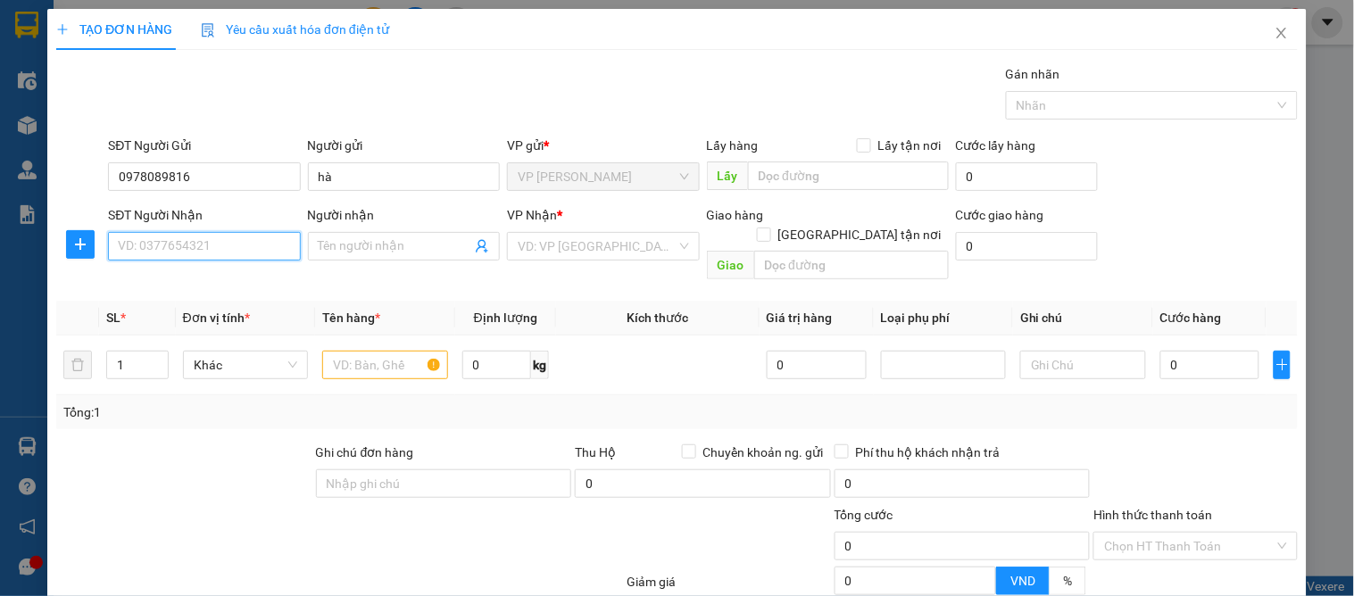
click at [182, 254] on input "SĐT Người Nhận" at bounding box center [204, 246] width 192 height 29
click at [184, 286] on div "0389933139 - hạnh hưng" at bounding box center [202, 282] width 169 height 20
type input "0389933139"
type input "hạnh hưng"
checkbox input "true"
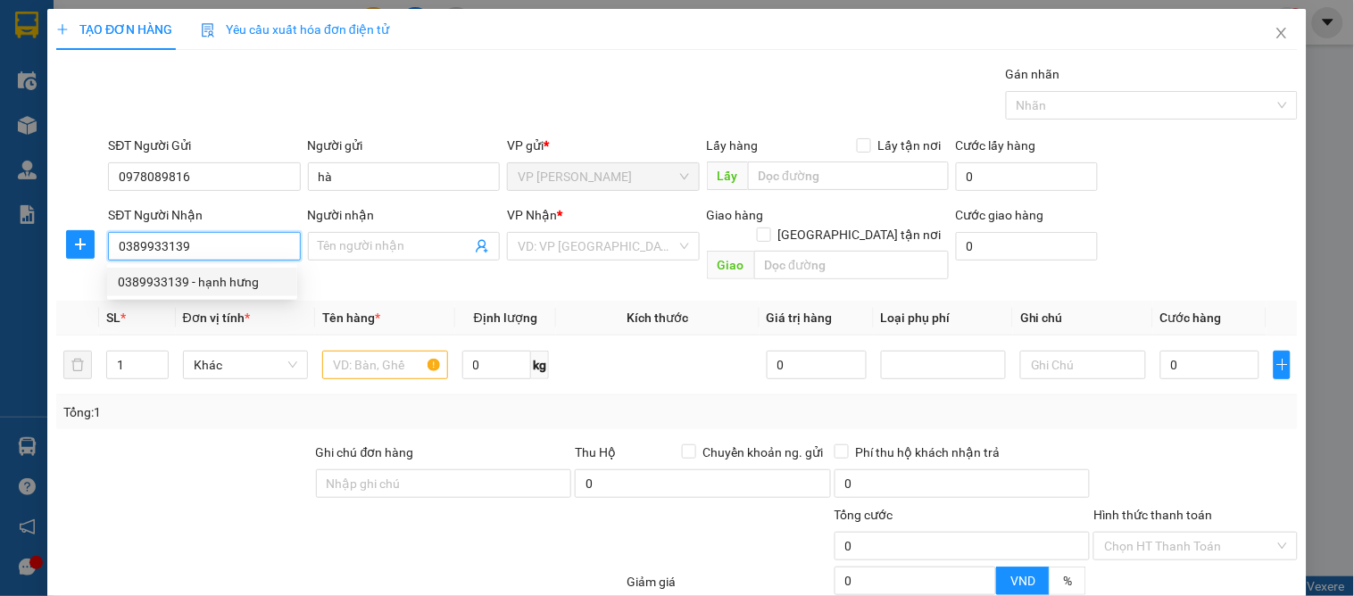
type input "2 ng viết phú"
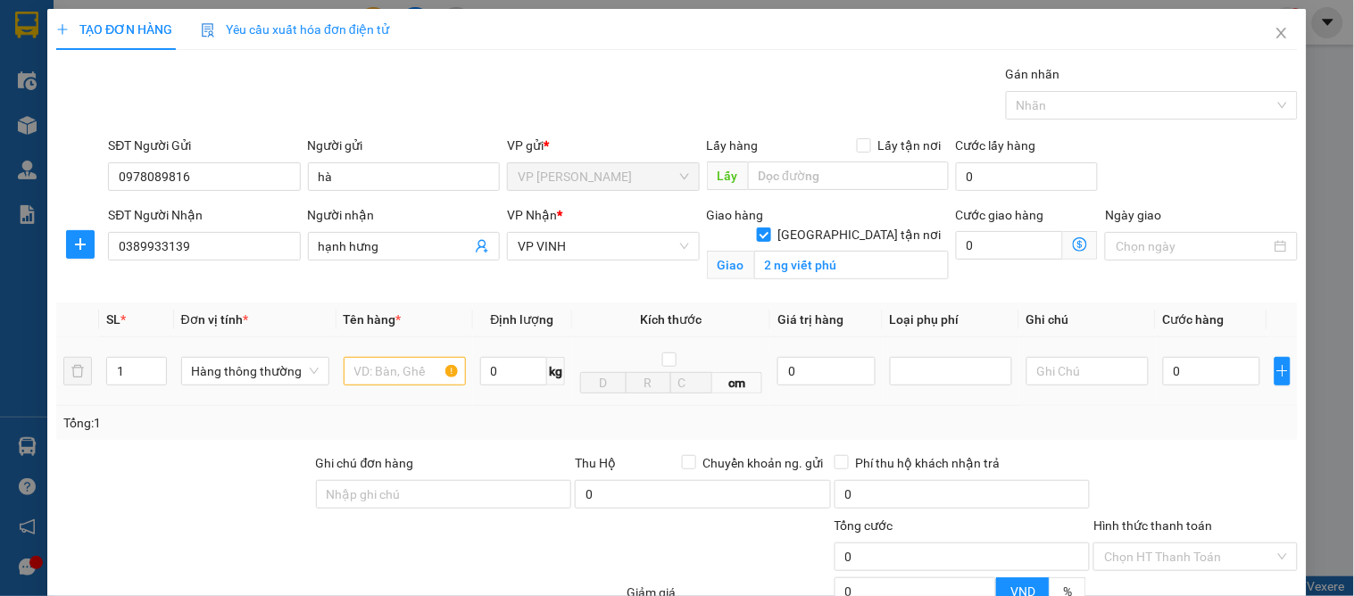
click at [390, 389] on td at bounding box center [405, 371] width 137 height 69
click at [390, 380] on input "text" at bounding box center [405, 371] width 122 height 29
type input "bánh"
click at [1199, 381] on input "0" at bounding box center [1211, 371] width 97 height 29
type input "5"
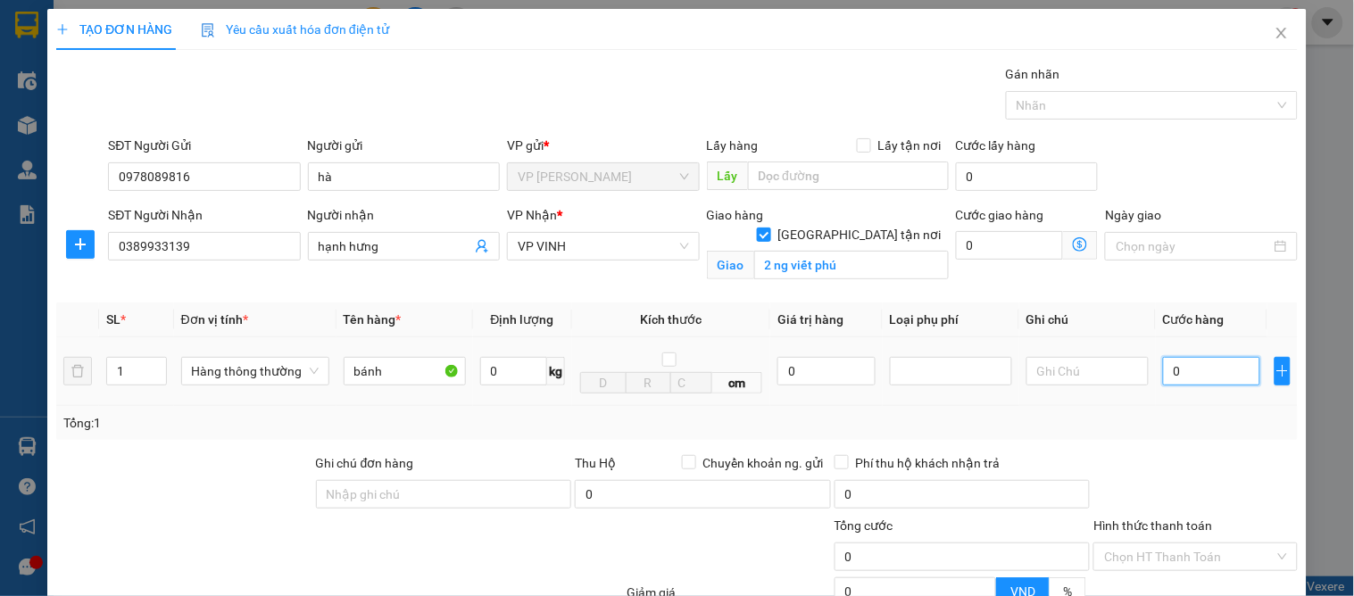
type input "5"
type input "50"
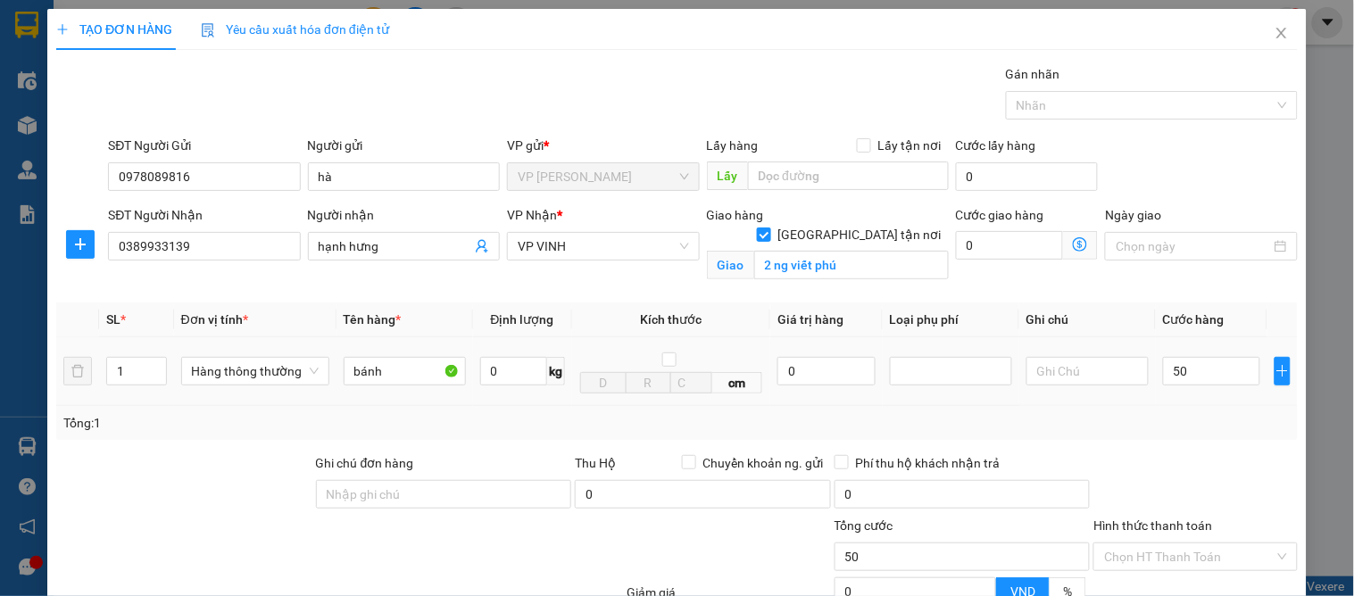
type input "50.000"
click at [1166, 412] on div "Tổng: 1" at bounding box center [677, 423] width 1242 height 34
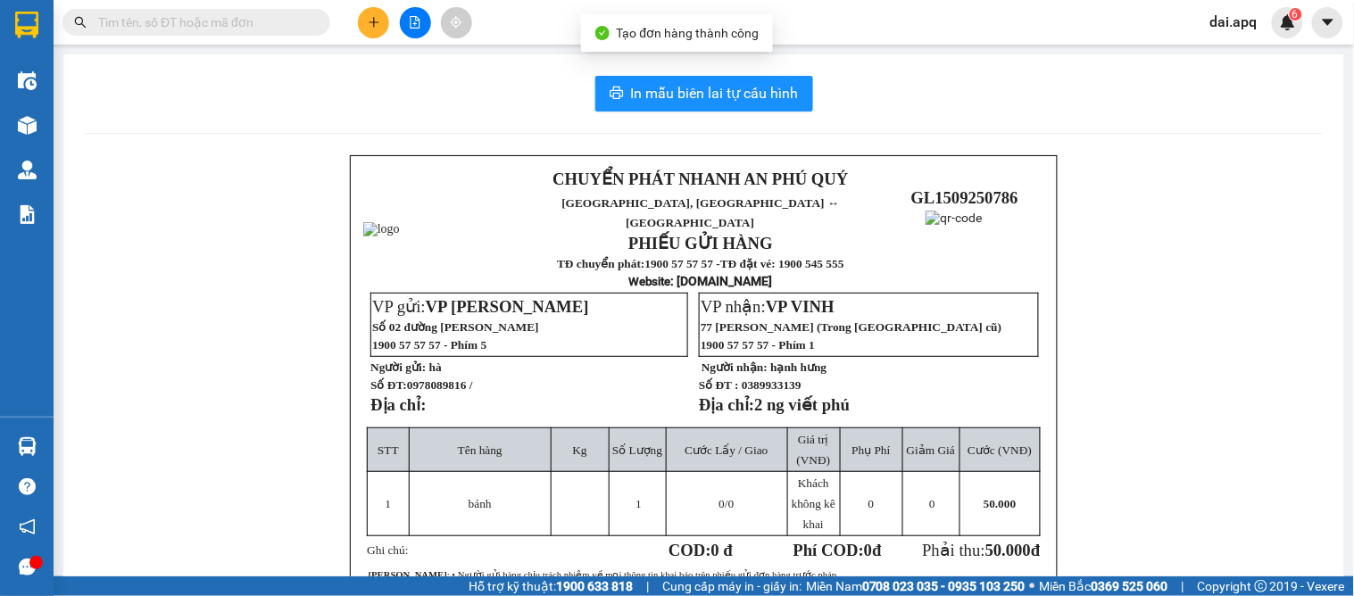
click at [717, 117] on div "In mẫu biên lai tự cấu hình CHUYỂN PHÁT NHANH AN [GEOGRAPHIC_DATA], [GEOGRAPHIC…" at bounding box center [703, 439] width 1281 height 770
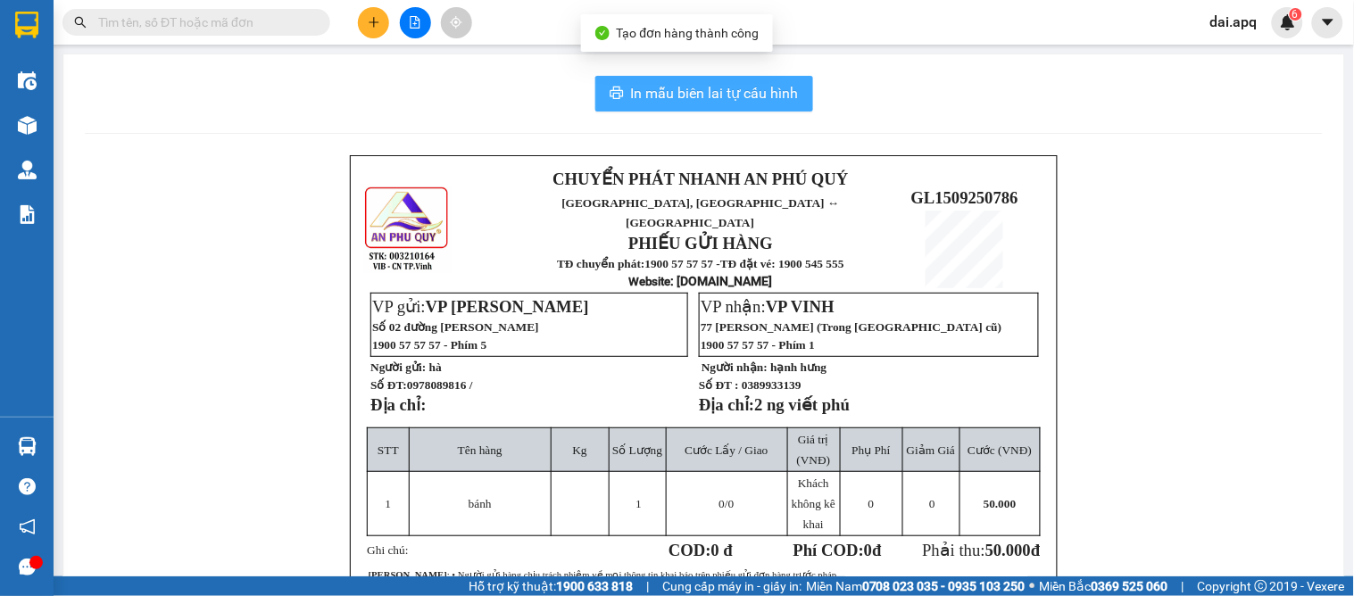
click at [702, 94] on span "In mẫu biên lai tự cấu hình" at bounding box center [715, 93] width 168 height 22
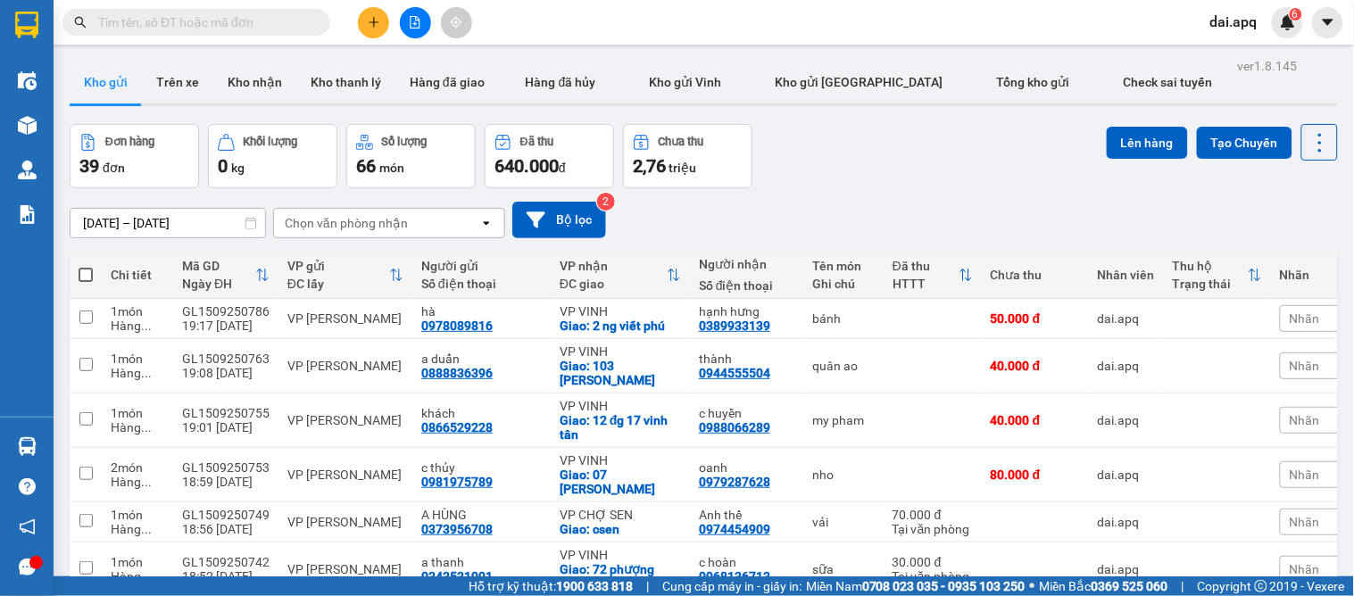
drag, startPoint x: 238, startPoint y: 83, endPoint x: 277, endPoint y: 117, distance: 51.2
click at [238, 86] on button "Kho nhận" at bounding box center [254, 82] width 83 height 43
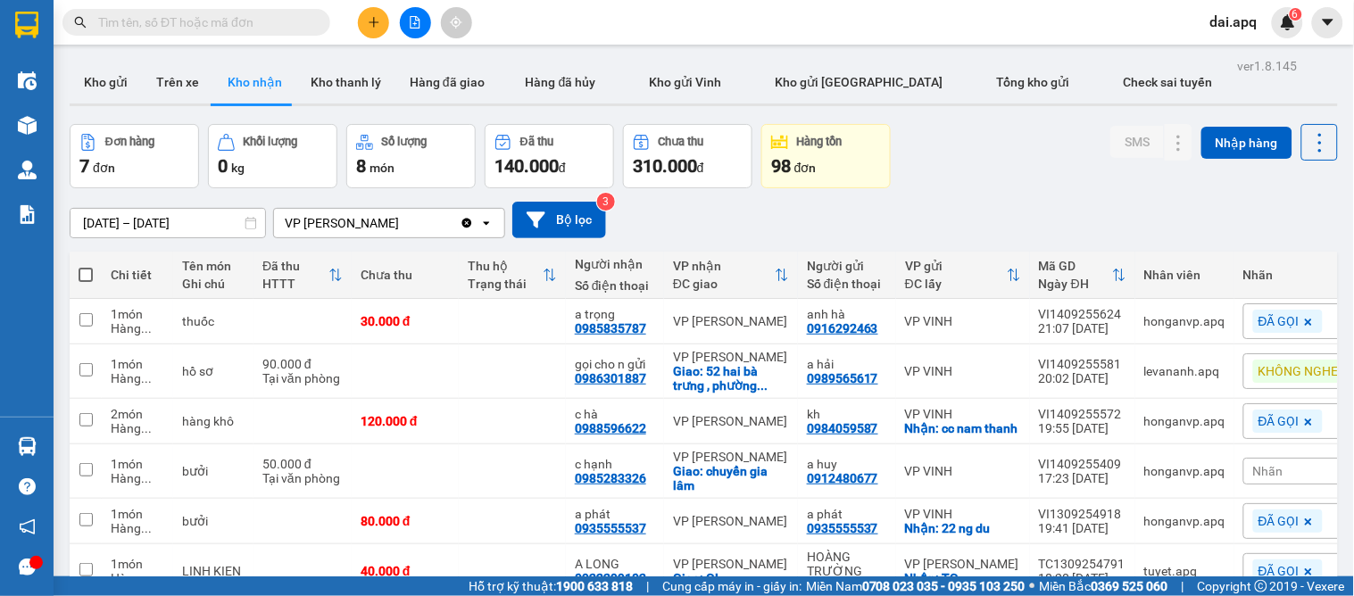
click at [378, 25] on icon "plus" at bounding box center [374, 22] width 12 height 12
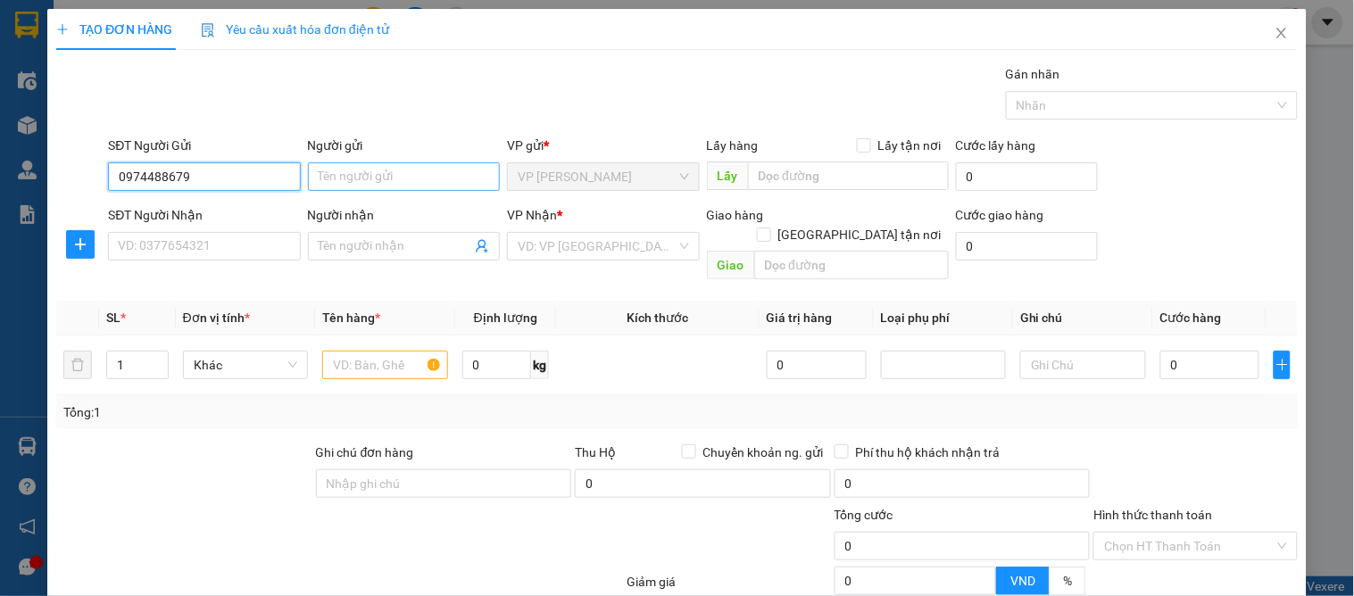
type input "0974488679"
click at [355, 182] on input "Người gửi" at bounding box center [404, 176] width 192 height 29
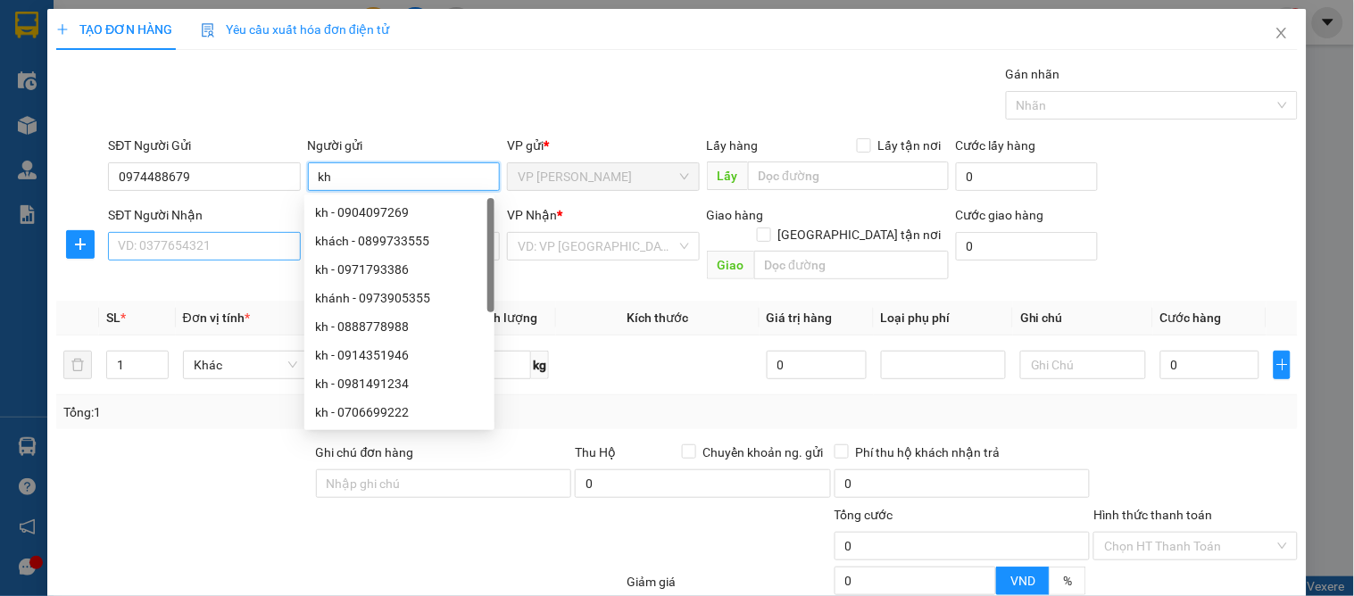
type input "kh"
click at [119, 246] on input "SĐT Người Nhận" at bounding box center [204, 246] width 192 height 29
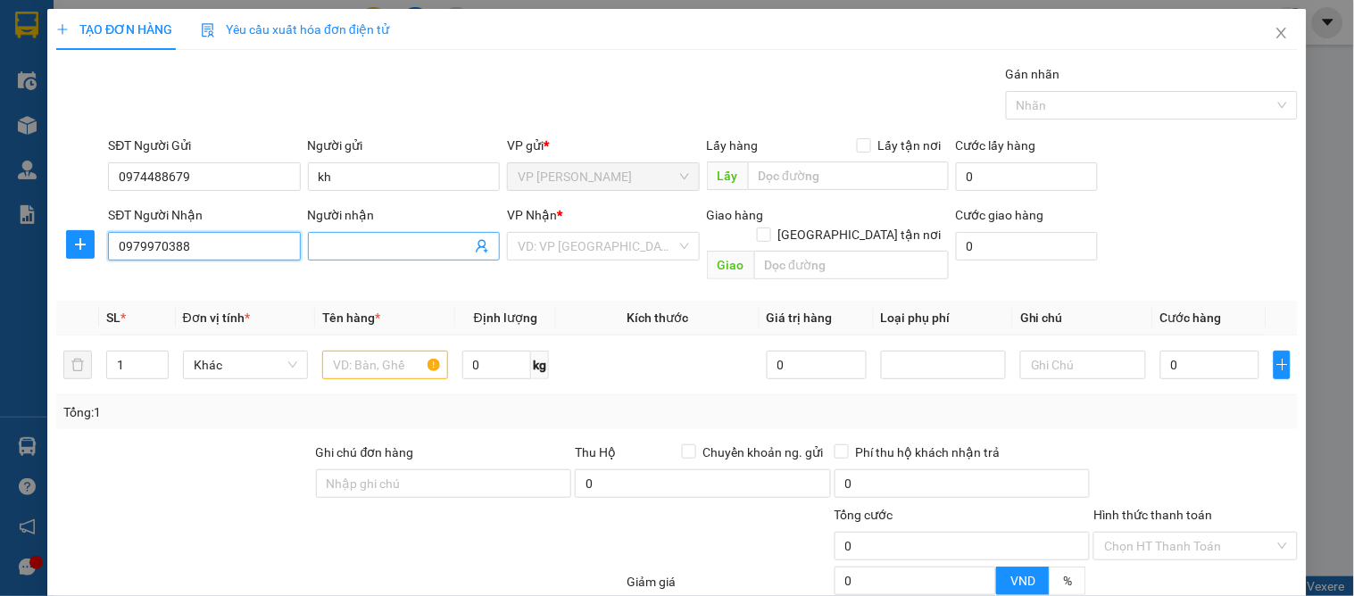
type input "0979970388"
click at [367, 235] on span at bounding box center [404, 246] width 192 height 29
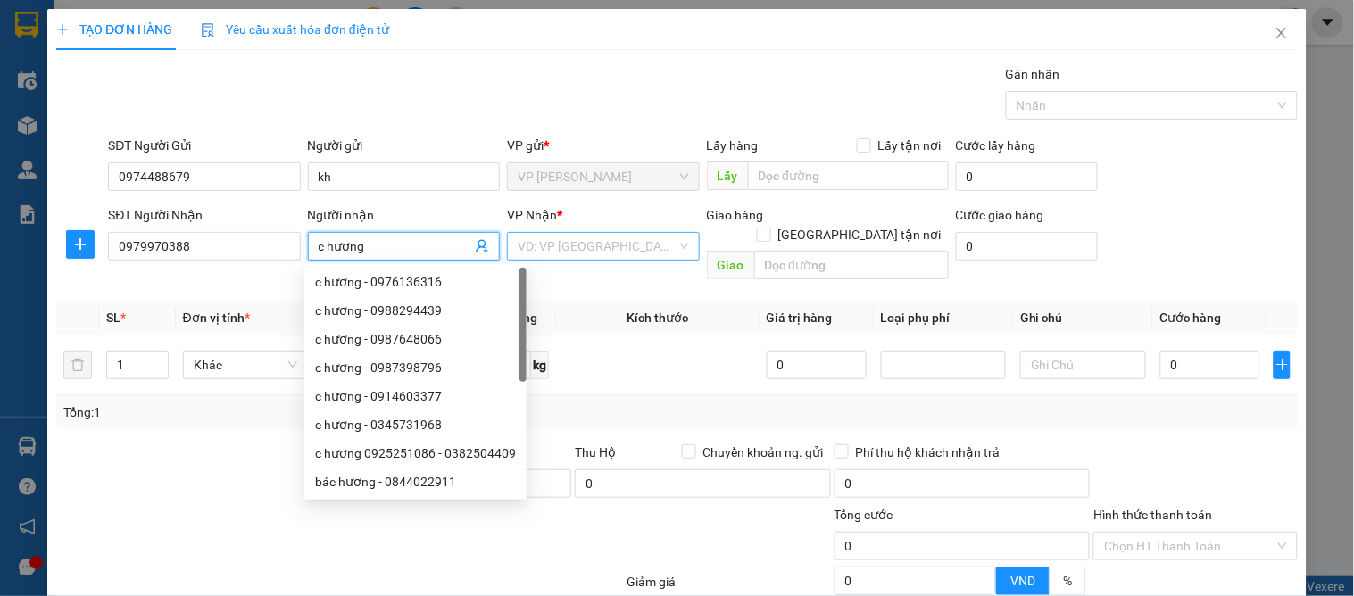
type input "c hương"
click at [599, 236] on input "search" at bounding box center [597, 246] width 158 height 27
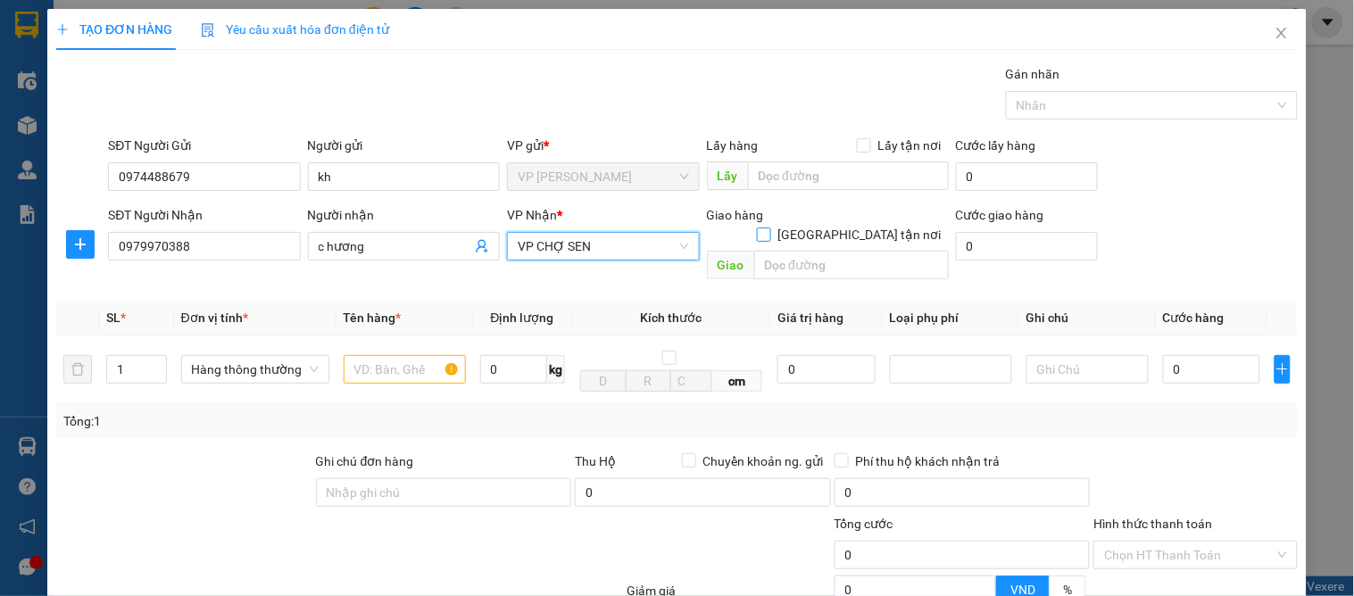
click at [771, 228] on span at bounding box center [764, 235] width 14 height 14
click at [770, 228] on input "[GEOGRAPHIC_DATA] tận nơi" at bounding box center [763, 234] width 12 height 12
checkbox input "true"
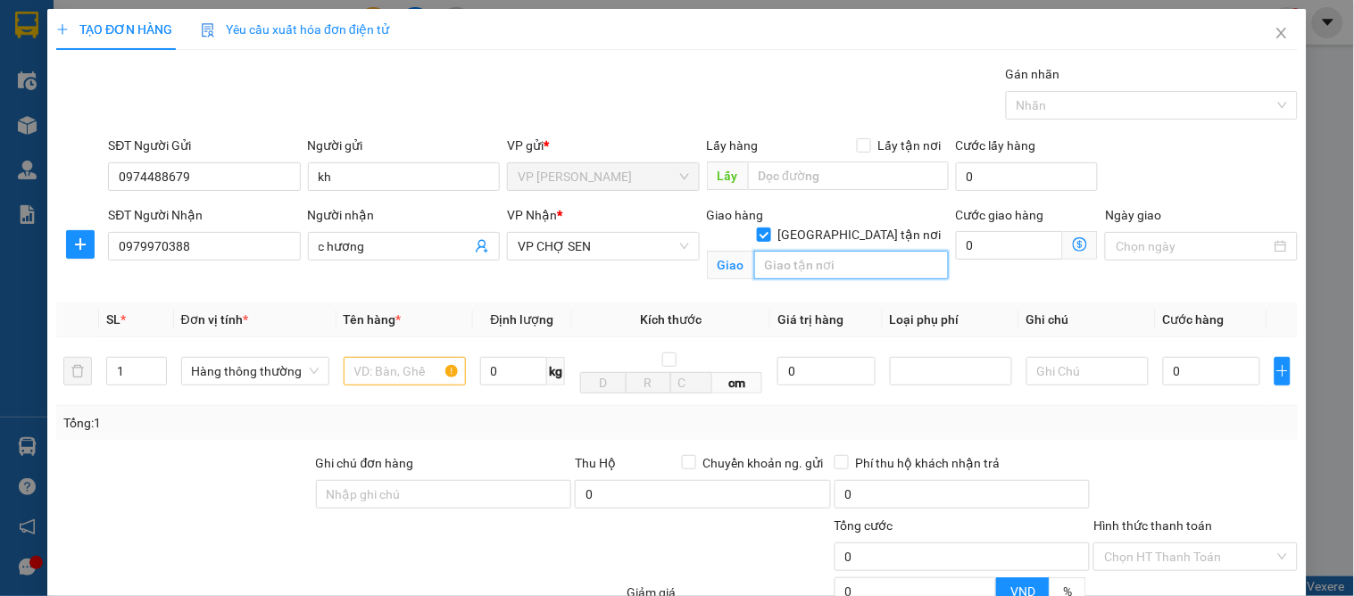
click at [799, 254] on input "text" at bounding box center [851, 265] width 195 height 29
type input "vp"
click at [343, 346] on td at bounding box center [405, 371] width 137 height 69
click at [366, 366] on input "text" at bounding box center [405, 371] width 122 height 29
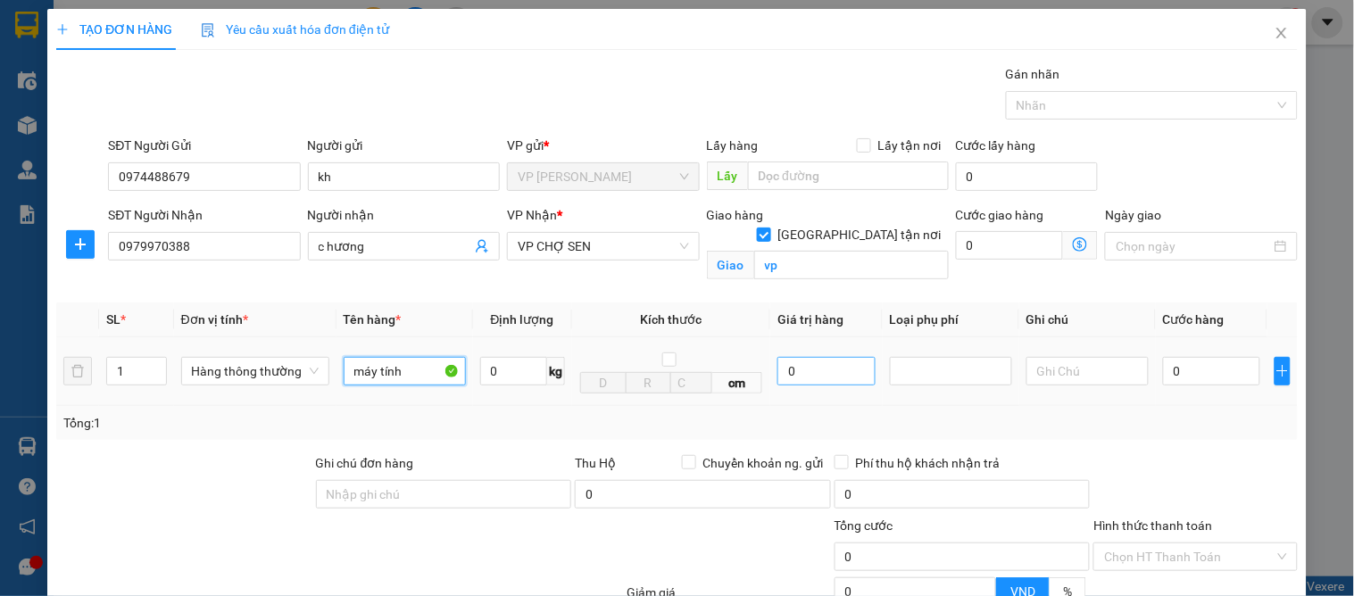
type input "máy tính"
click at [786, 364] on input "0" at bounding box center [826, 371] width 97 height 29
click at [779, 372] on input "0" at bounding box center [826, 371] width 97 height 29
click at [945, 378] on div at bounding box center [951, 371] width 113 height 21
type input "8.000.000"
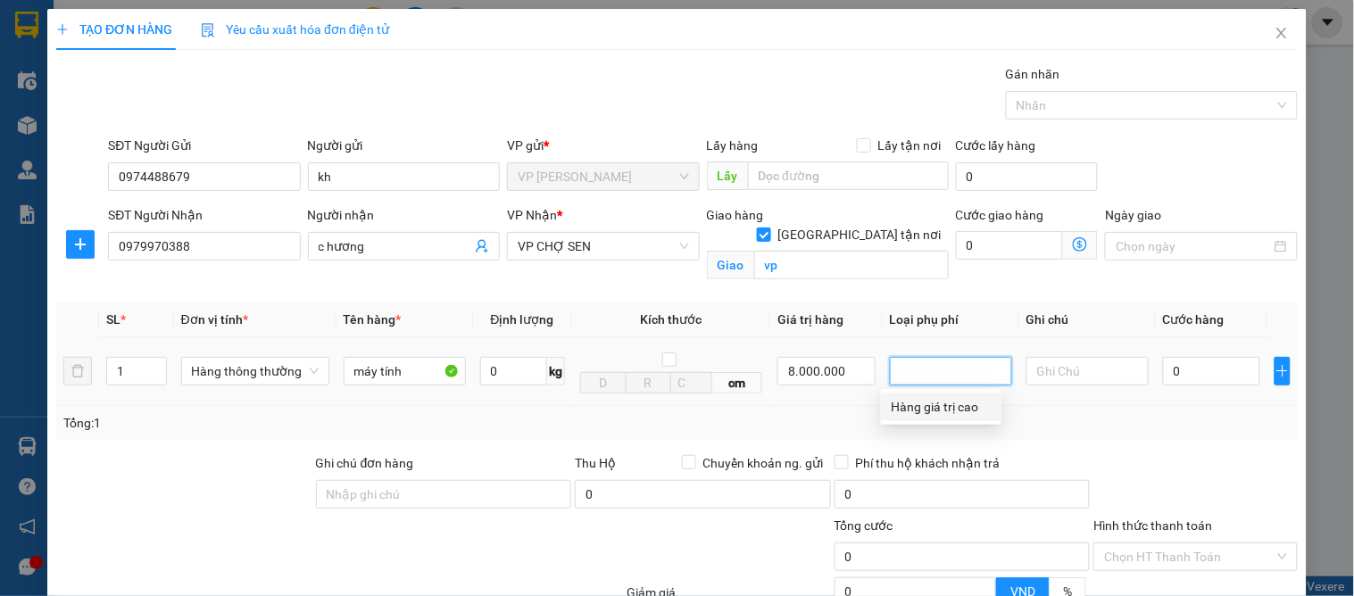
drag, startPoint x: 938, startPoint y: 409, endPoint x: 923, endPoint y: 424, distance: 21.5
click at [938, 412] on div "Hàng giá trị cao" at bounding box center [941, 407] width 99 height 20
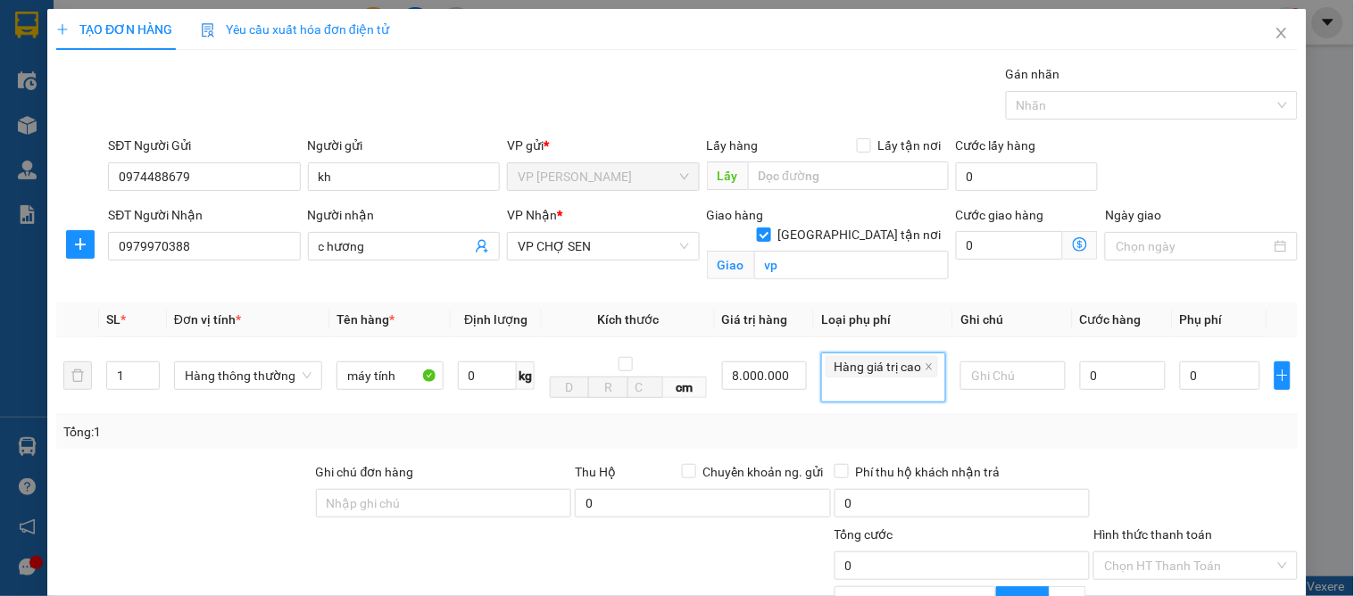
type input "40.000"
click at [1109, 381] on input "0" at bounding box center [1123, 376] width 86 height 29
type input "7"
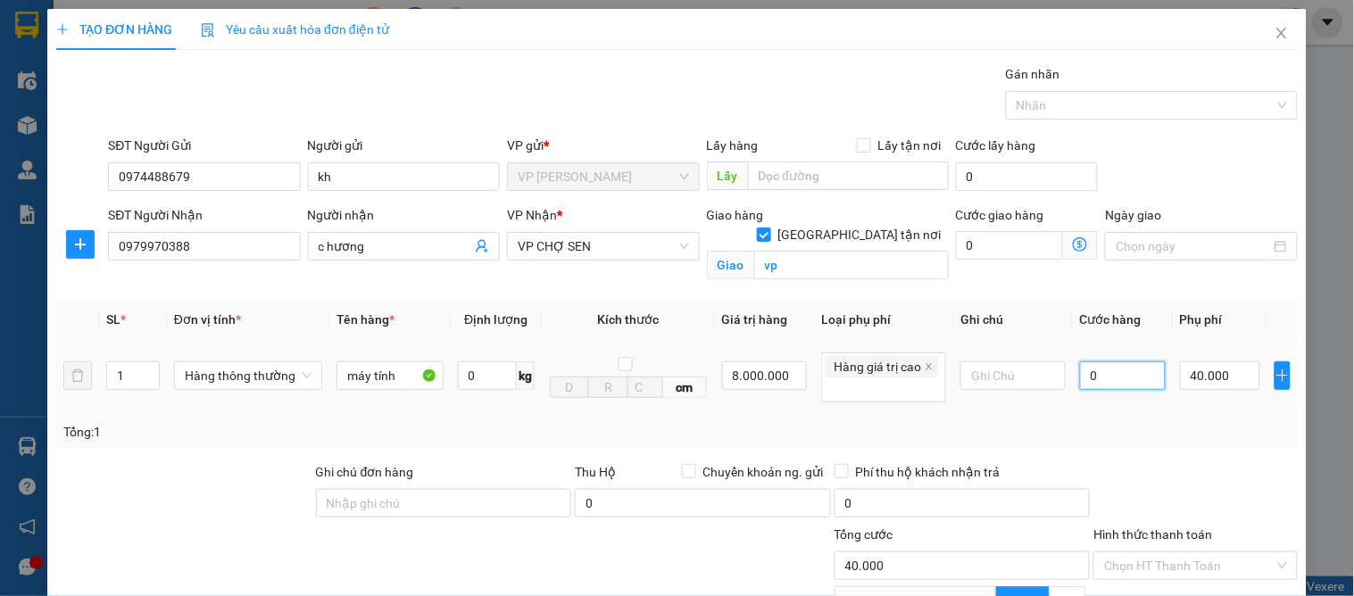
type input "40.007"
type input "70"
type input "40.070"
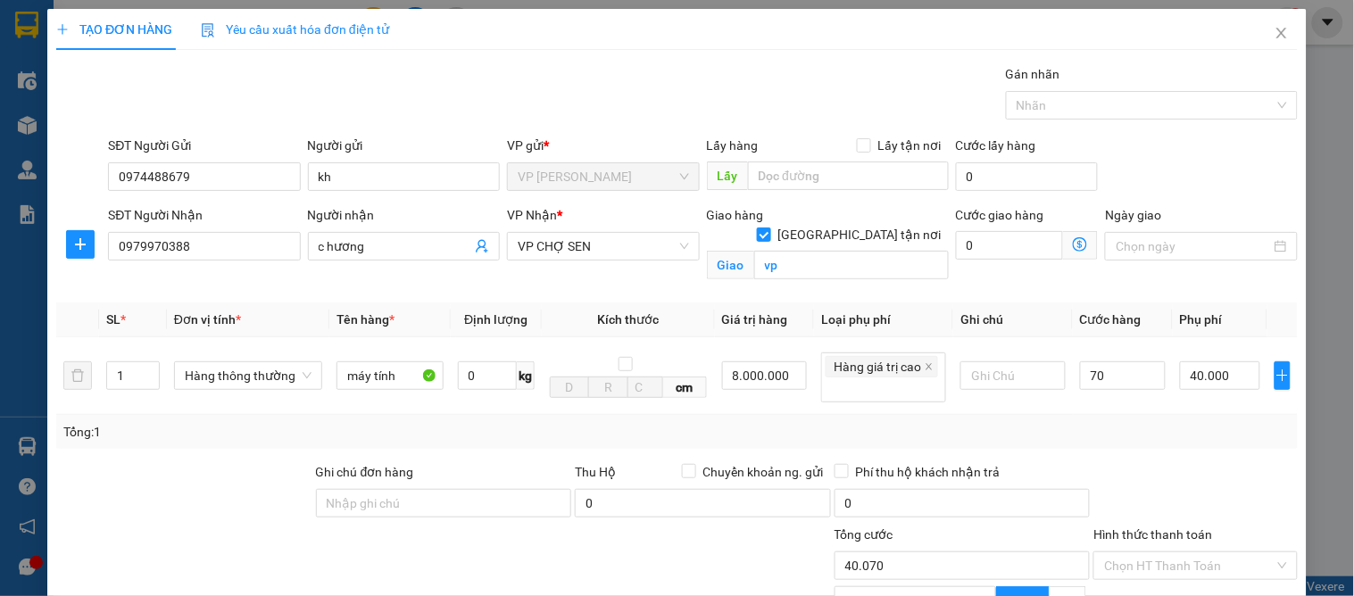
type input "70.000"
type input "110.000"
click at [1174, 422] on div "Tổng: 1" at bounding box center [677, 432] width 1228 height 20
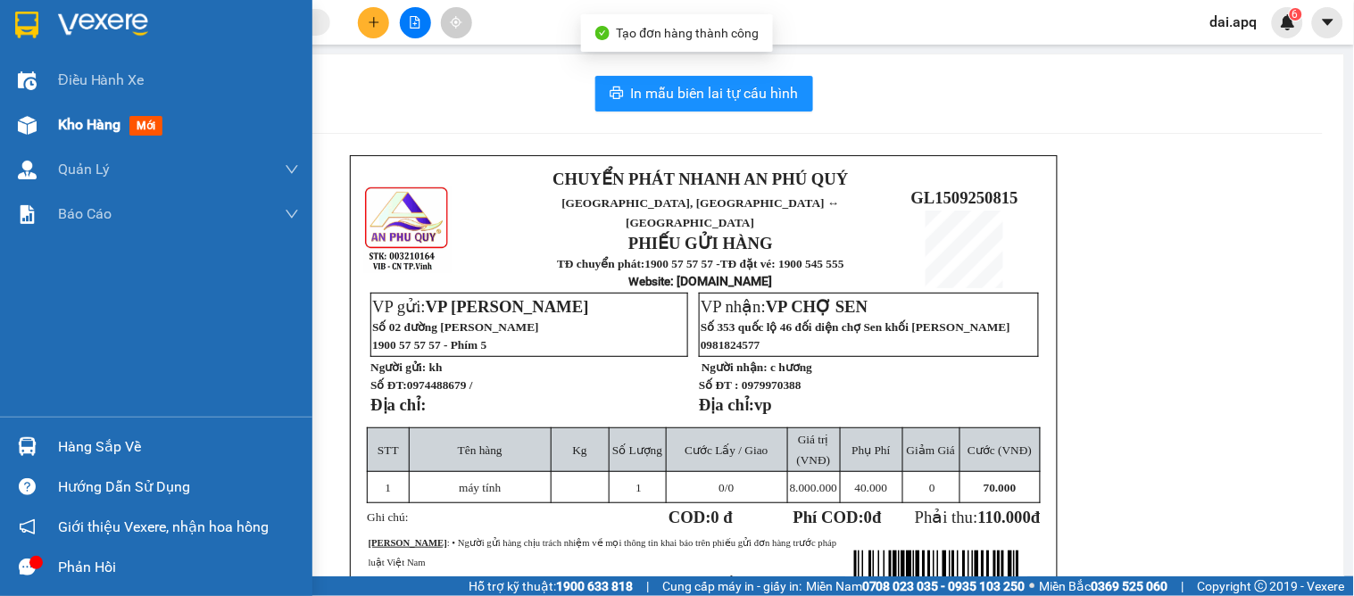
click at [89, 131] on span "Kho hàng" at bounding box center [89, 124] width 62 height 17
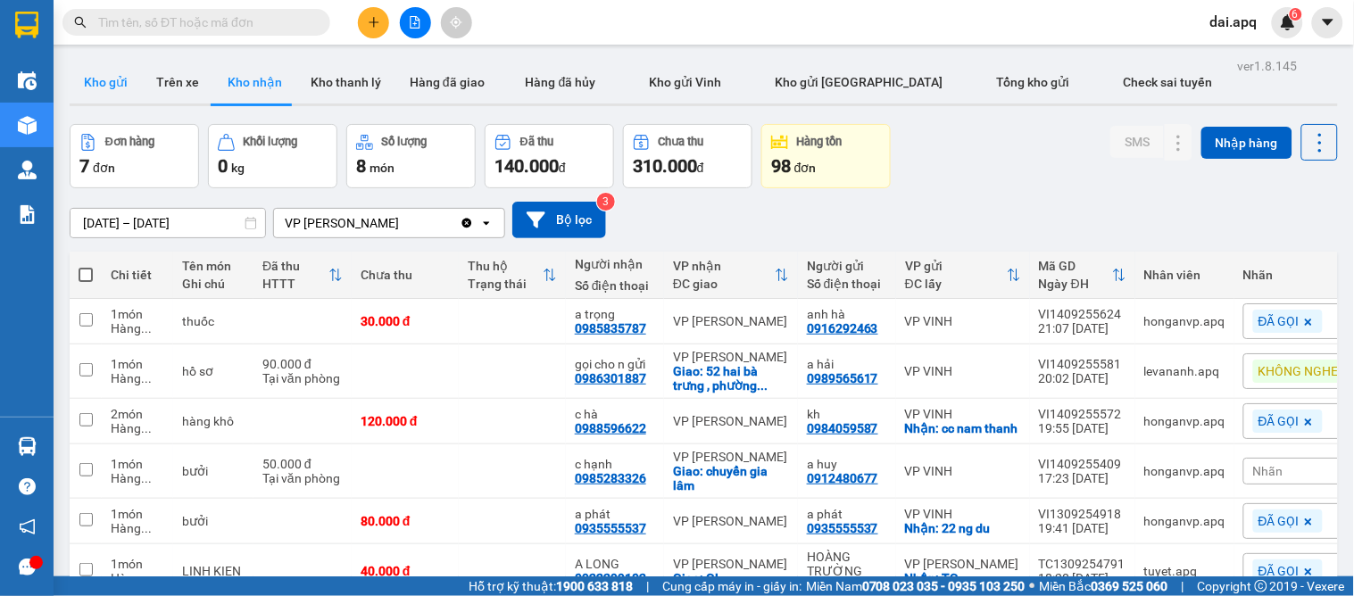
drag, startPoint x: 107, startPoint y: 78, endPoint x: 46, endPoint y: 85, distance: 62.0
click at [105, 78] on button "Kho gửi" at bounding box center [106, 82] width 72 height 43
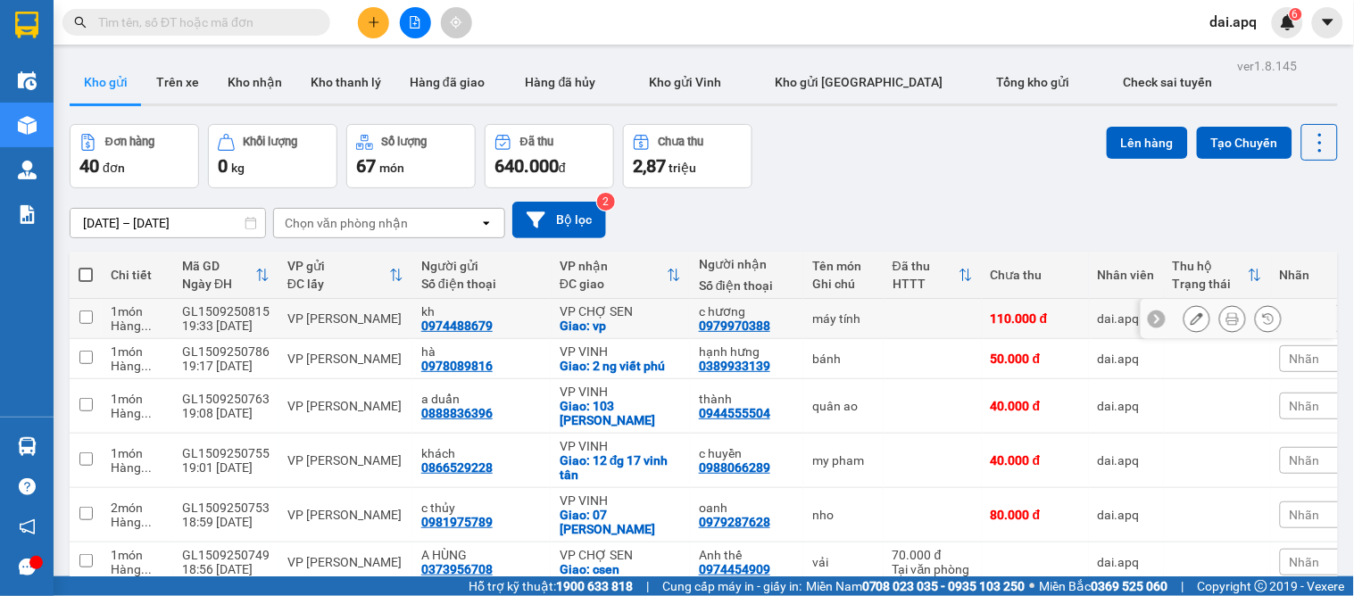
click at [1191, 316] on icon at bounding box center [1197, 318] width 12 height 12
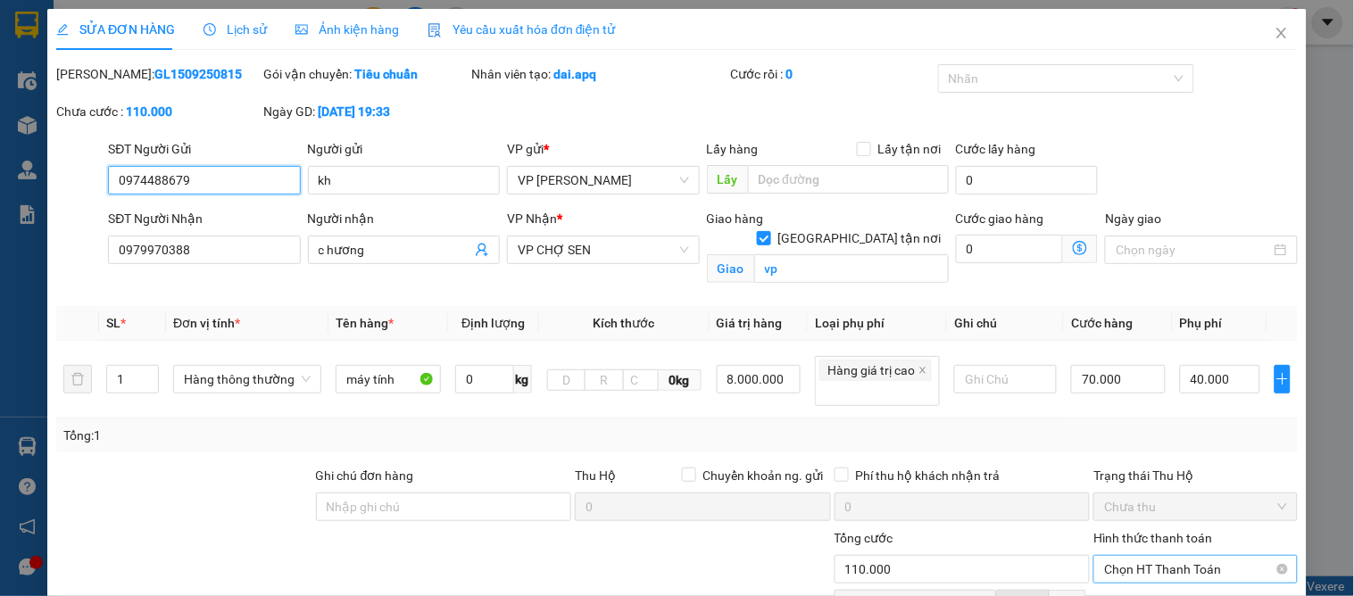
click at [1154, 556] on span "Chọn HT Thanh Toán" at bounding box center [1195, 569] width 182 height 27
click at [1141, 595] on div "Tại văn phòng" at bounding box center [1185, 605] width 180 height 20
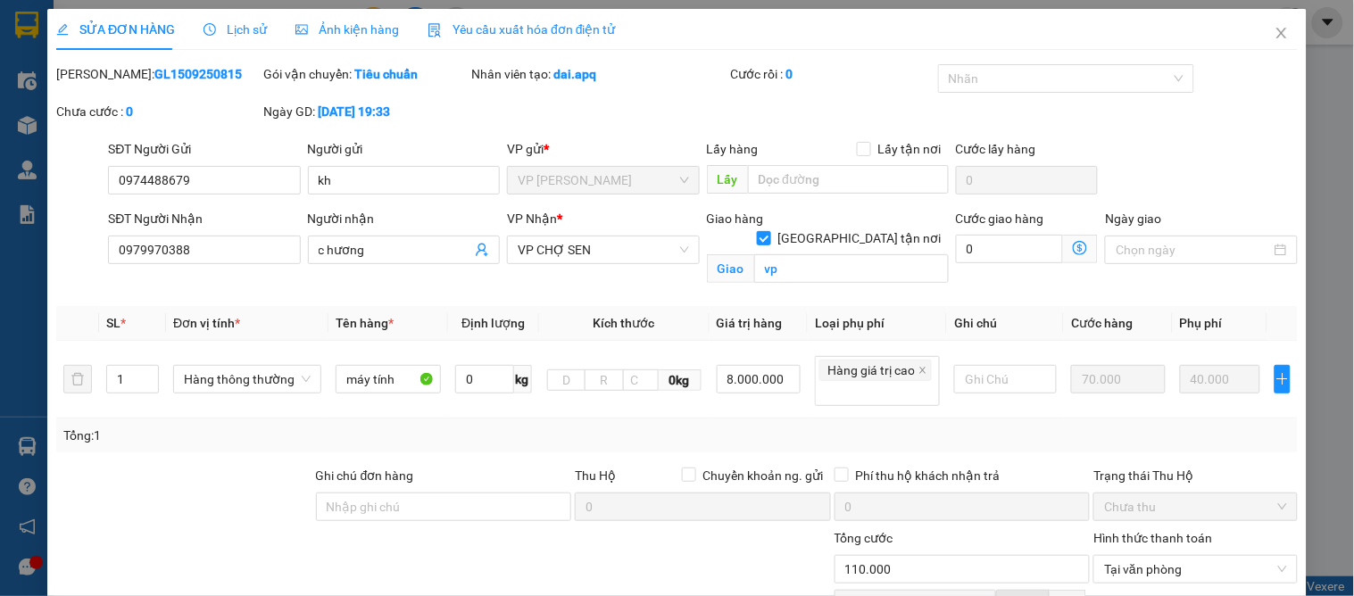
drag, startPoint x: 1211, startPoint y: 557, endPoint x: 720, endPoint y: 364, distance: 527.5
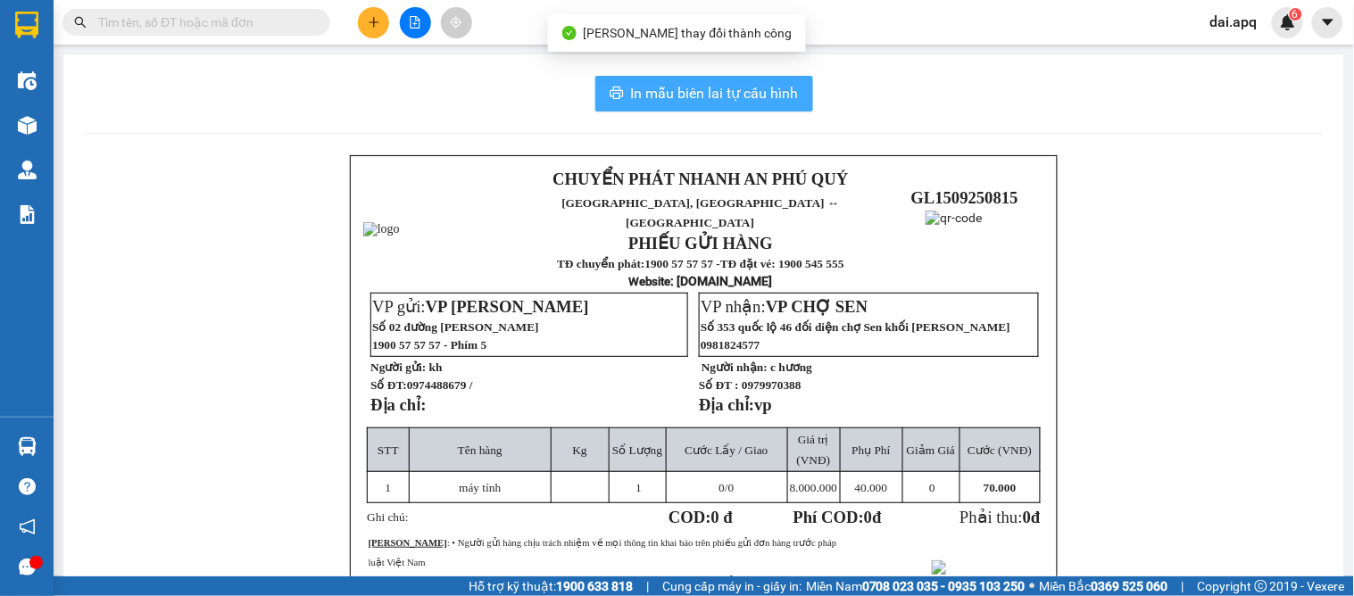
click at [705, 96] on span "In mẫu biên lai tự cấu hình" at bounding box center [715, 93] width 168 height 22
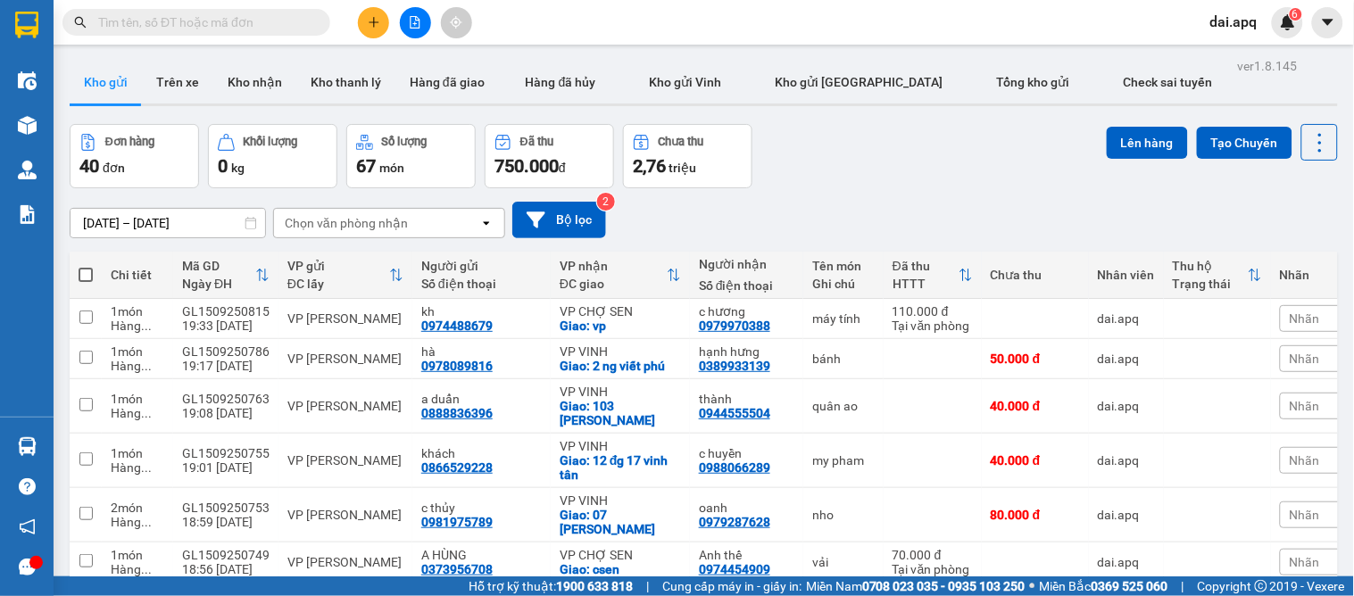
click at [357, 16] on div at bounding box center [415, 22] width 134 height 31
click at [381, 21] on button at bounding box center [373, 22] width 31 height 31
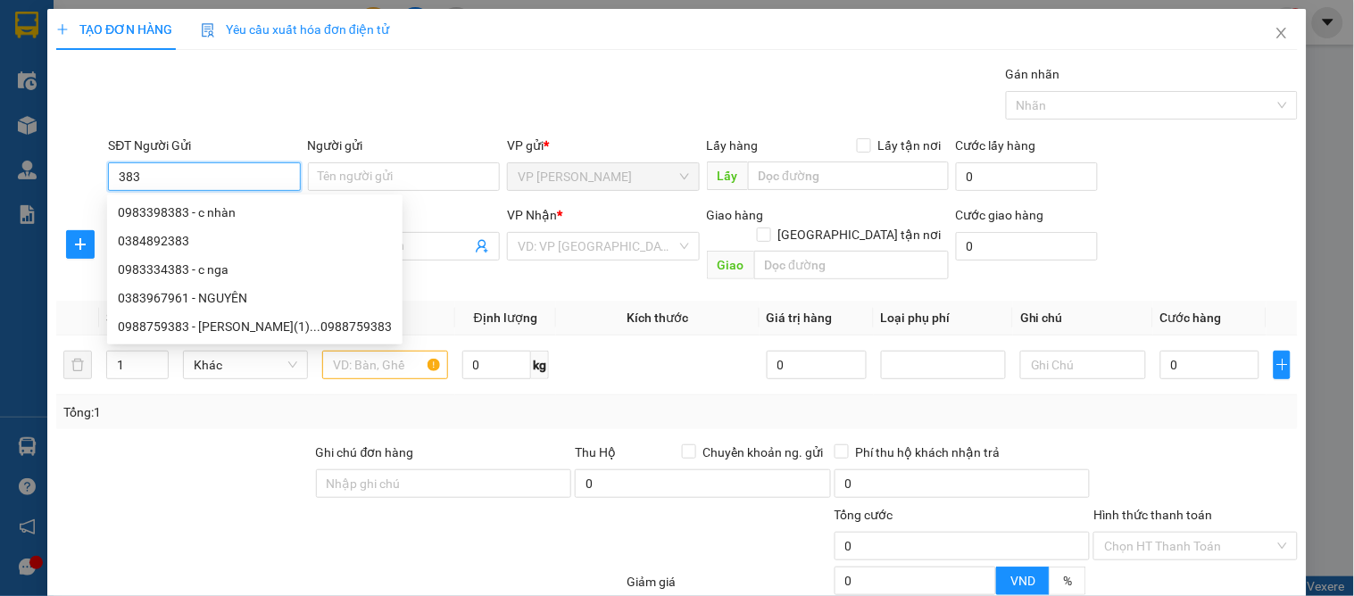
click at [110, 172] on input "383" at bounding box center [204, 176] width 192 height 29
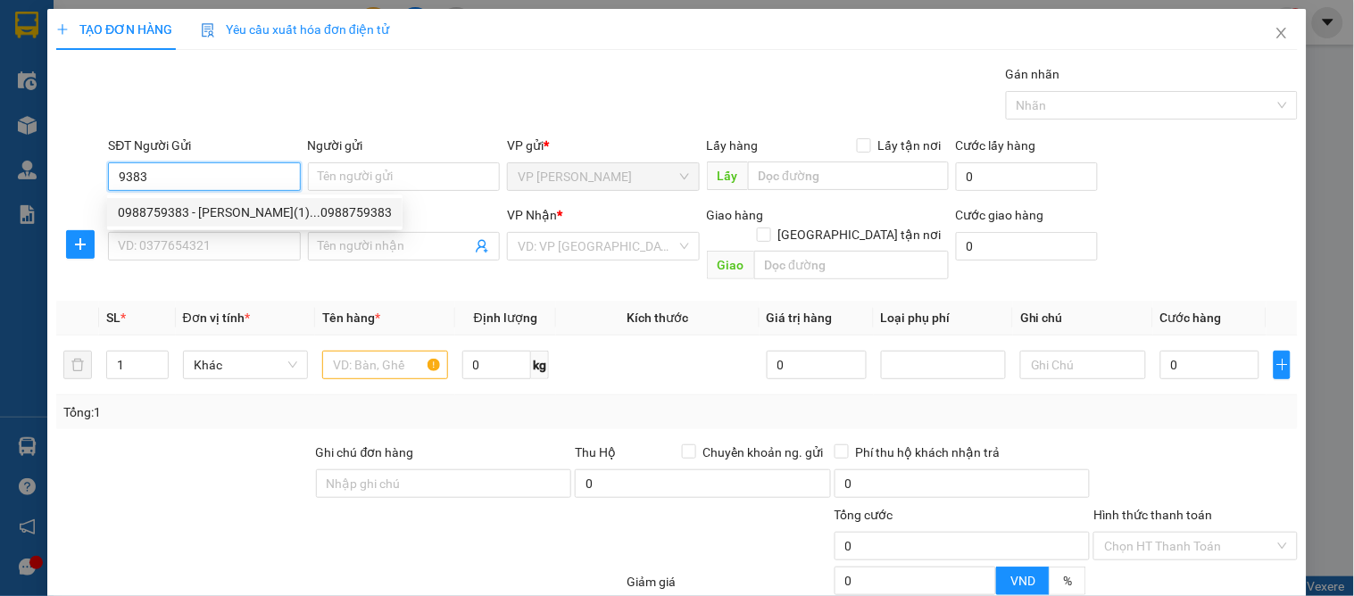
click at [227, 217] on div "0988759383 - [PERSON_NAME](1)...0988759383" at bounding box center [255, 213] width 274 height 20
type input "0988759383"
type input "[PERSON_NAME](1)...0988759383"
type input "0988759383"
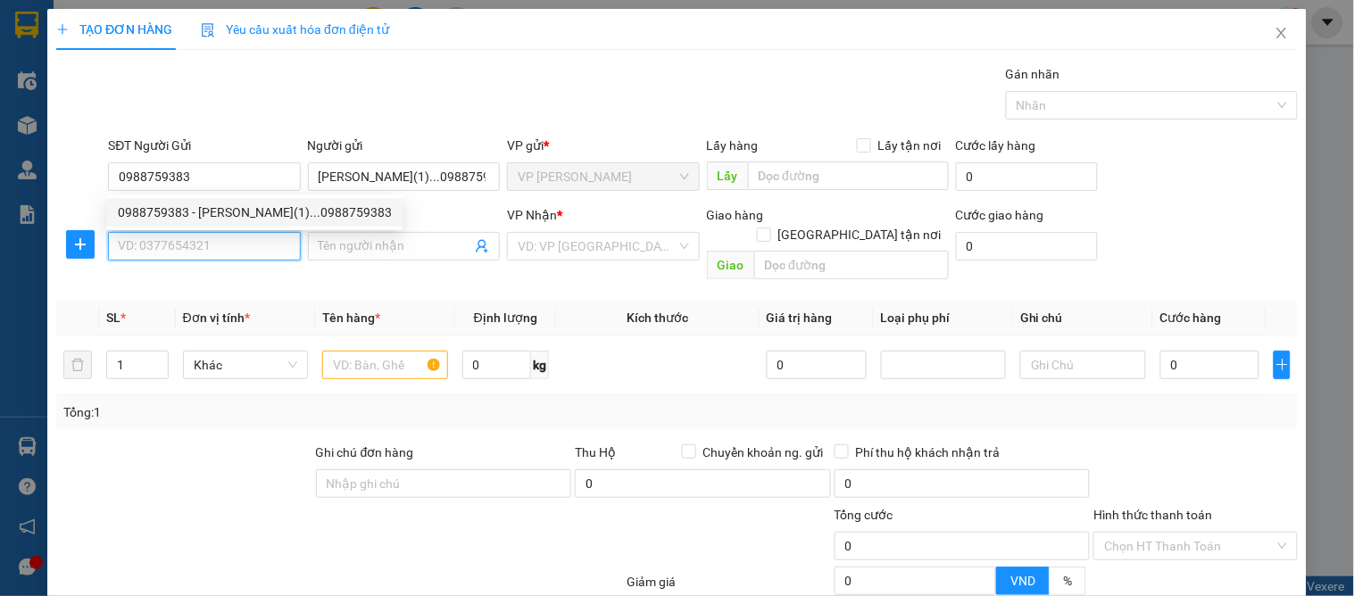
click at [215, 253] on input "SĐT Người Nhận" at bounding box center [204, 246] width 192 height 29
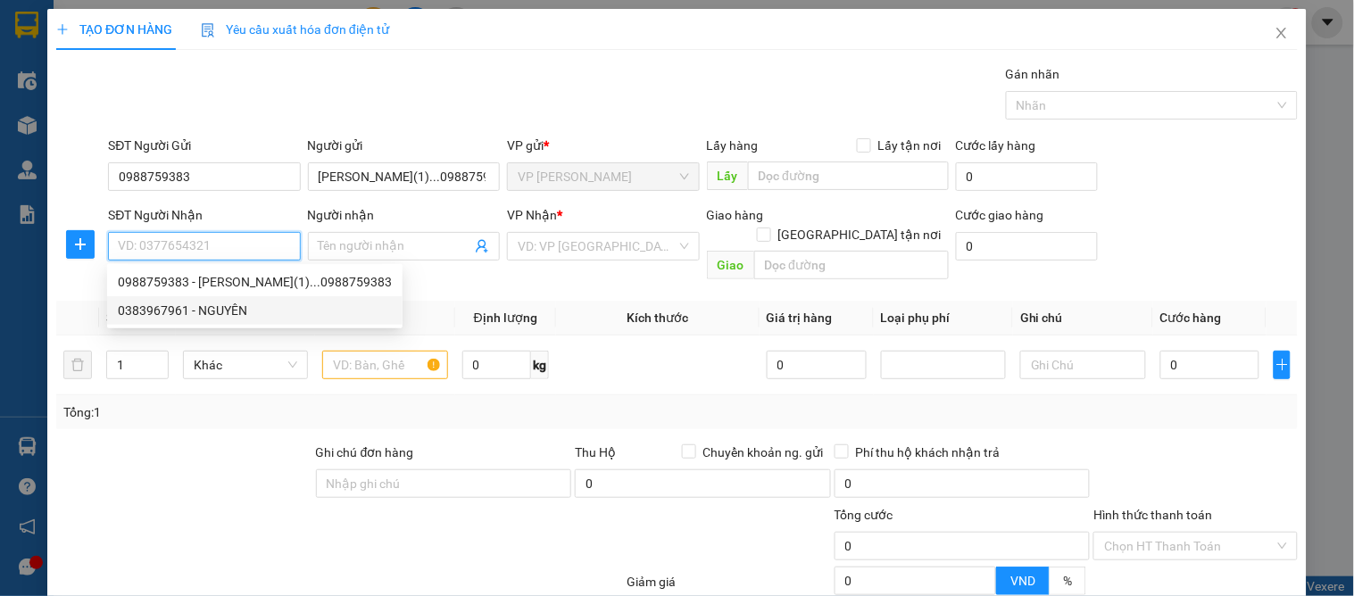
click at [181, 306] on div "0383967961 - NGUYÊN" at bounding box center [255, 311] width 274 height 20
type input "0383967961"
type input "NGUYÊN"
checkbox input "true"
type input "vp"
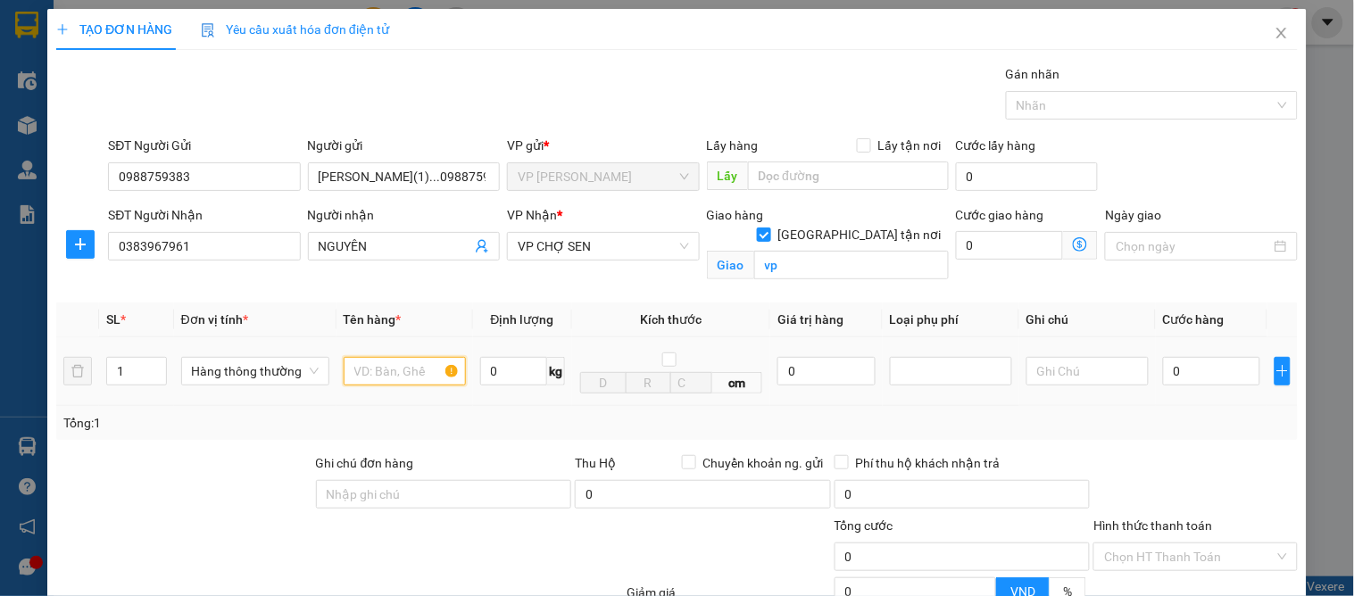
click at [360, 362] on input "text" at bounding box center [405, 371] width 122 height 29
type input "răng"
click at [1179, 378] on input "0" at bounding box center [1211, 371] width 97 height 29
type input "3"
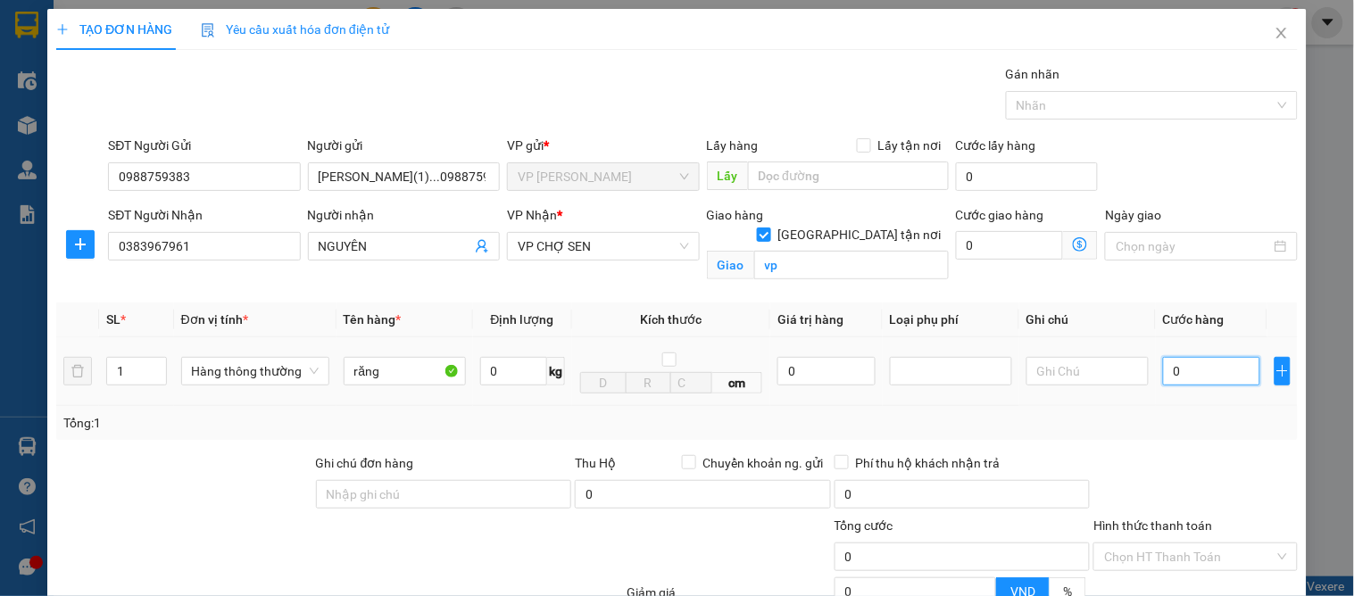
type input "3"
type input "30"
type input "30.000"
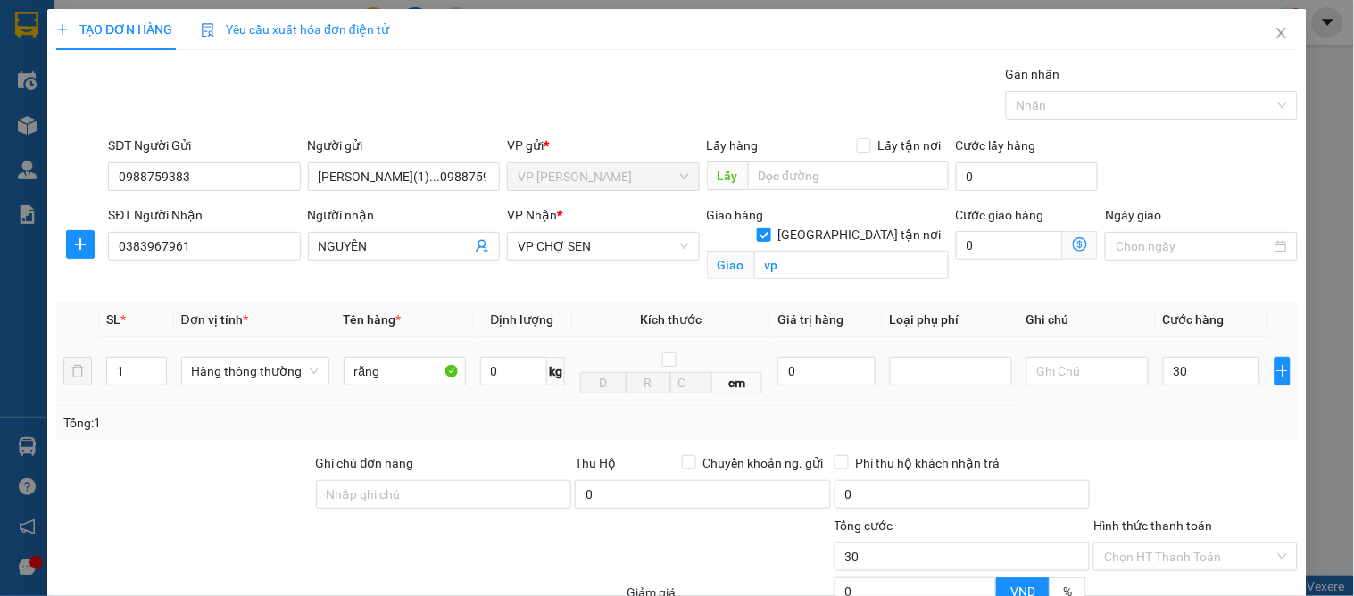
type input "30.000"
click at [1170, 389] on td "30.000" at bounding box center [1212, 371] width 112 height 69
click at [1165, 544] on input "Hình thức thanh toán" at bounding box center [1189, 557] width 170 height 27
click at [1170, 584] on div "Tại văn phòng" at bounding box center [1185, 594] width 180 height 20
type input "0"
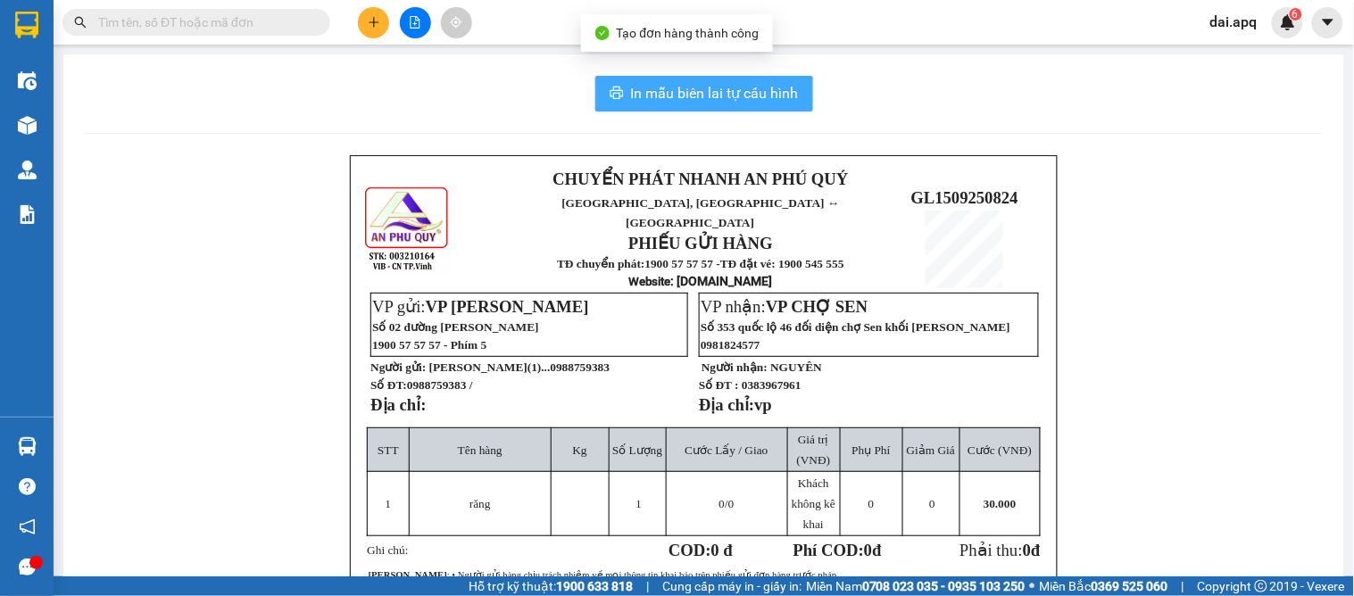
click at [701, 93] on span "In mẫu biên lai tự cấu hình" at bounding box center [715, 93] width 168 height 22
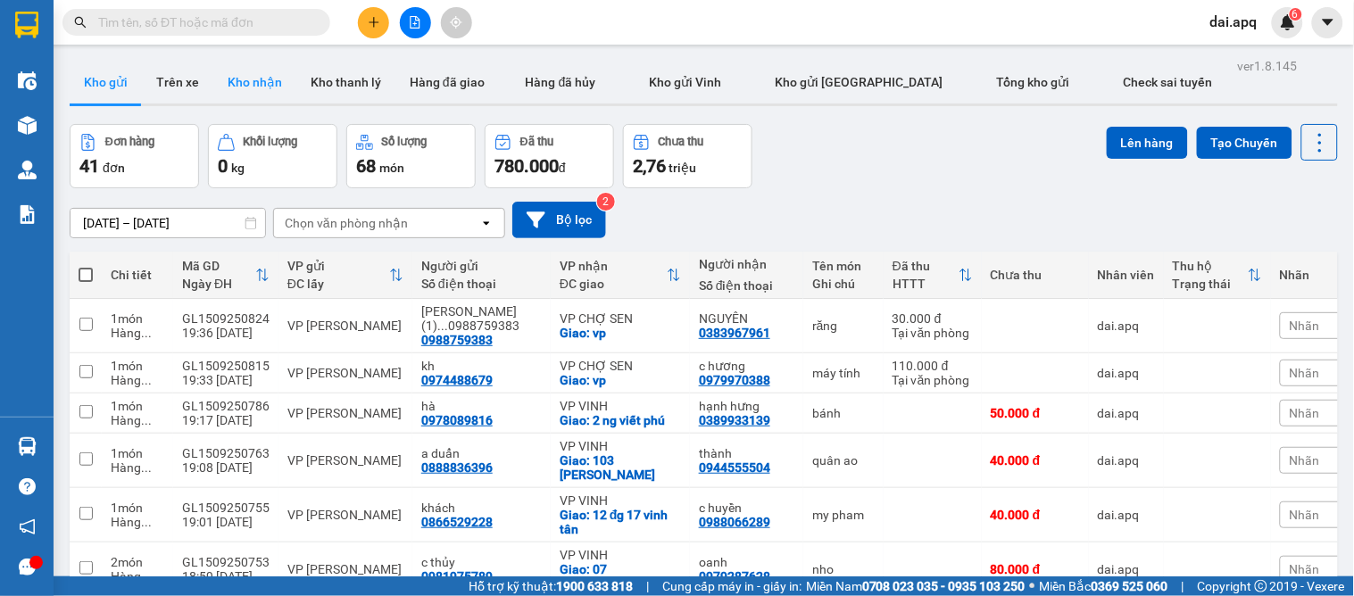
click at [235, 78] on button "Kho nhận" at bounding box center [254, 82] width 83 height 43
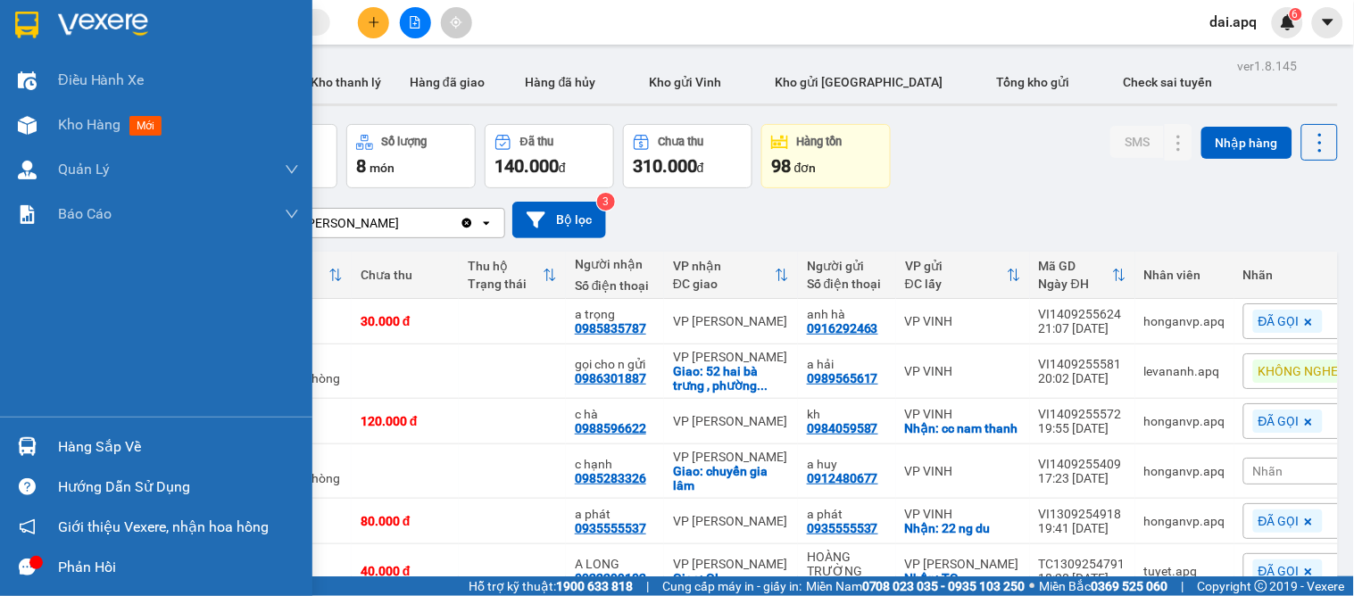
click at [72, 449] on div "Hàng sắp về" at bounding box center [178, 447] width 241 height 27
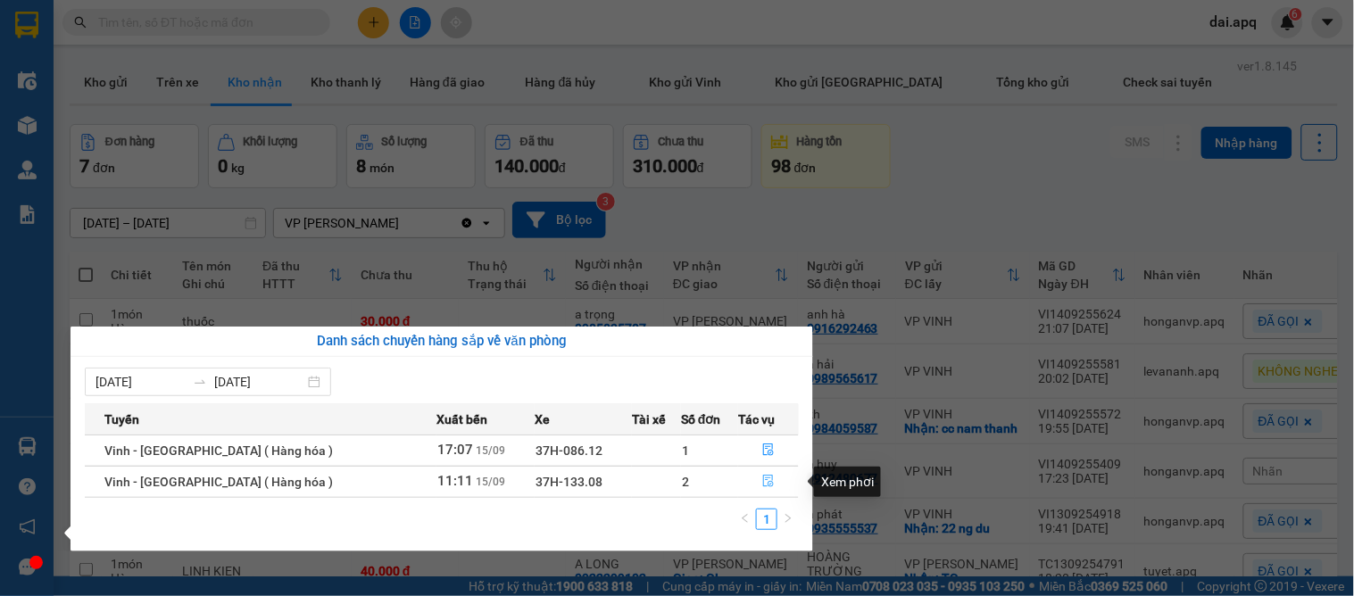
click at [762, 482] on icon "file-done" at bounding box center [768, 481] width 12 height 12
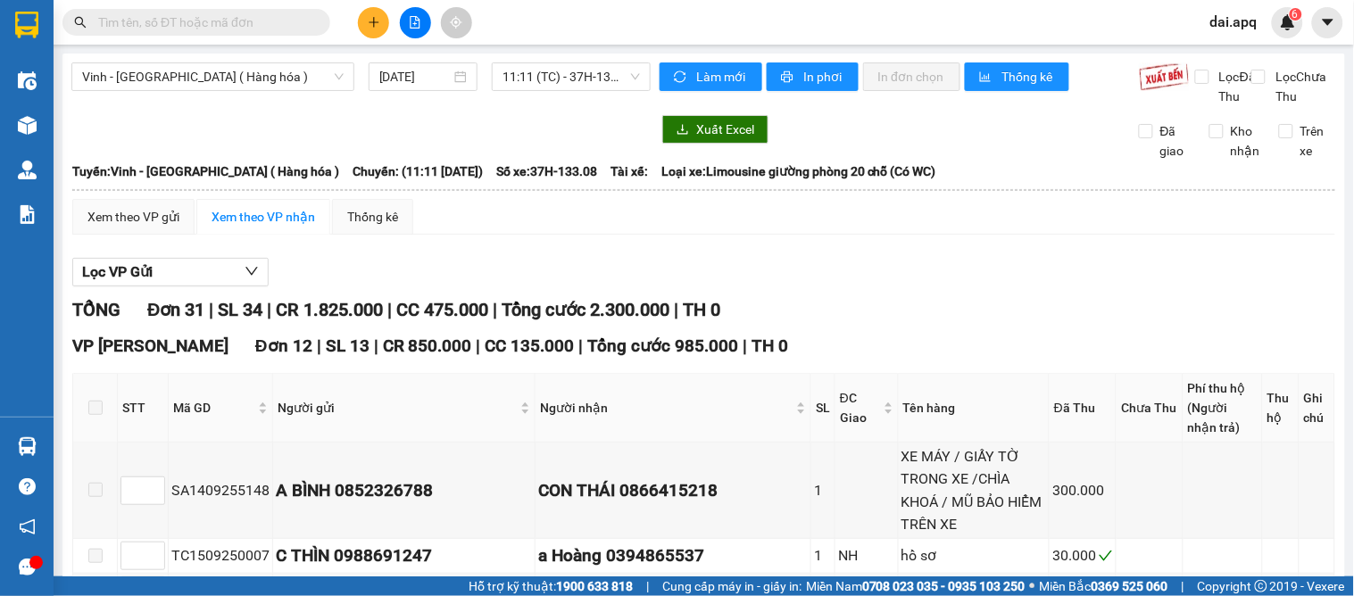
checkbox input "true"
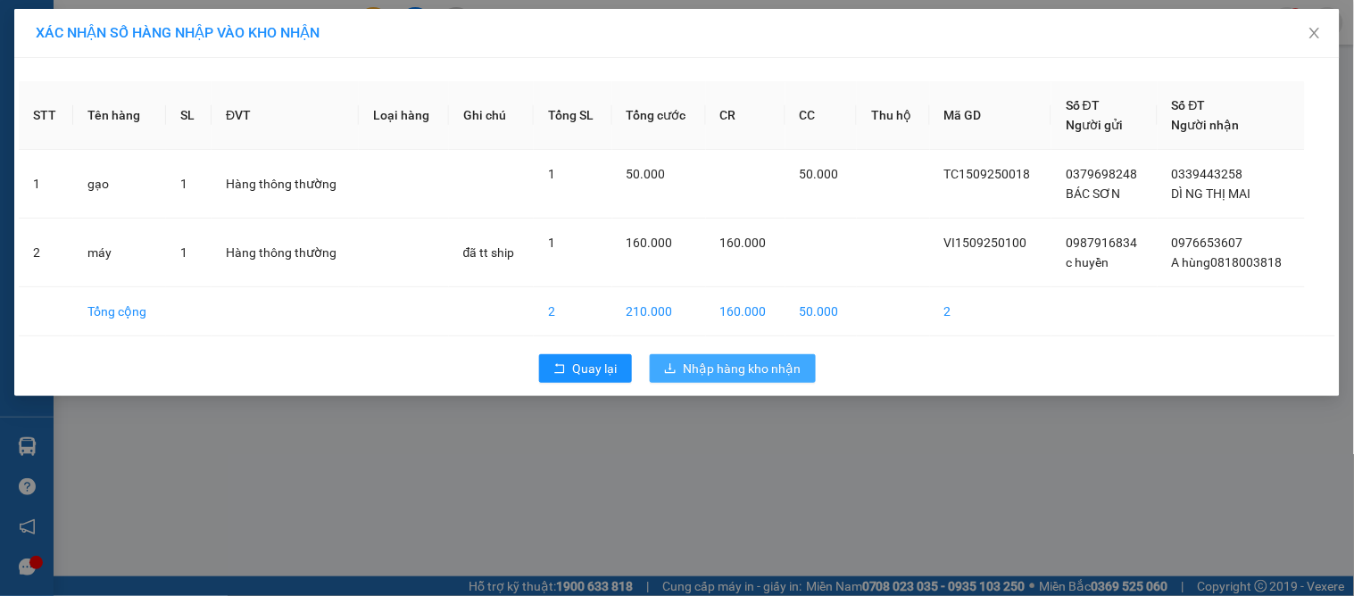
click at [733, 370] on span "Nhập hàng kho nhận" at bounding box center [743, 369] width 118 height 20
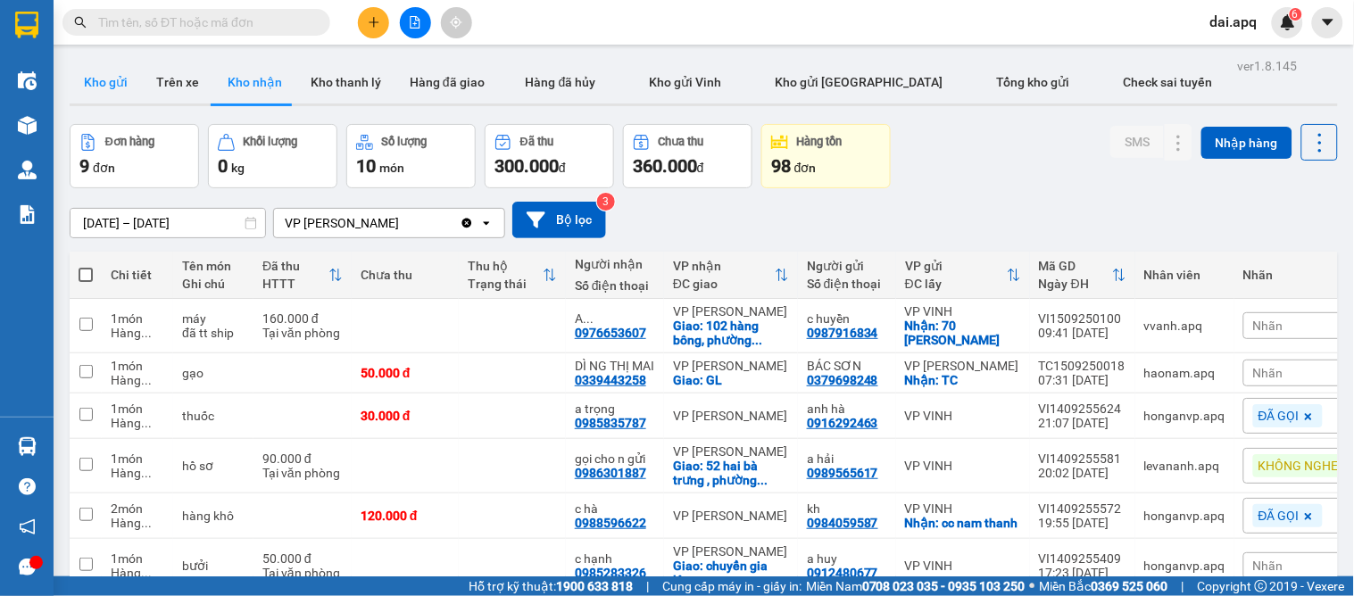
click at [98, 73] on button "Kho gửi" at bounding box center [106, 82] width 72 height 43
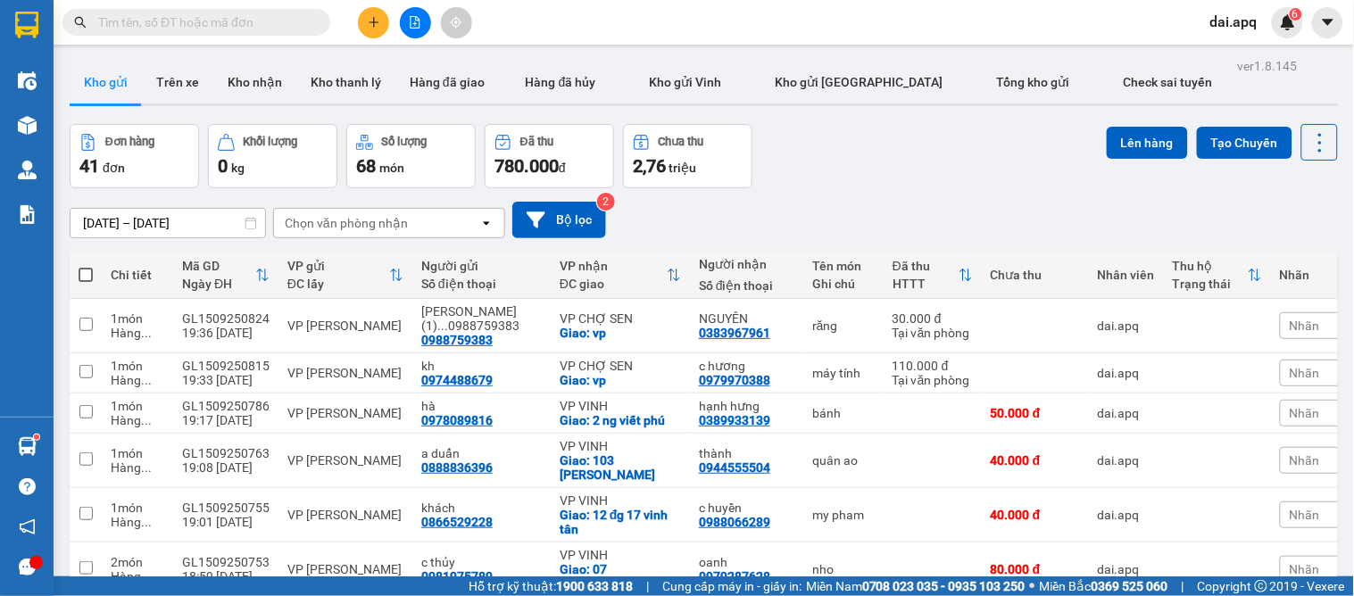
click at [370, 31] on button at bounding box center [373, 22] width 31 height 31
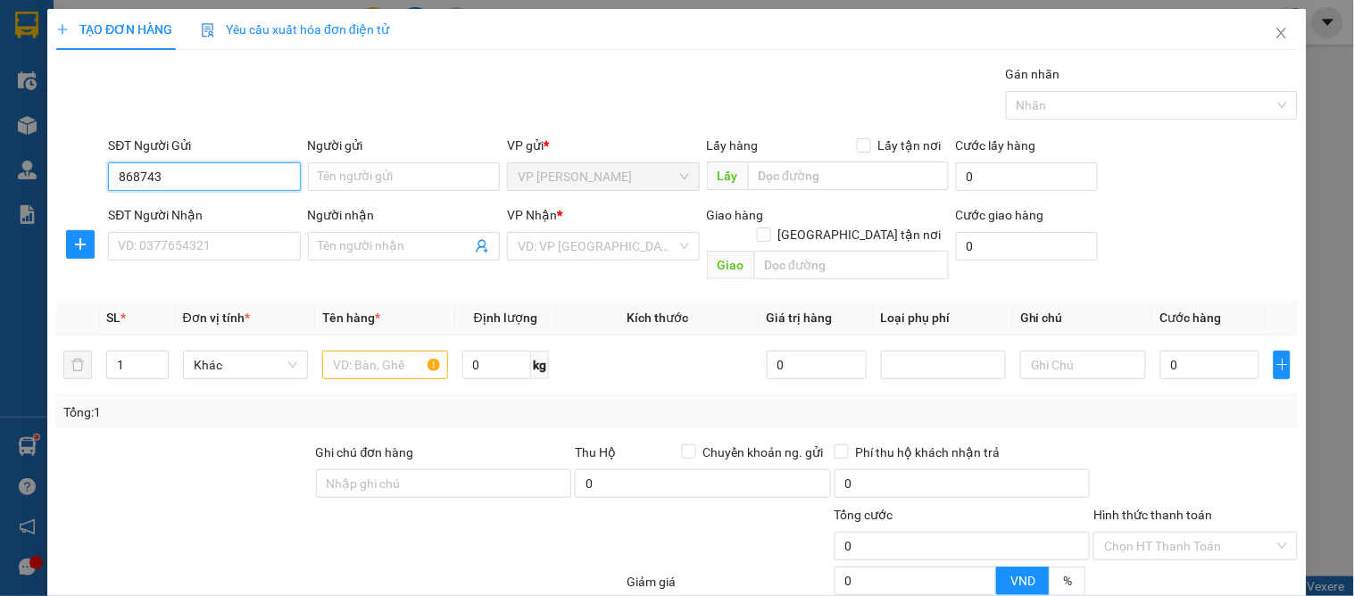
click at [117, 180] on input "868743" at bounding box center [204, 176] width 192 height 29
drag, startPoint x: 179, startPoint y: 220, endPoint x: 179, endPoint y: 248, distance: 28.6
click at [179, 226] on div "0868743916 - THẾ ANH" at bounding box center [202, 212] width 190 height 29
type input "0868743916"
type input "THẾ ANH"
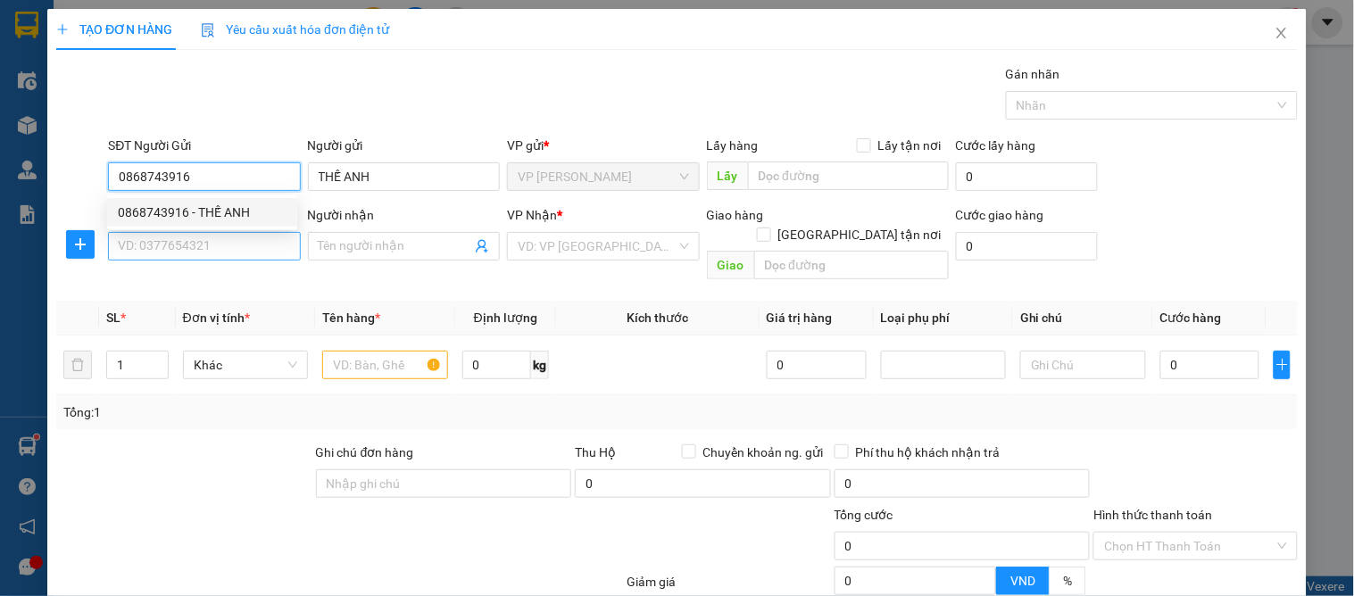
type input "0868743916"
drag, startPoint x: 179, startPoint y: 250, endPoint x: 187, endPoint y: 297, distance: 48.0
click at [180, 255] on input "SĐT Người Nhận" at bounding box center [204, 246] width 192 height 29
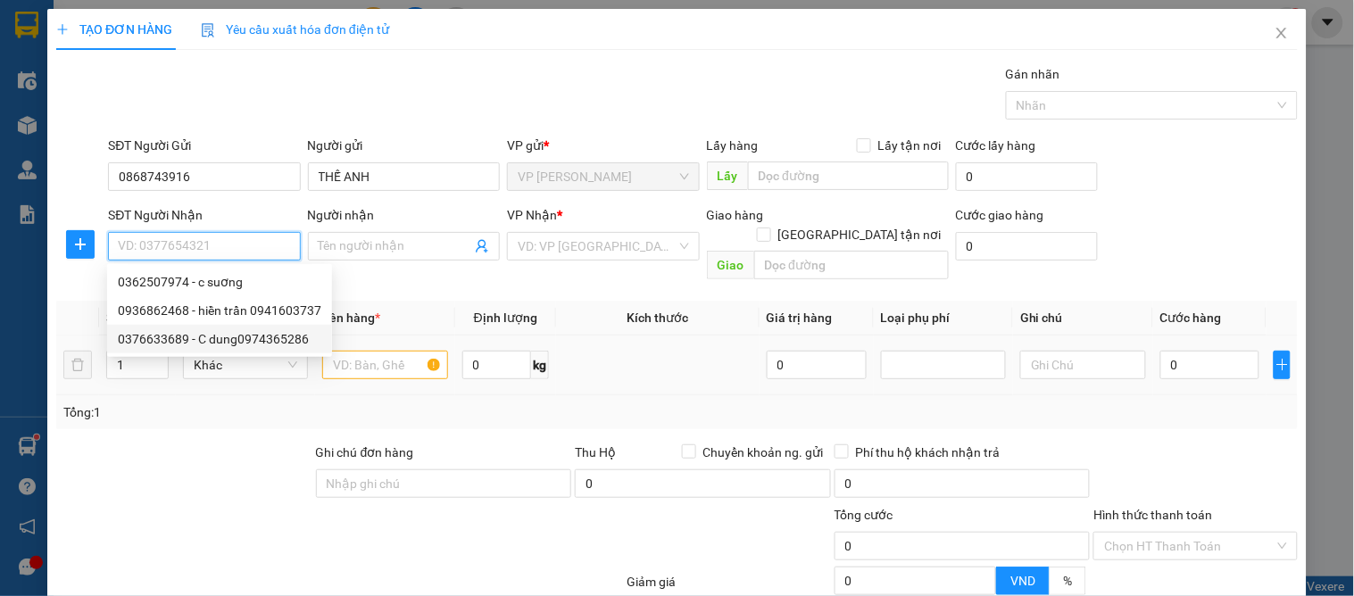
drag, startPoint x: 233, startPoint y: 335, endPoint x: 334, endPoint y: 368, distance: 106.2
click at [233, 337] on div "0376633689 - C dung0974365286" at bounding box center [220, 339] width 204 height 20
type input "0376633689"
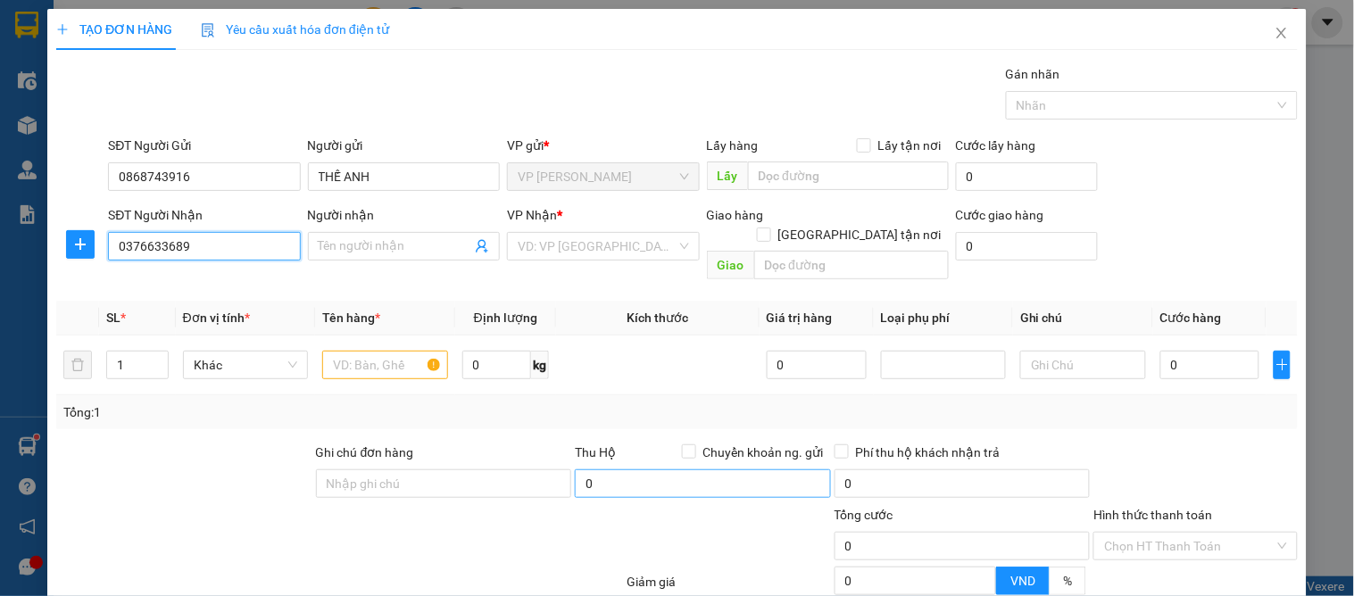
type input "C dung0974365286"
checkbox input "true"
type input "75 [PERSON_NAME]"
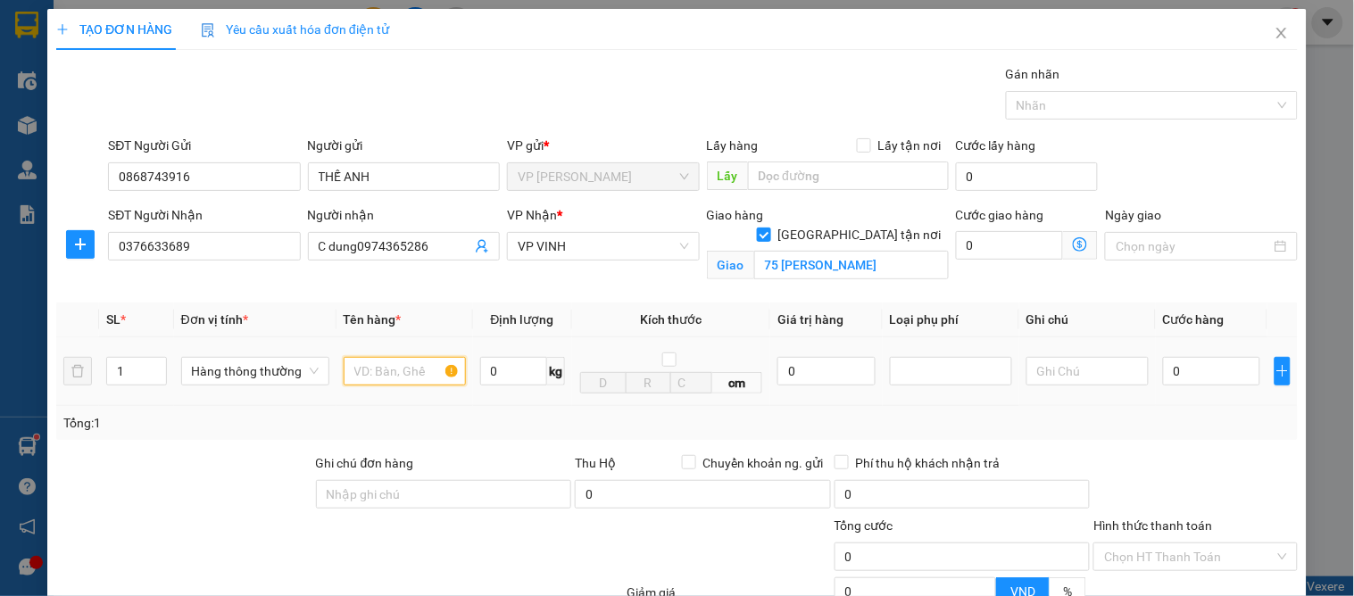
click at [376, 372] on input "text" at bounding box center [405, 371] width 122 height 29
type input "bánh"
drag, startPoint x: 1168, startPoint y: 308, endPoint x: 1181, endPoint y: 307, distance: 13.4
click at [1174, 454] on div at bounding box center [1195, 485] width 207 height 62
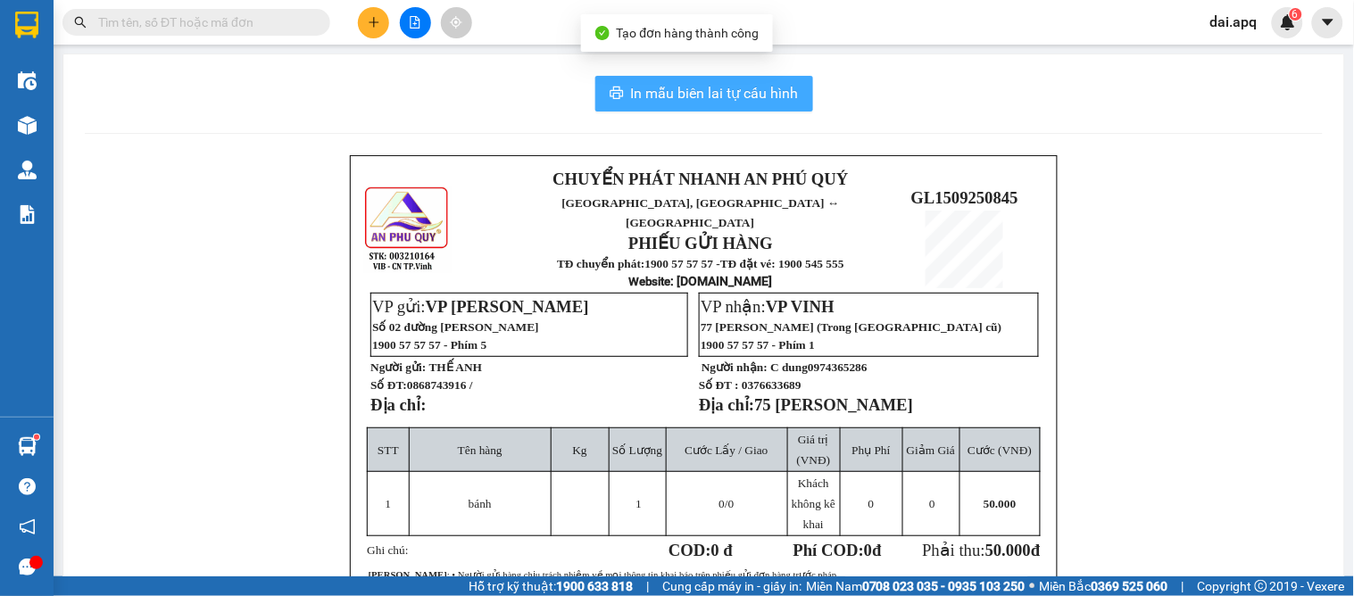
click at [697, 84] on span "In mẫu biên lai tự cấu hình" at bounding box center [715, 93] width 168 height 22
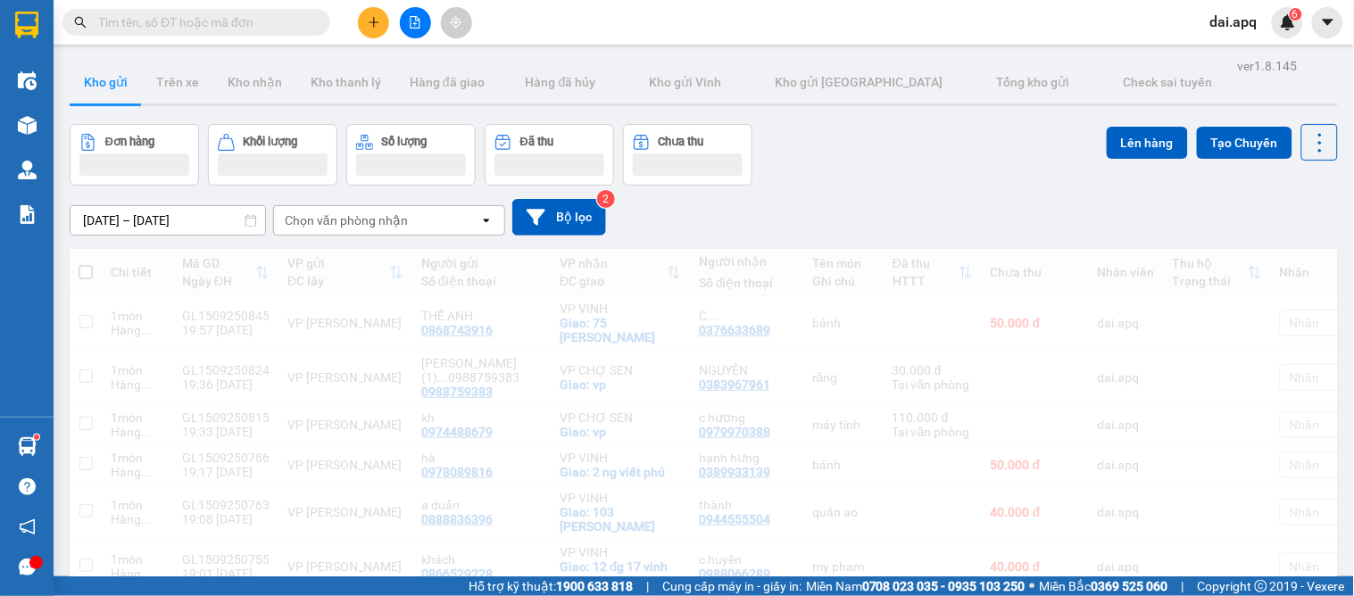
drag, startPoint x: 857, startPoint y: 121, endPoint x: 821, endPoint y: 136, distance: 38.8
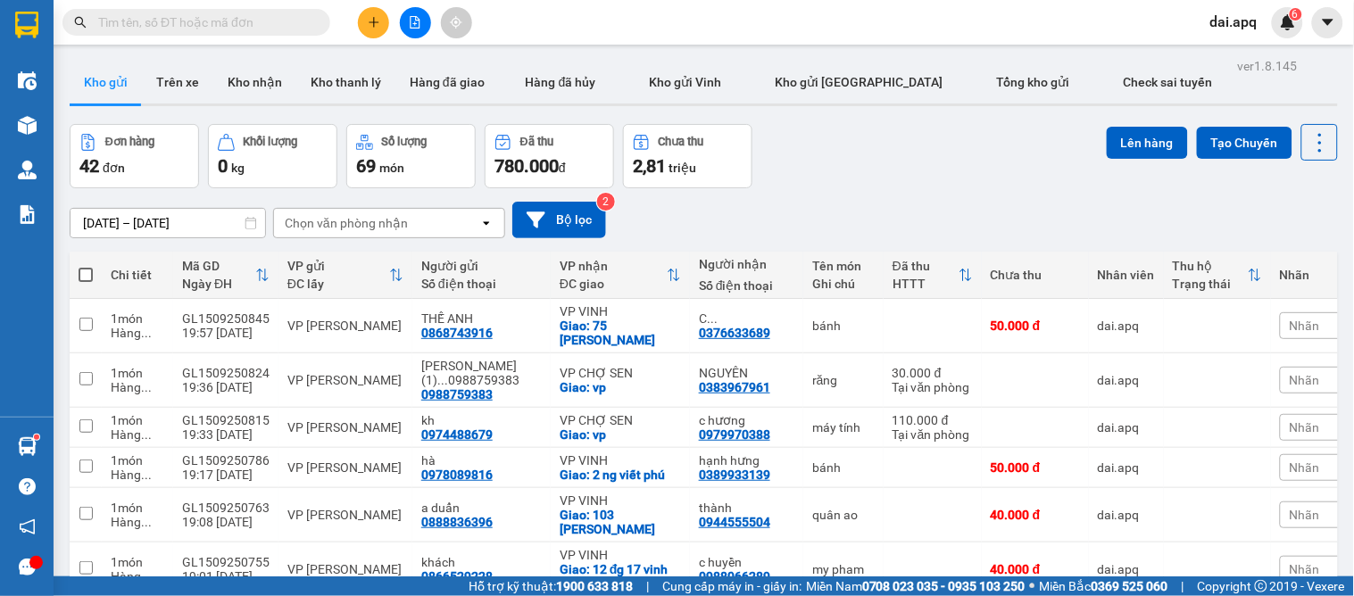
click at [369, 25] on icon "plus" at bounding box center [374, 22] width 12 height 12
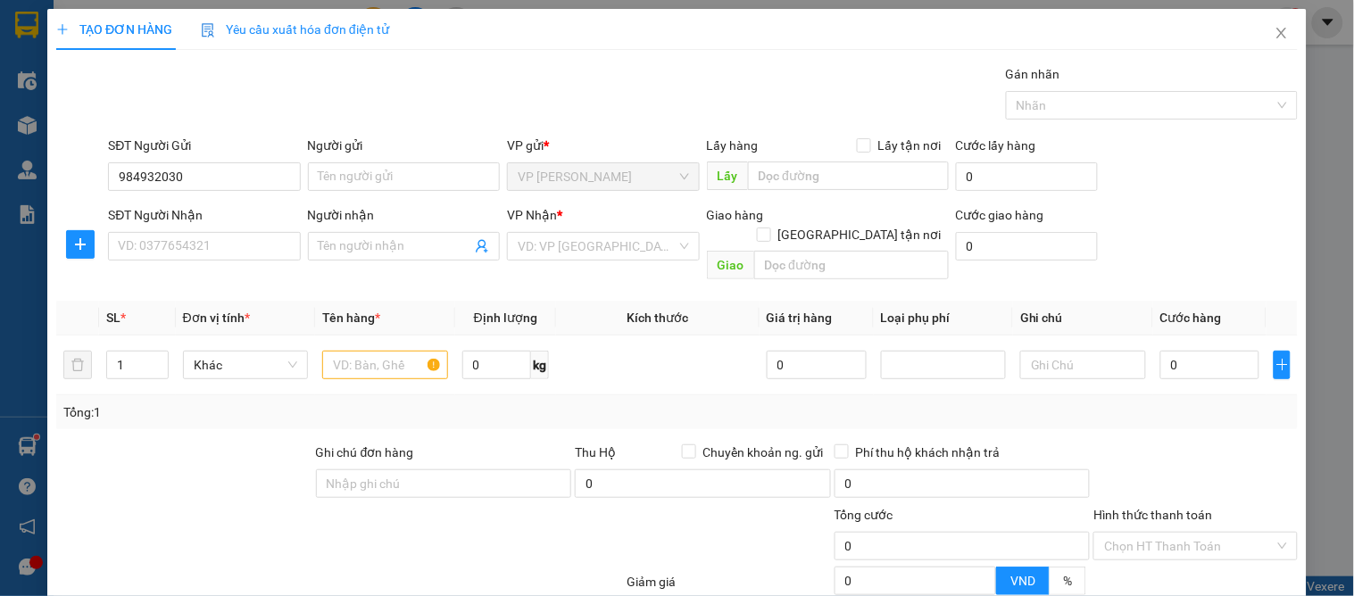
click at [104, 168] on div "SĐT Người Gửi 984932030 984932030" at bounding box center [203, 167] width 199 height 62
click at [112, 175] on input "984932030" at bounding box center [204, 176] width 192 height 29
type input "0984932030"
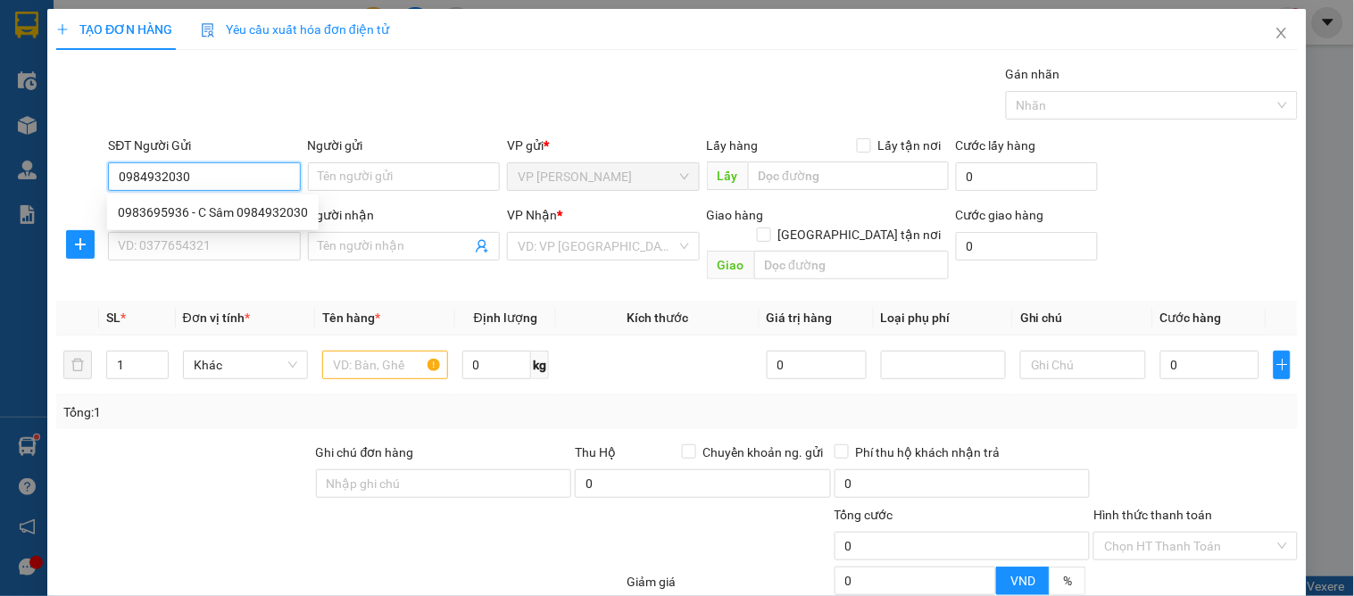
drag, startPoint x: 203, startPoint y: 177, endPoint x: 84, endPoint y: 176, distance: 118.7
click at [76, 176] on div "SĐT Người Gửi 0984932030 Người gửi Tên người gửi VP gửi * VP GIA LÂM Lấy hàng L…" at bounding box center [676, 167] width 1245 height 62
click at [1275, 34] on icon "close" at bounding box center [1282, 33] width 14 height 14
click at [1270, 34] on div "dai.apq 6" at bounding box center [1249, 22] width 107 height 31
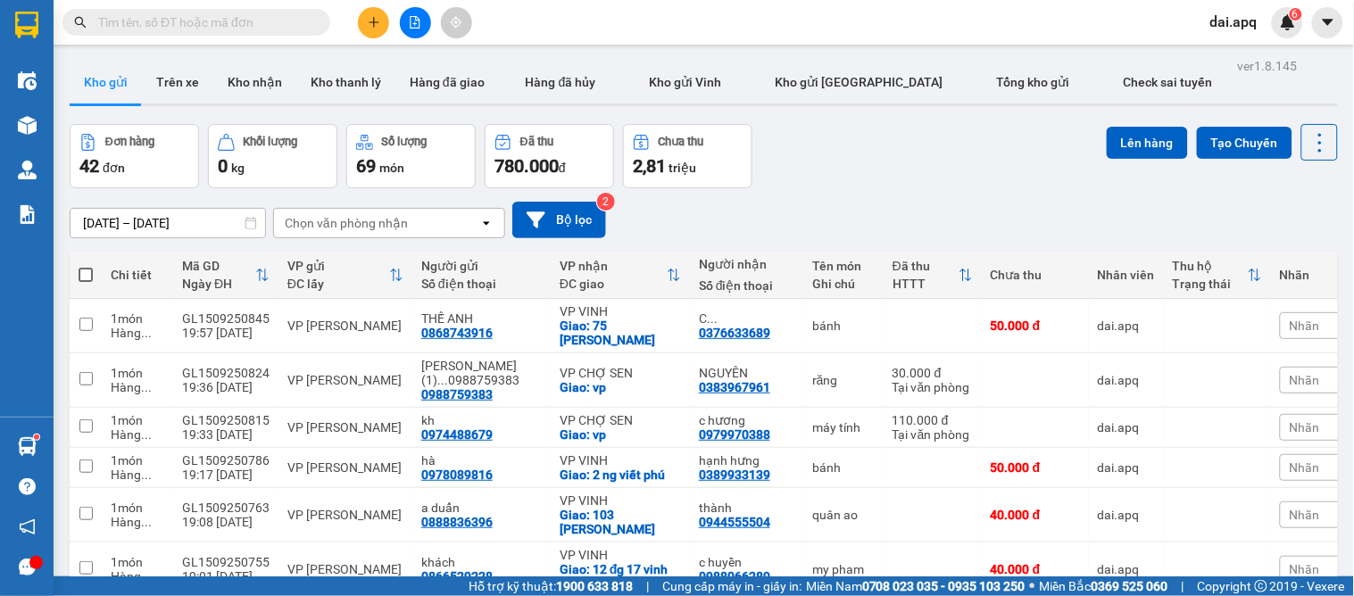
paste input "0984932030"
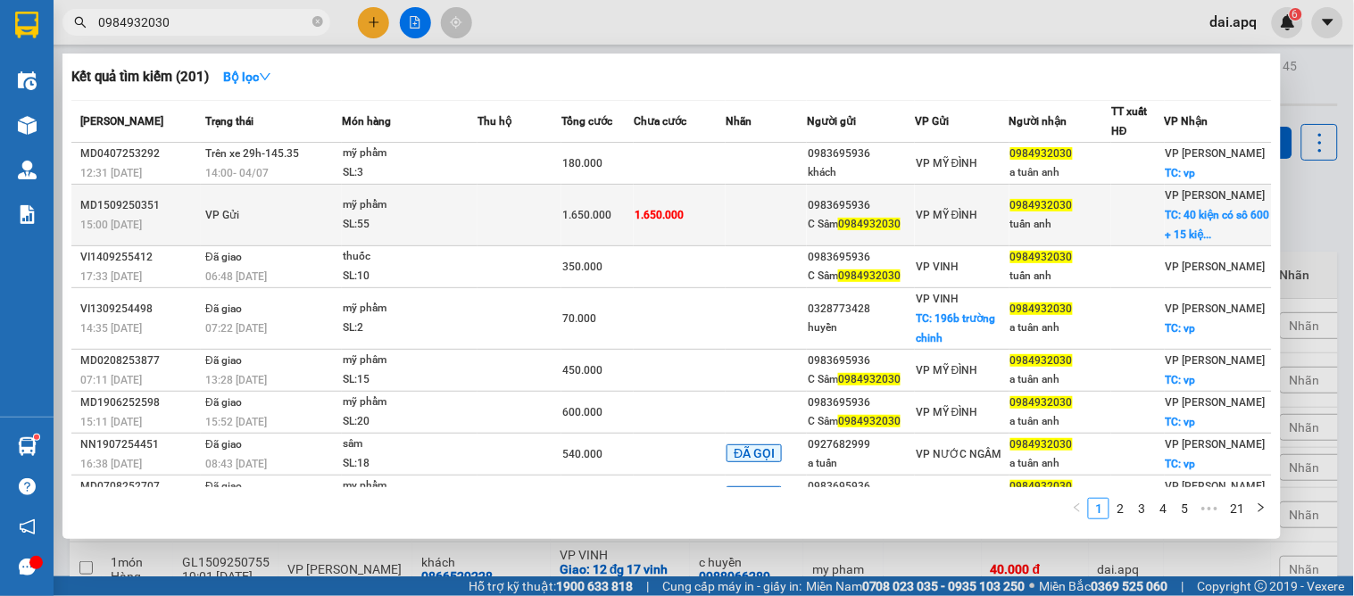
type input "0984932030"
click at [719, 215] on td "1.650.000" at bounding box center [680, 216] width 92 height 62
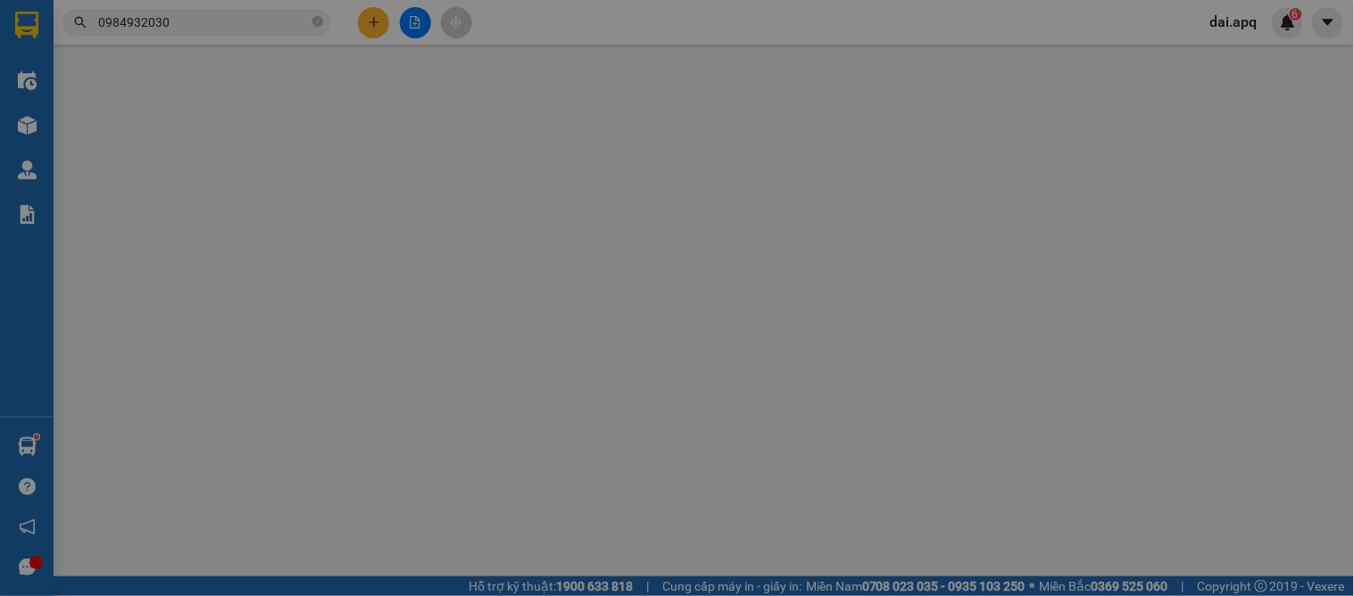
type input "0983695936"
type input "C Sâm 0984932030"
type input "0984932030"
type input "tuấn anh"
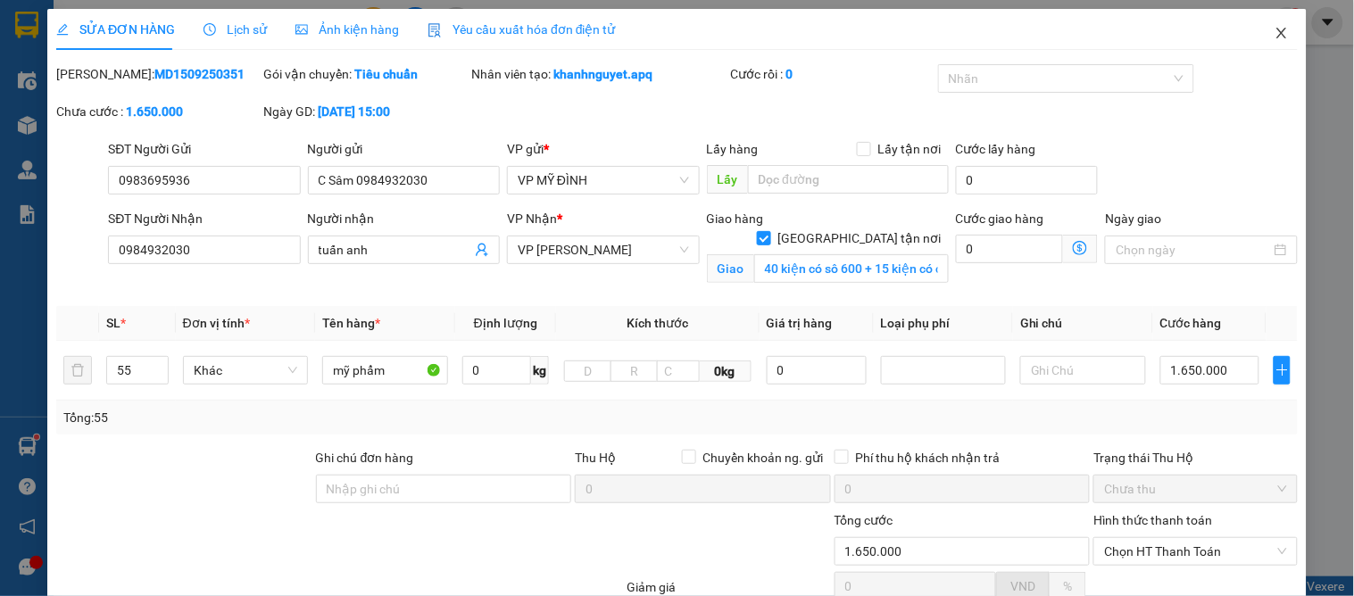
click at [1275, 27] on icon "close" at bounding box center [1282, 33] width 14 height 14
click at [1269, 27] on span "dai.apq" at bounding box center [1234, 22] width 76 height 22
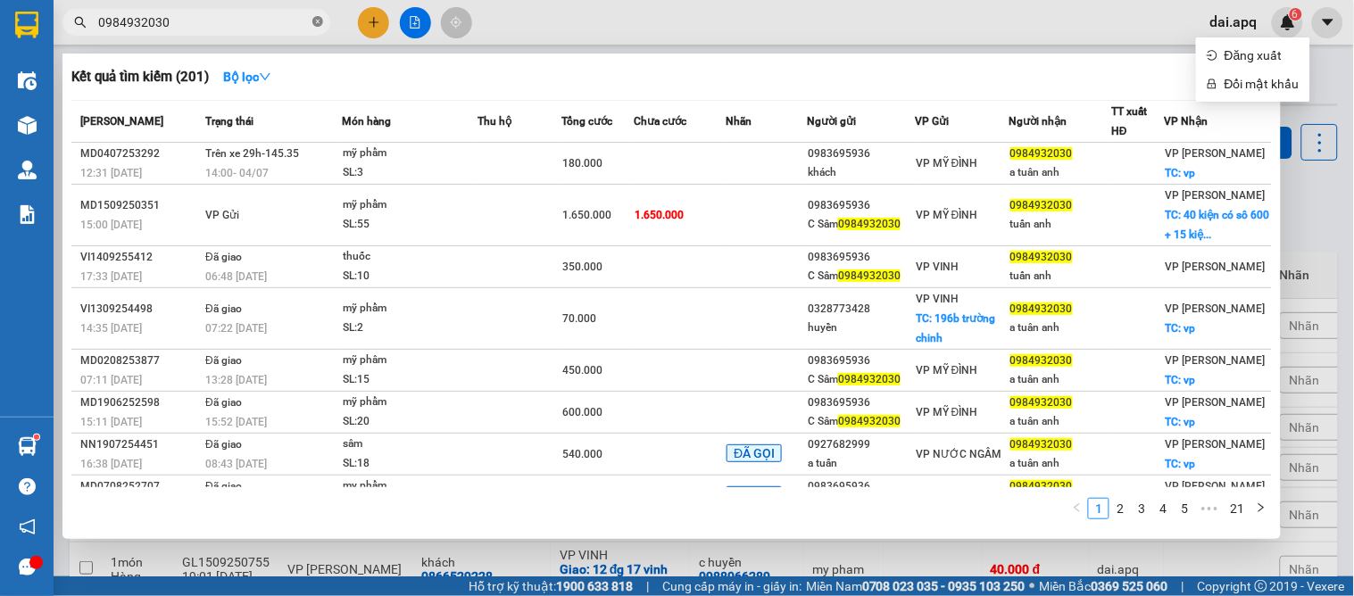
click at [312, 22] on icon "close-circle" at bounding box center [317, 21] width 11 height 11
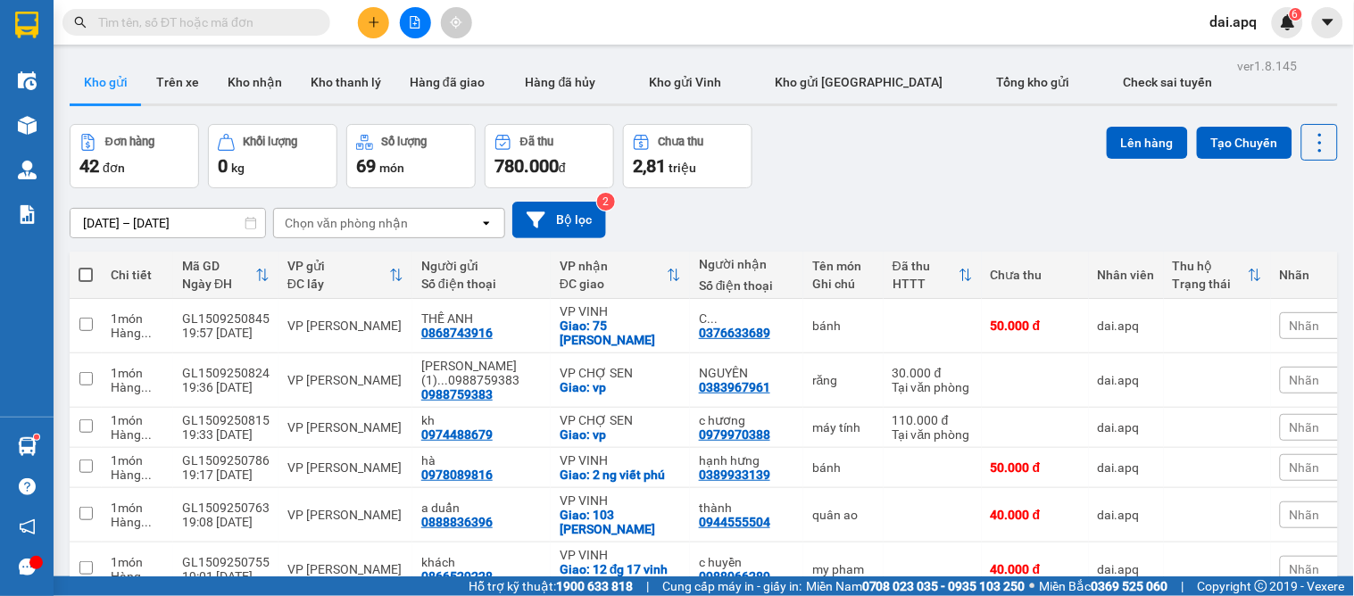
click at [396, 31] on div at bounding box center [415, 22] width 134 height 31
click at [376, 29] on button at bounding box center [373, 22] width 31 height 31
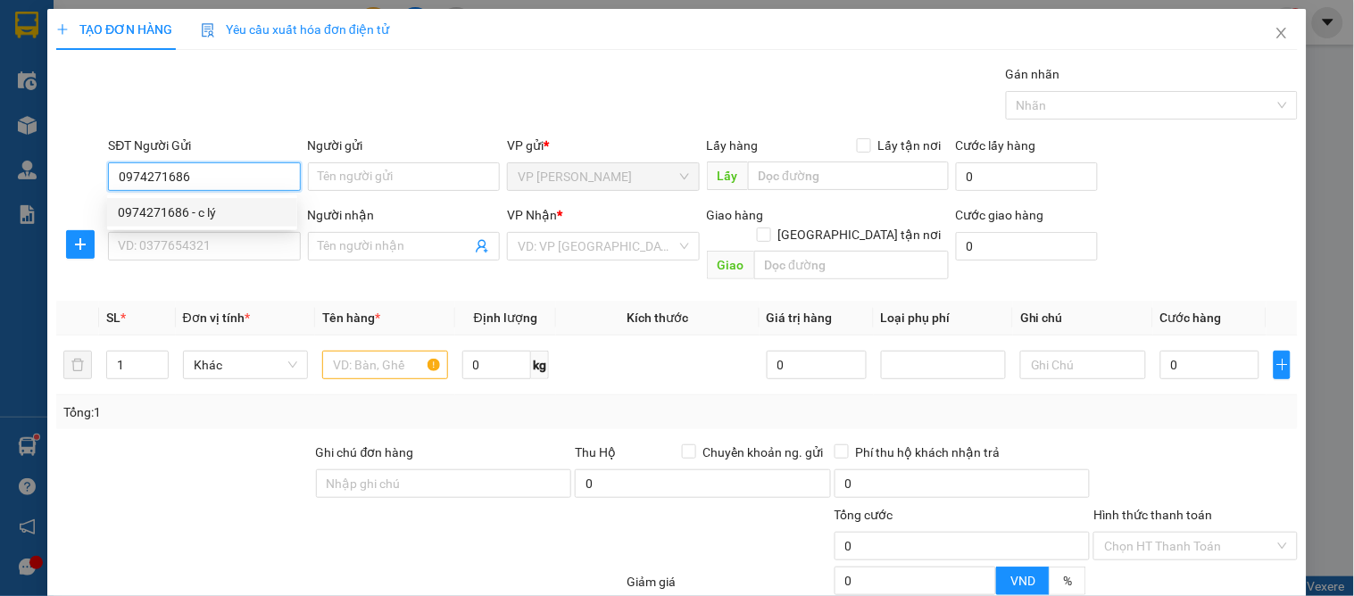
drag, startPoint x: 181, startPoint y: 217, endPoint x: 180, endPoint y: 238, distance: 21.4
click at [181, 220] on div "0974271686 - c lý" at bounding box center [202, 213] width 169 height 20
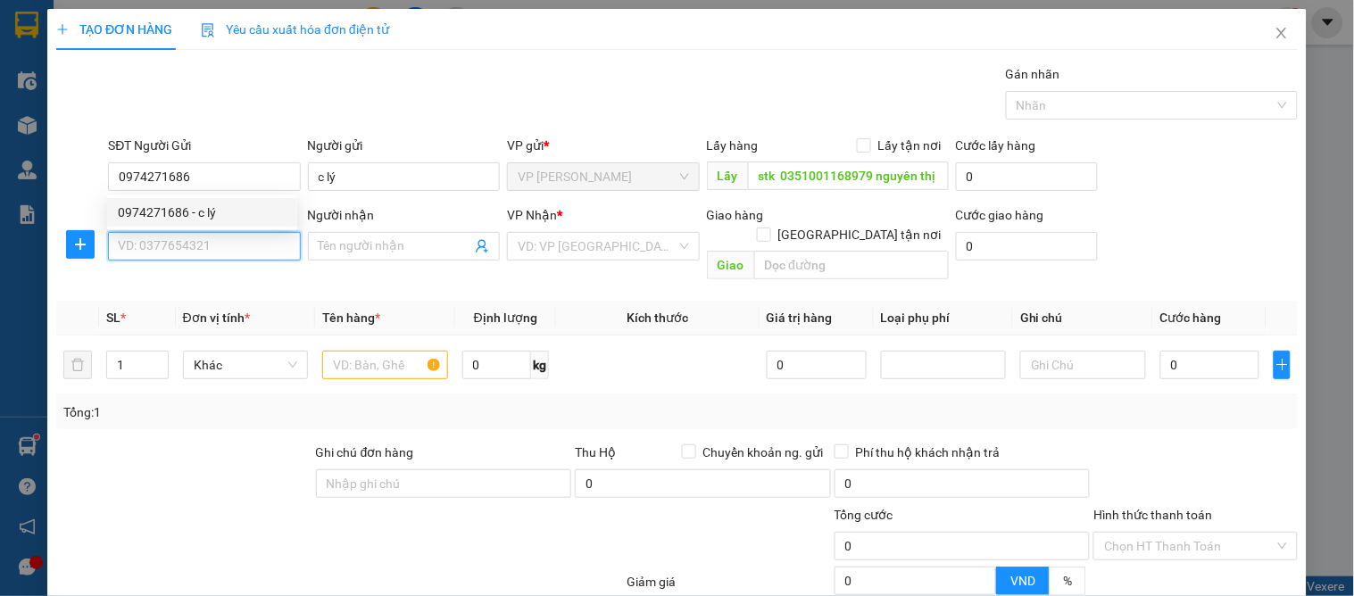
drag, startPoint x: 180, startPoint y: 238, endPoint x: 224, endPoint y: 308, distance: 82.2
click at [180, 242] on input "SĐT Người Nhận" at bounding box center [204, 246] width 192 height 29
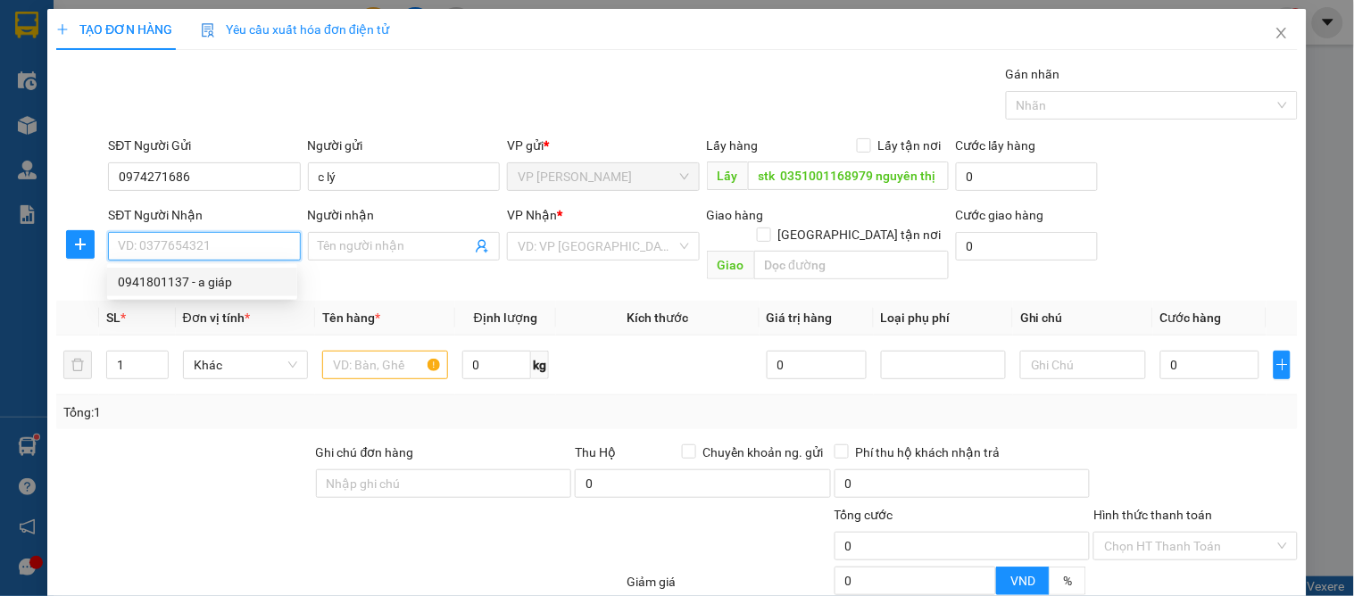
click at [214, 277] on div "0941801137 - a giáp" at bounding box center [202, 282] width 169 height 20
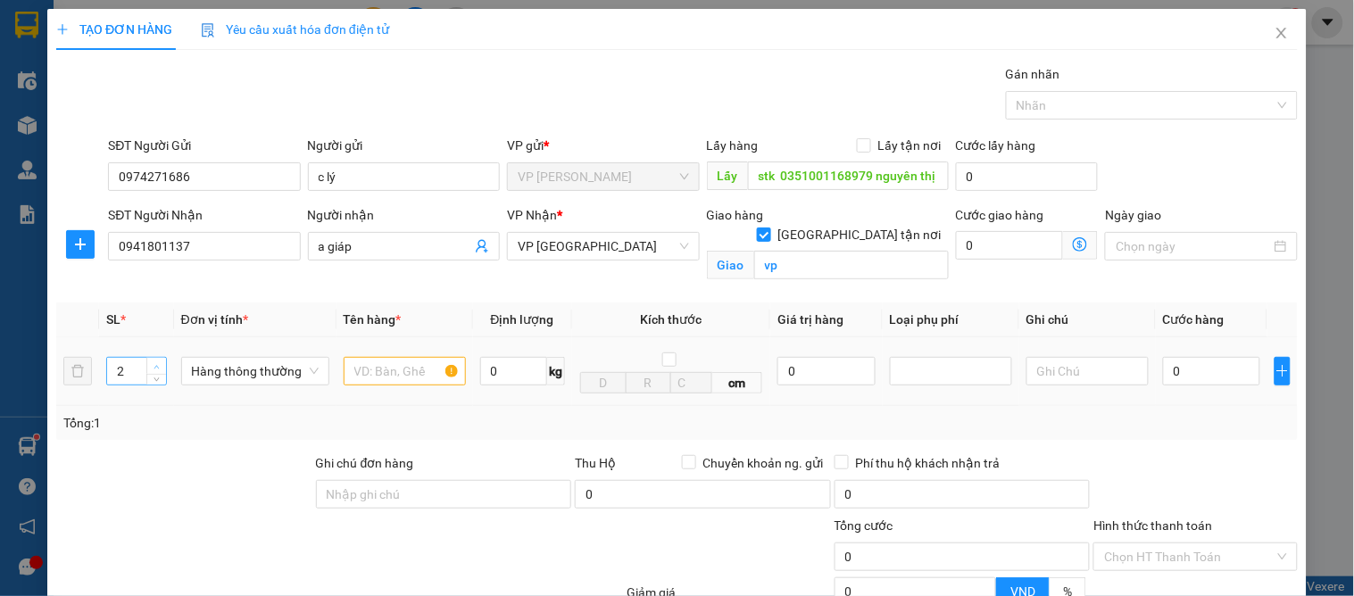
drag, startPoint x: 152, startPoint y: 360, endPoint x: 232, endPoint y: 363, distance: 80.4
click at [154, 360] on span "Increase Value" at bounding box center [156, 366] width 20 height 16
click at [351, 368] on input "text" at bounding box center [405, 371] width 122 height 29
click at [1176, 357] on input "0" at bounding box center [1211, 371] width 97 height 29
click at [1227, 262] on div "Transit Pickup Surcharge Ids Transit Deliver Surcharge Ids Transit Deliver Surc…" at bounding box center [677, 405] width 1242 height 683
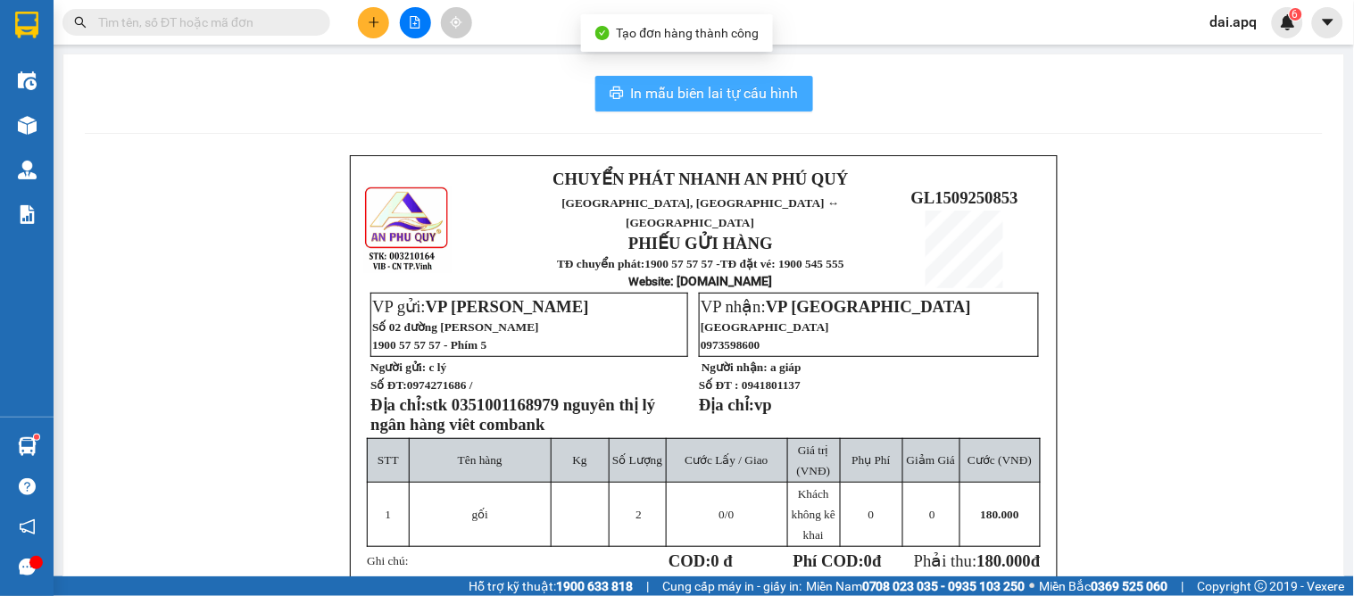
click at [717, 92] on span "In mẫu biên lai tự cấu hình" at bounding box center [715, 93] width 168 height 22
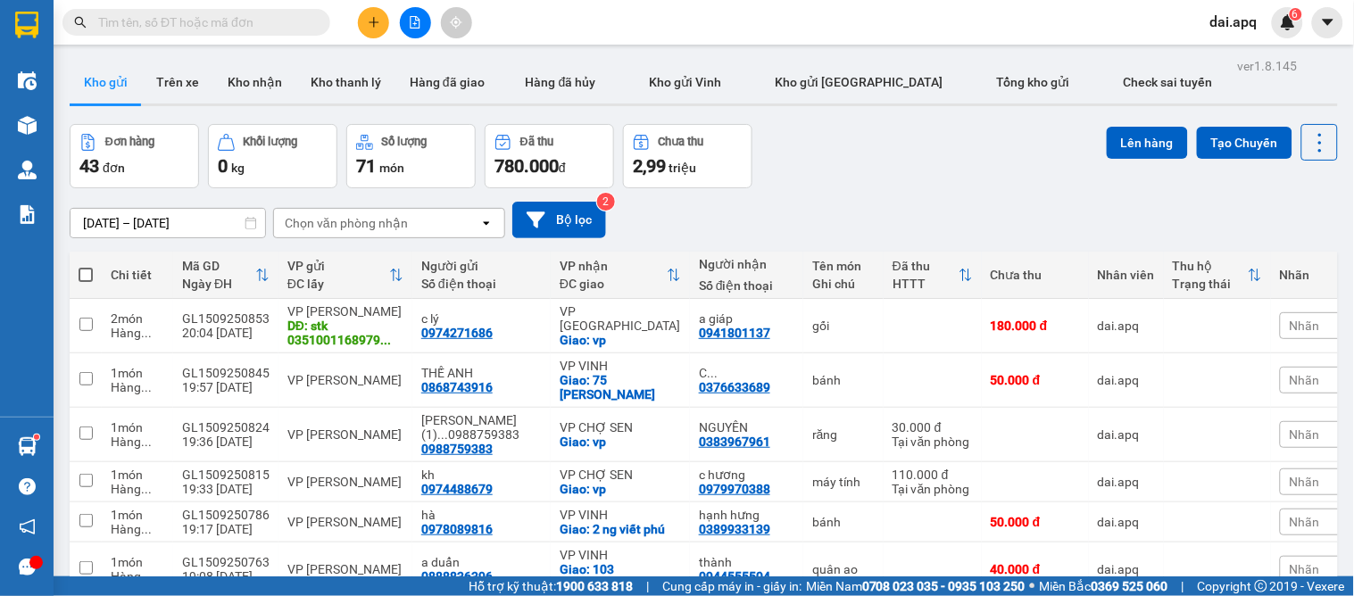
drag, startPoint x: 818, startPoint y: 141, endPoint x: 845, endPoint y: 132, distance: 29.1
click at [817, 141] on div "Đơn hàng 43 đơn Khối lượng 0 kg Số lượng 71 món Đã thu 780.000 đ Chưa thu 2,99 …" at bounding box center [704, 156] width 1269 height 64
